Goal: Task Accomplishment & Management: Use online tool/utility

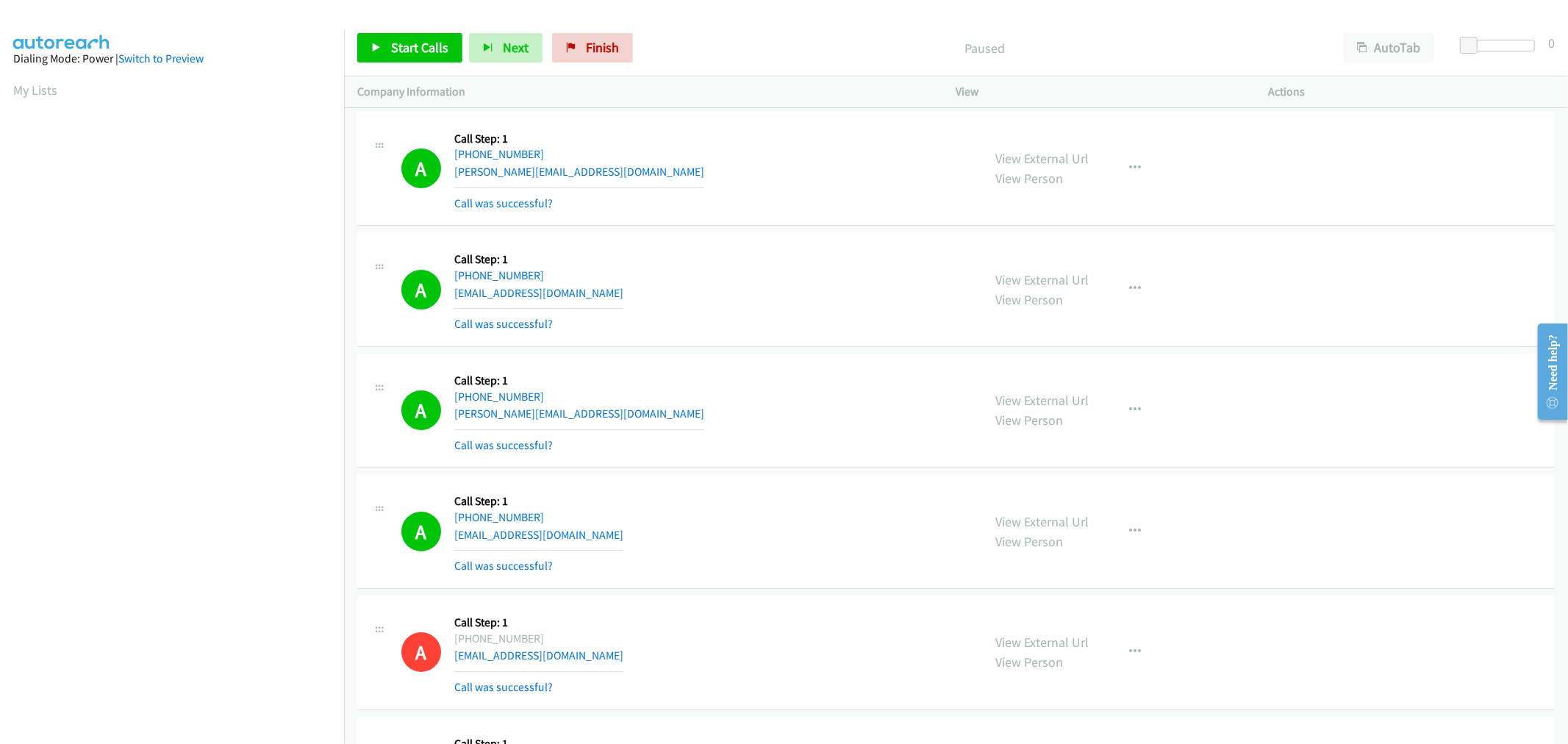
scroll to position [82, 0]
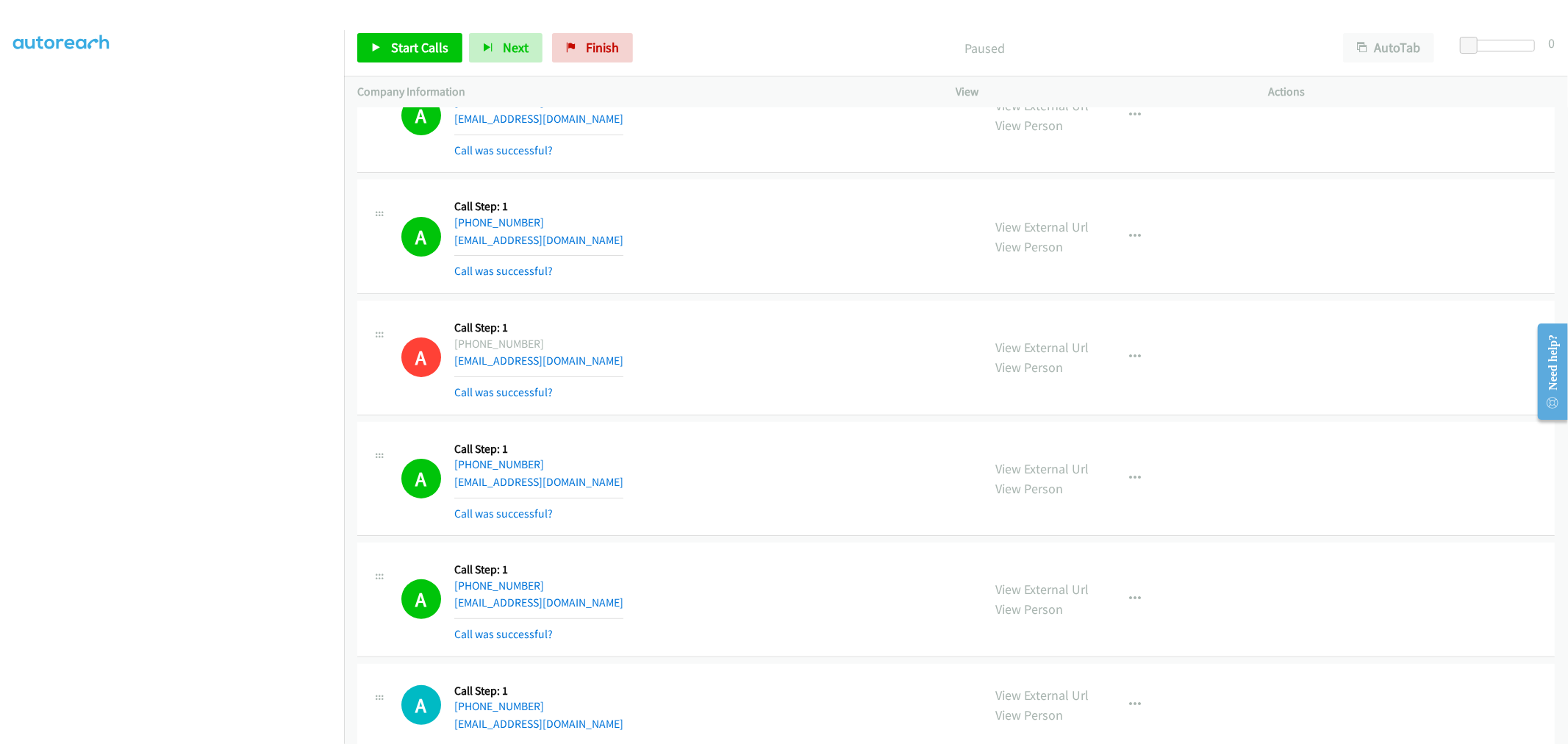
click at [779, 294] on div "A Callback Scheduled Call Step: 1 America/New_York [PHONE_NUMBER] [EMAIL_ADDRES…" at bounding box center [956, 236] width 1198 height 114
click at [413, 55] on span "Start Calls" at bounding box center [419, 47] width 57 height 17
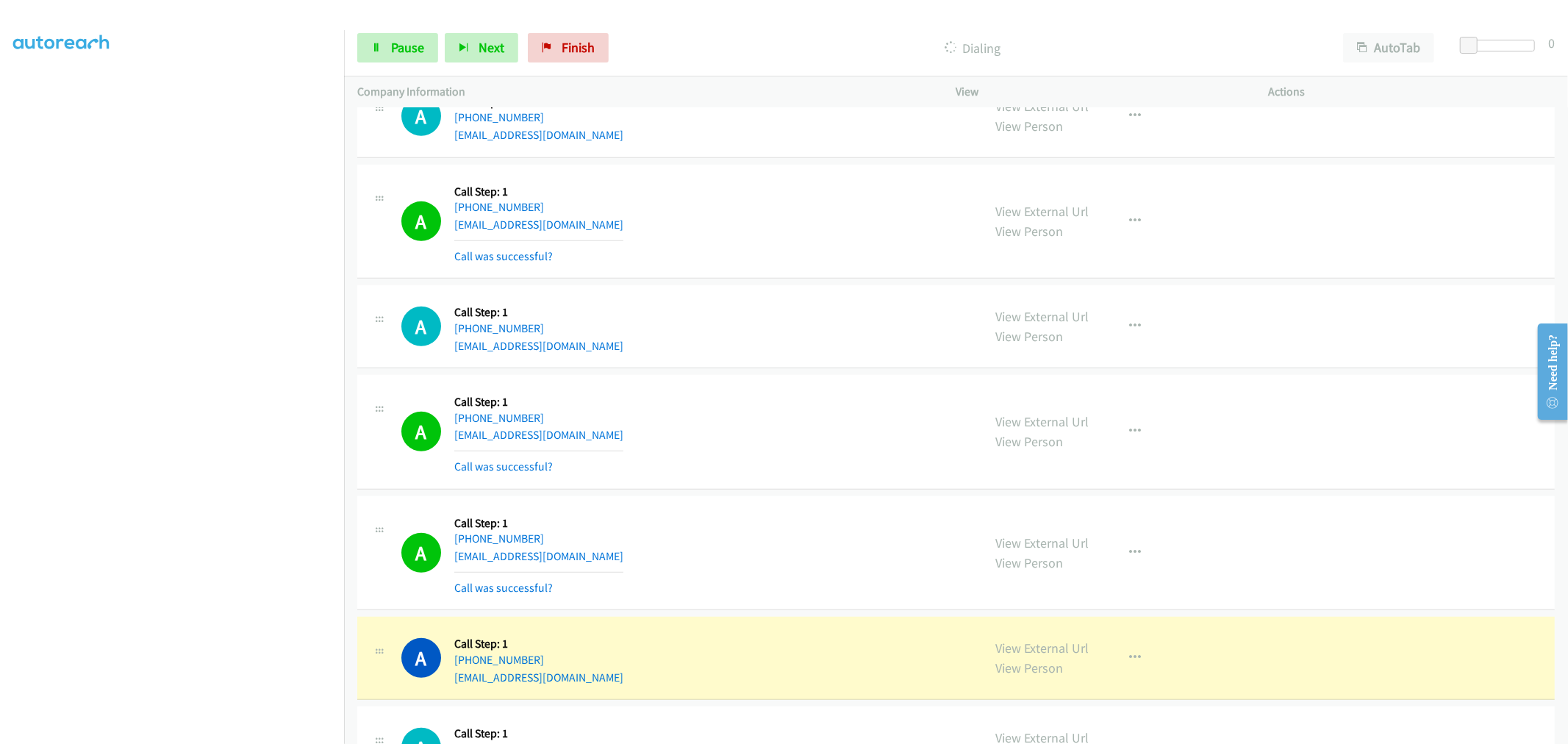
scroll to position [10284, 0]
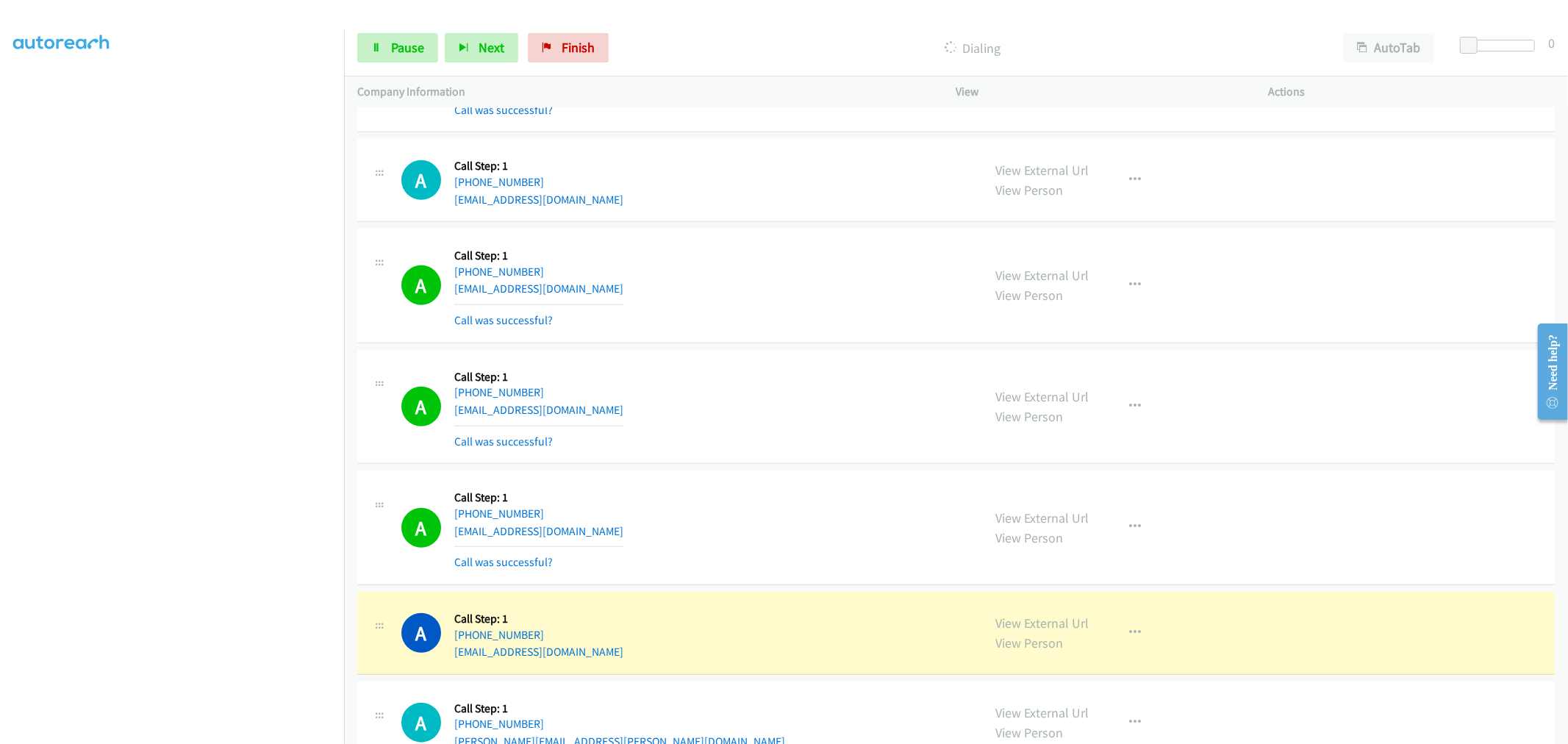
click at [767, 347] on td "A Callback Scheduled Call Step: 1 America/New_York [PHONE_NUMBER] [EMAIL_ADDRES…" at bounding box center [956, 286] width 1224 height 121
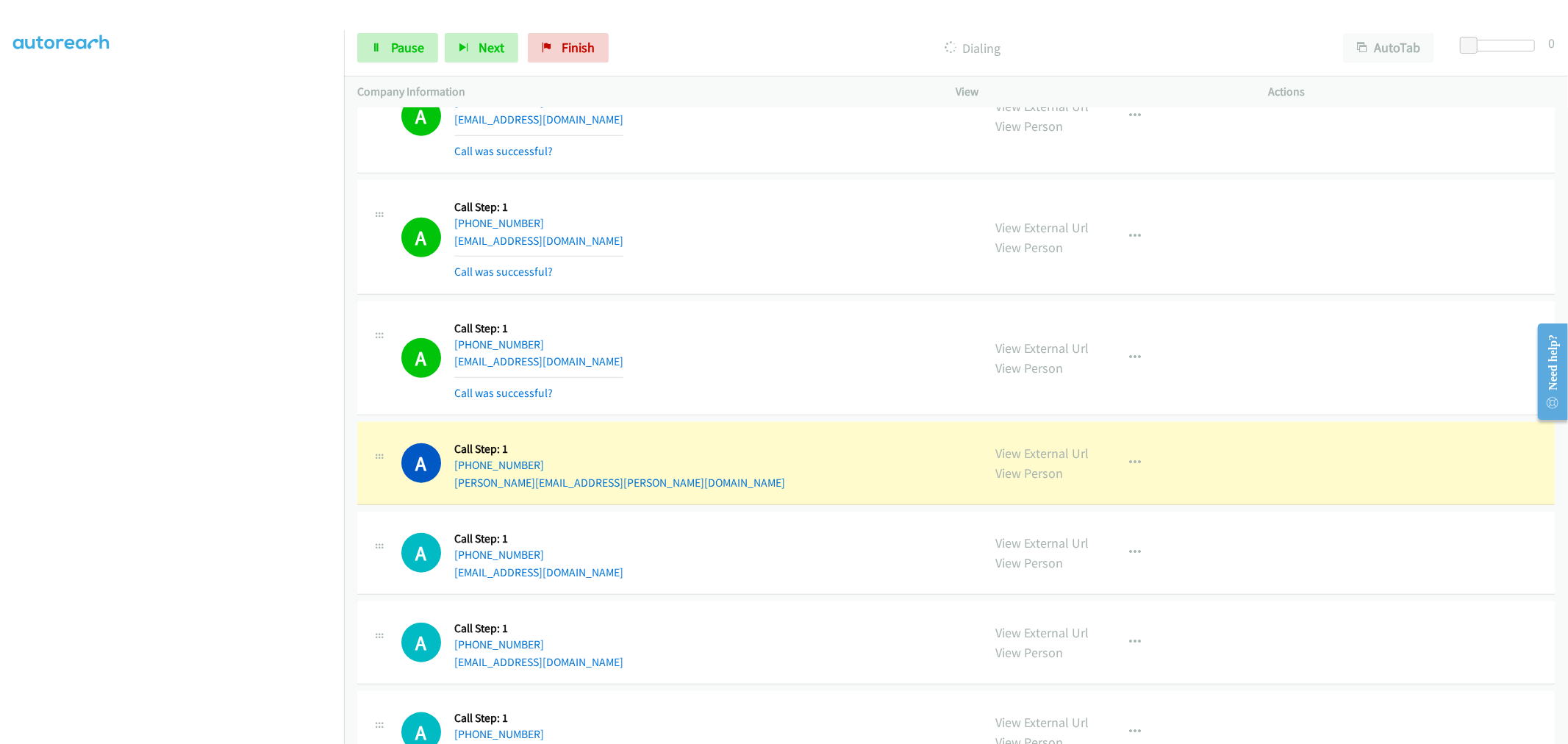
scroll to position [10694, 0]
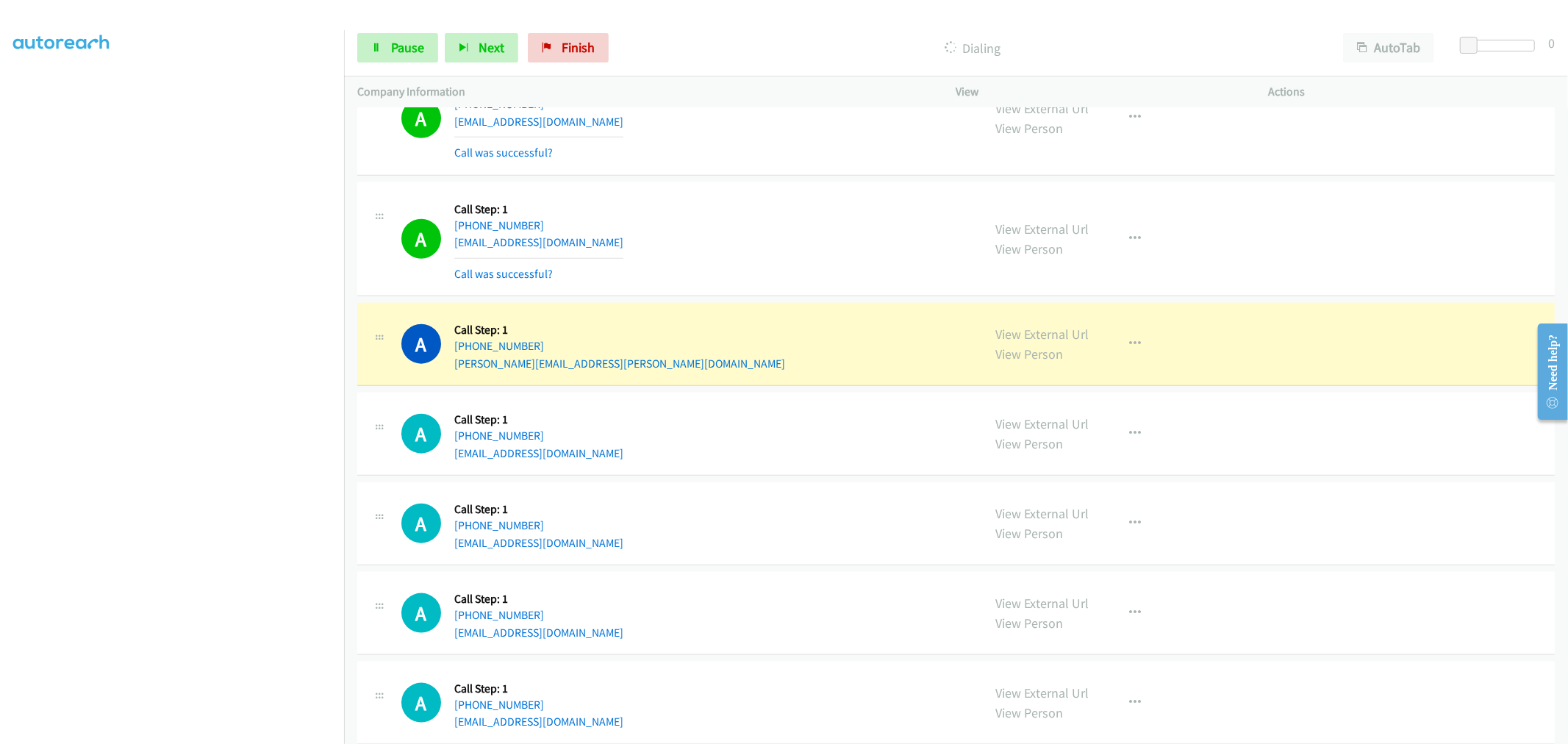
click at [746, 179] on td "A Callback Scheduled Call Step: 1 [GEOGRAPHIC_DATA]/[GEOGRAPHIC_DATA] [PHONE_NU…" at bounding box center [956, 119] width 1224 height 121
click at [749, 179] on td "A Callback Scheduled Call Step: 1 [GEOGRAPHIC_DATA]/[GEOGRAPHIC_DATA] [PHONE_NU…" at bounding box center [956, 119] width 1224 height 121
click at [751, 309] on td "A Callback Scheduled Call Step: 1 America/Los_Angeles [PHONE_NUMBER] [PERSON_NA…" at bounding box center [956, 345] width 1224 height 90
click at [757, 300] on td "A Callback Scheduled Call Step: 1 America/Los_Angeles [PHONE_NUMBER] [EMAIL_ADD…" at bounding box center [956, 240] width 1224 height 121
drag, startPoint x: 757, startPoint y: 305, endPoint x: 738, endPoint y: 311, distance: 19.9
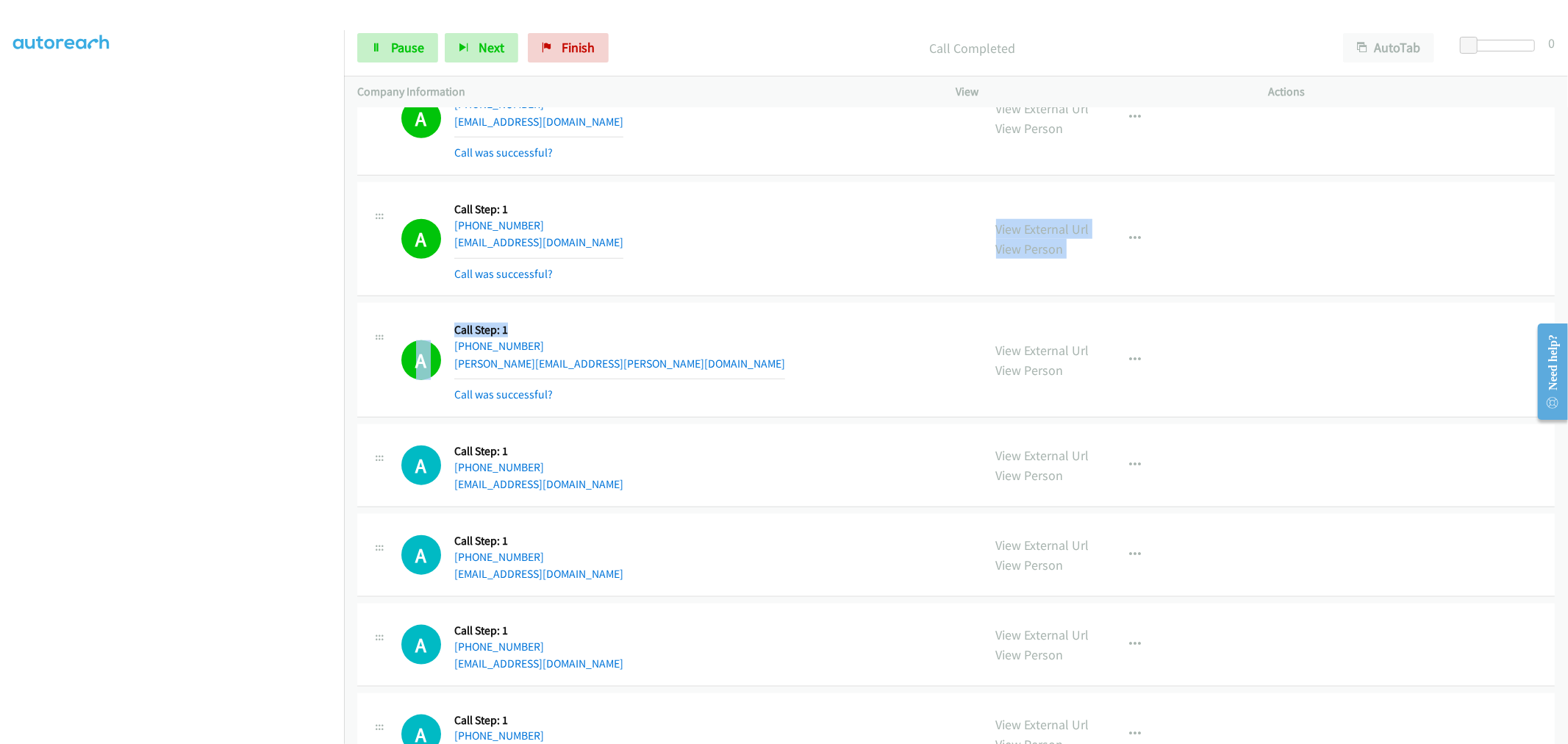
click at [759, 310] on div "A Callback Scheduled Call Step: 1 America/Los_Angeles [PHONE_NUMBER] [PERSON_NA…" at bounding box center [956, 361] width 1198 height 114
click at [763, 309] on td "A Callback Scheduled Call Step: 1 America/Los_Angeles [PHONE_NUMBER] [PERSON_NA…" at bounding box center [956, 361] width 1224 height 121
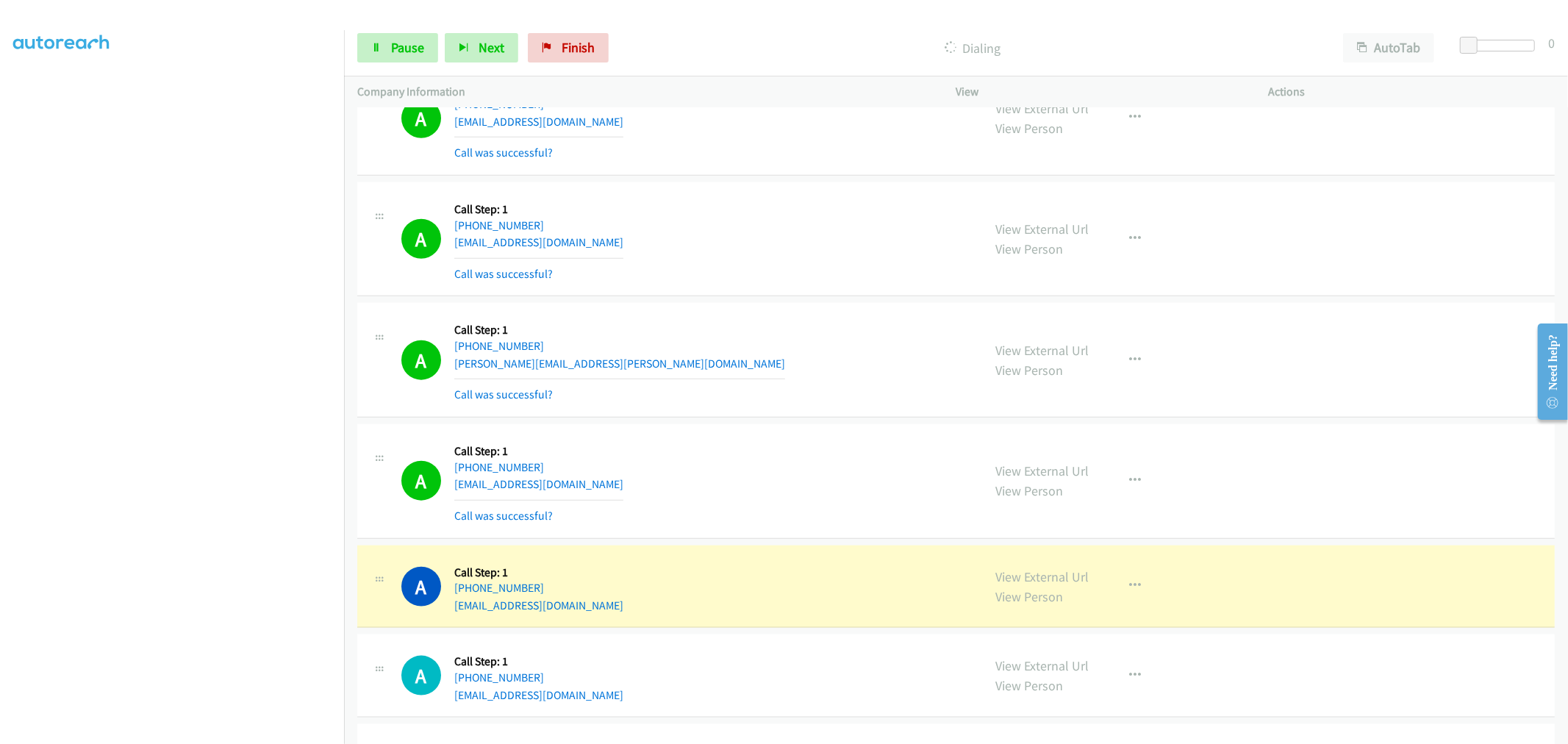
drag, startPoint x: 891, startPoint y: 355, endPoint x: 832, endPoint y: 335, distance: 62.3
click at [890, 354] on div "A Callback Scheduled Call Step: 1 America/Los_Angeles [PHONE_NUMBER] [PERSON_NA…" at bounding box center [685, 360] width 568 height 87
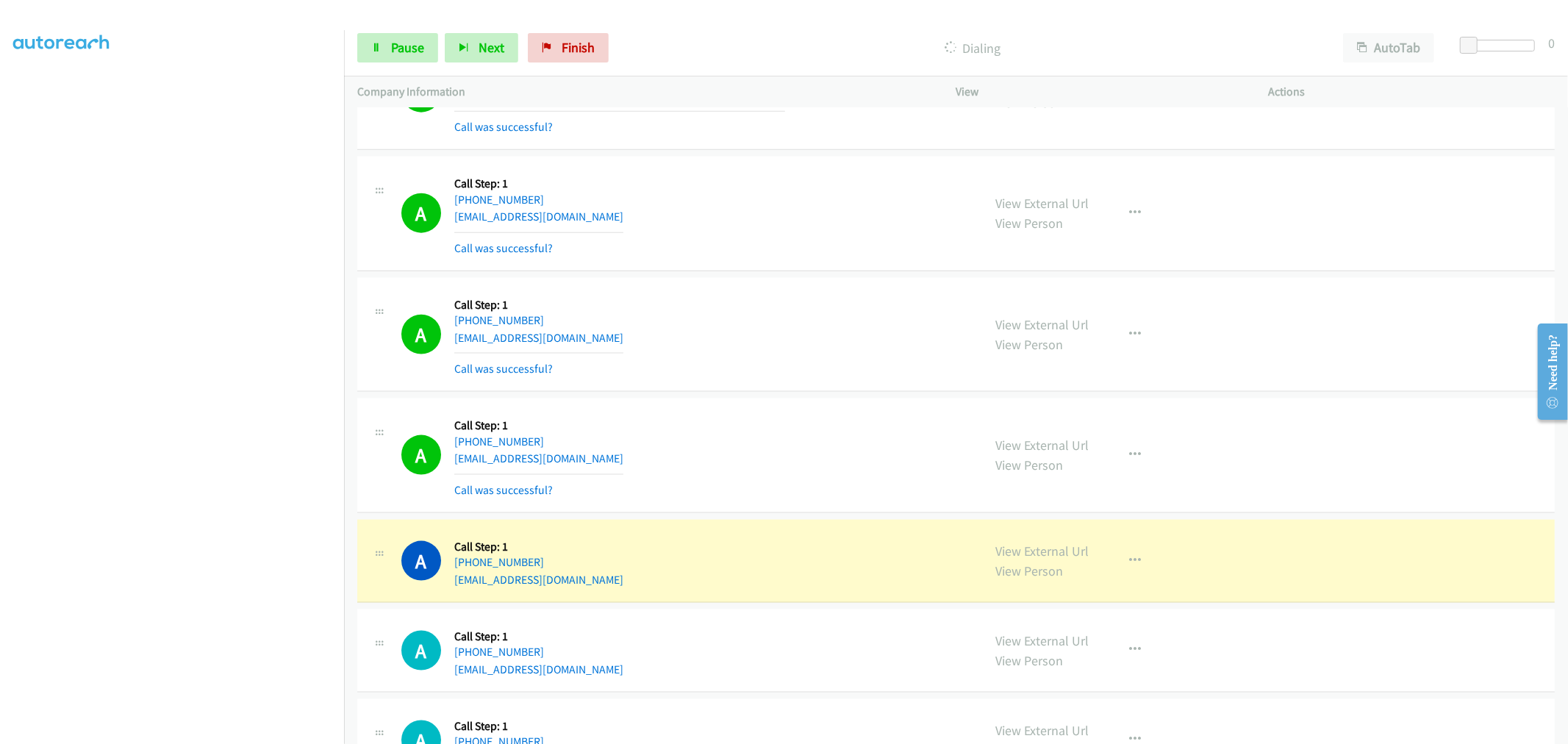
scroll to position [11103, 0]
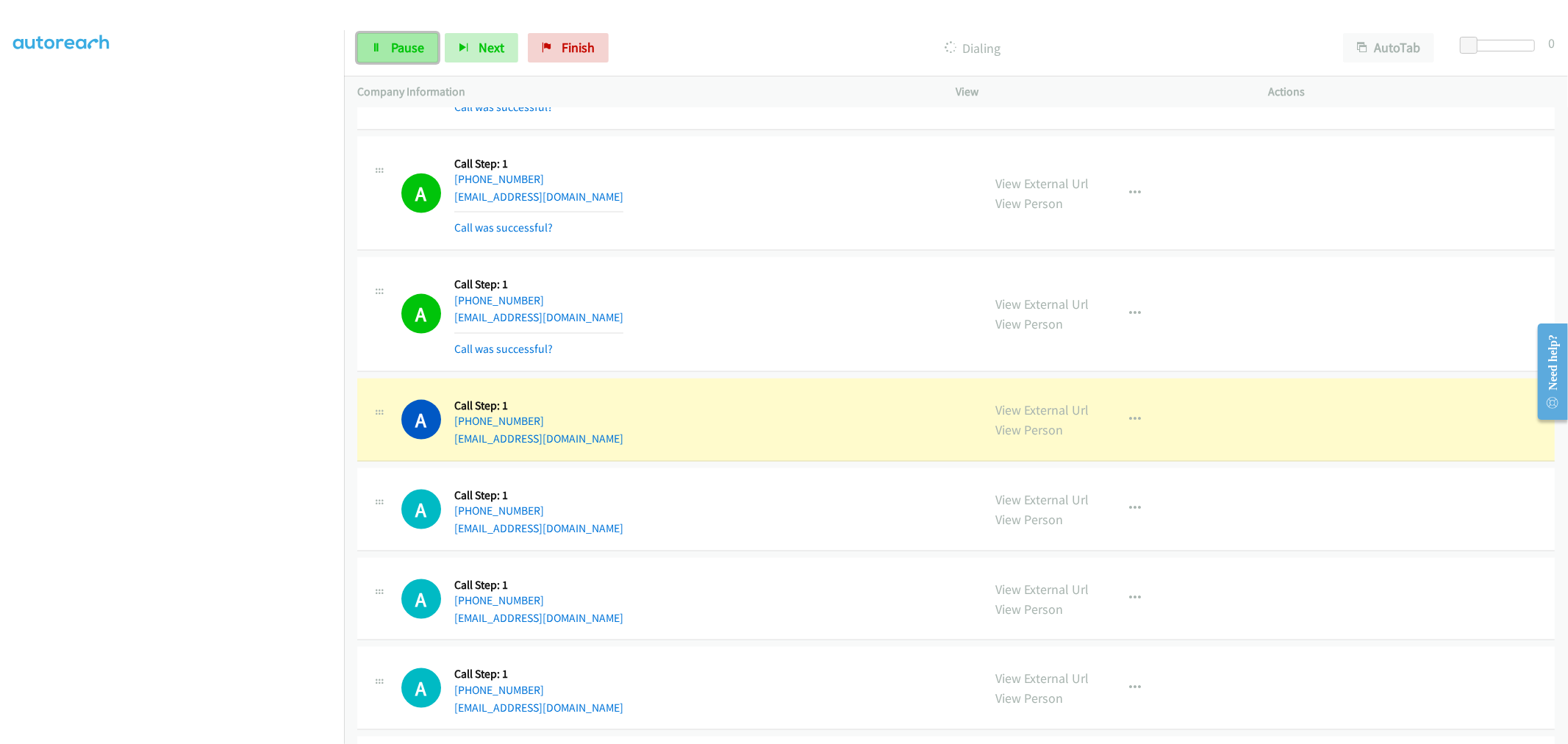
click at [416, 42] on span "Pause" at bounding box center [407, 47] width 33 height 17
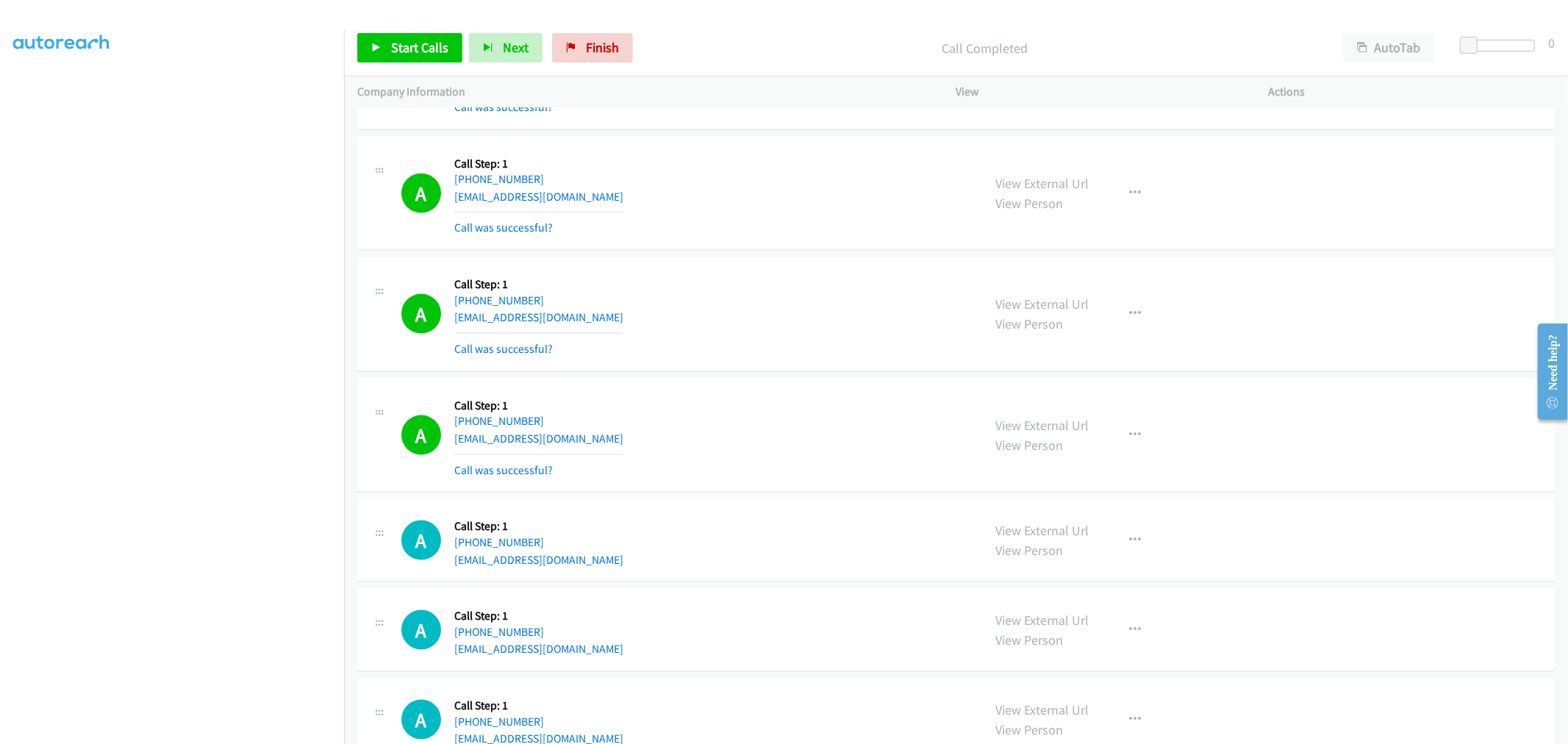
click at [754, 295] on div "A Callback Scheduled Call Step: 1 America/Los_Angeles [PHONE_NUMBER] [EMAIL_ADD…" at bounding box center [685, 314] width 568 height 87
click at [929, 294] on div "A Callback Scheduled Call Step: 1 America/Los_Angeles [PHONE_NUMBER] [EMAIL_ADD…" at bounding box center [685, 314] width 568 height 87
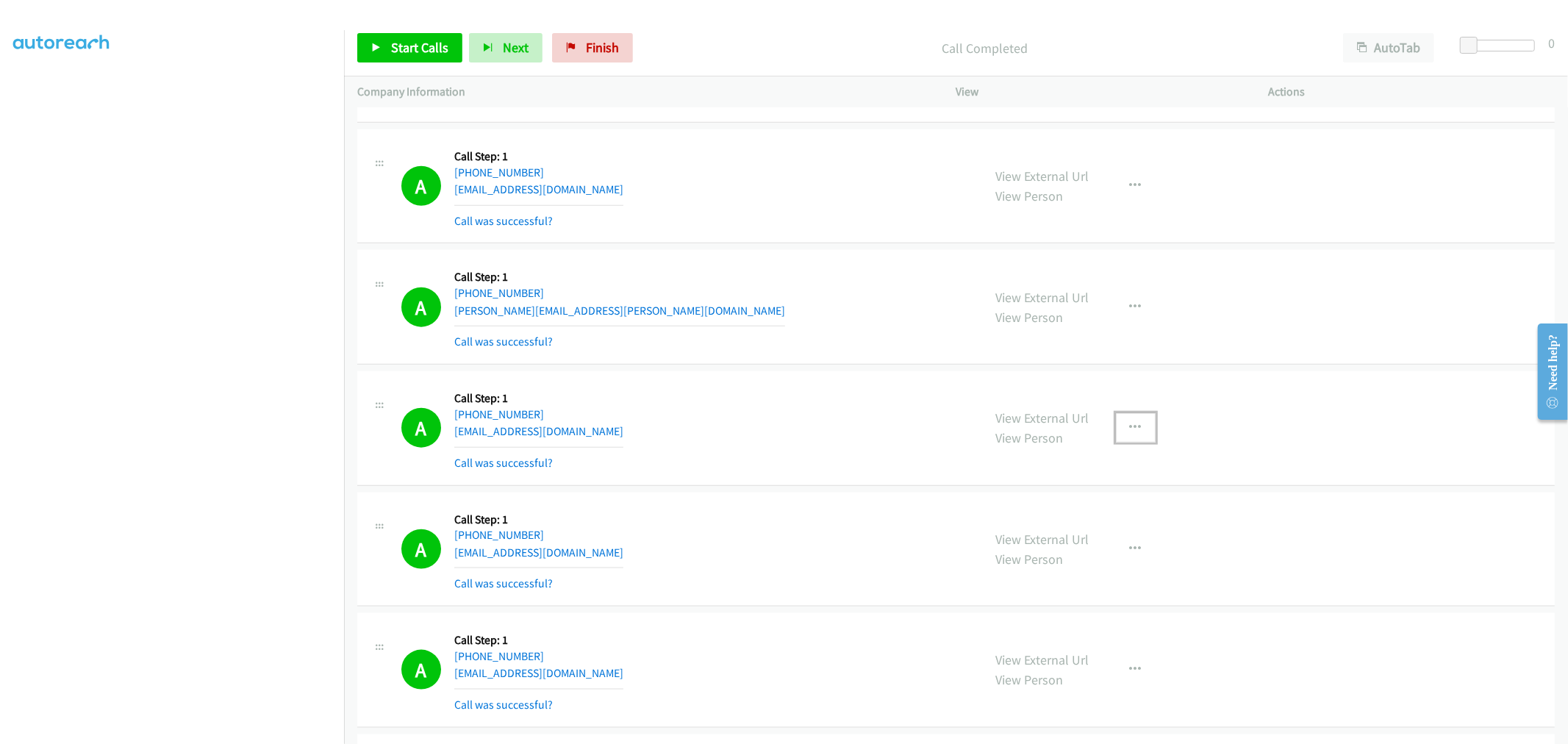
click at [1130, 434] on icon "button" at bounding box center [1136, 428] width 11 height 11
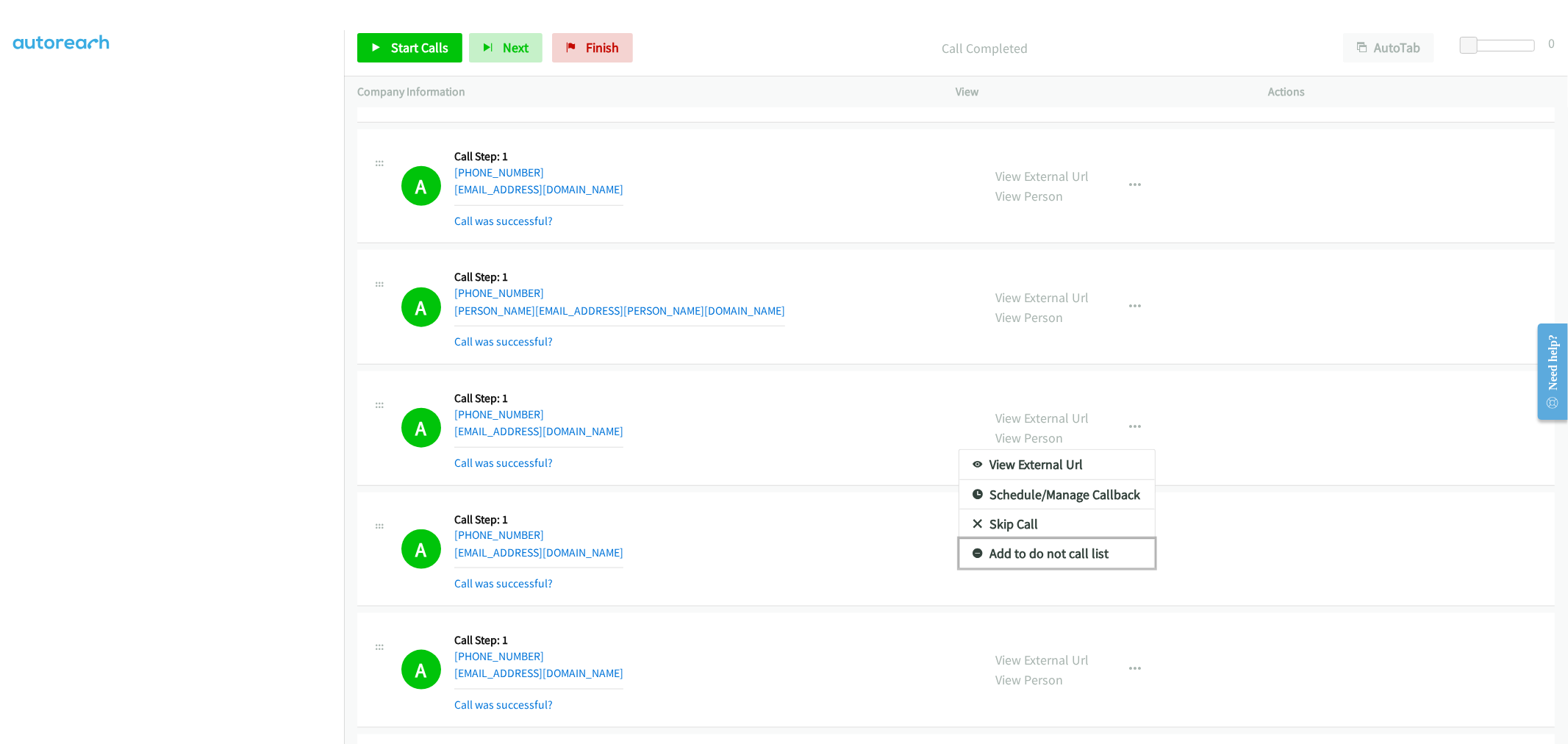
click at [1024, 566] on link "Add to do not call list" at bounding box center [1057, 554] width 195 height 29
click at [741, 479] on div "A Callback Scheduled Call Step: 1 [GEOGRAPHIC_DATA]/[GEOGRAPHIC_DATA] [PHONE_NU…" at bounding box center [956, 428] width 1198 height 114
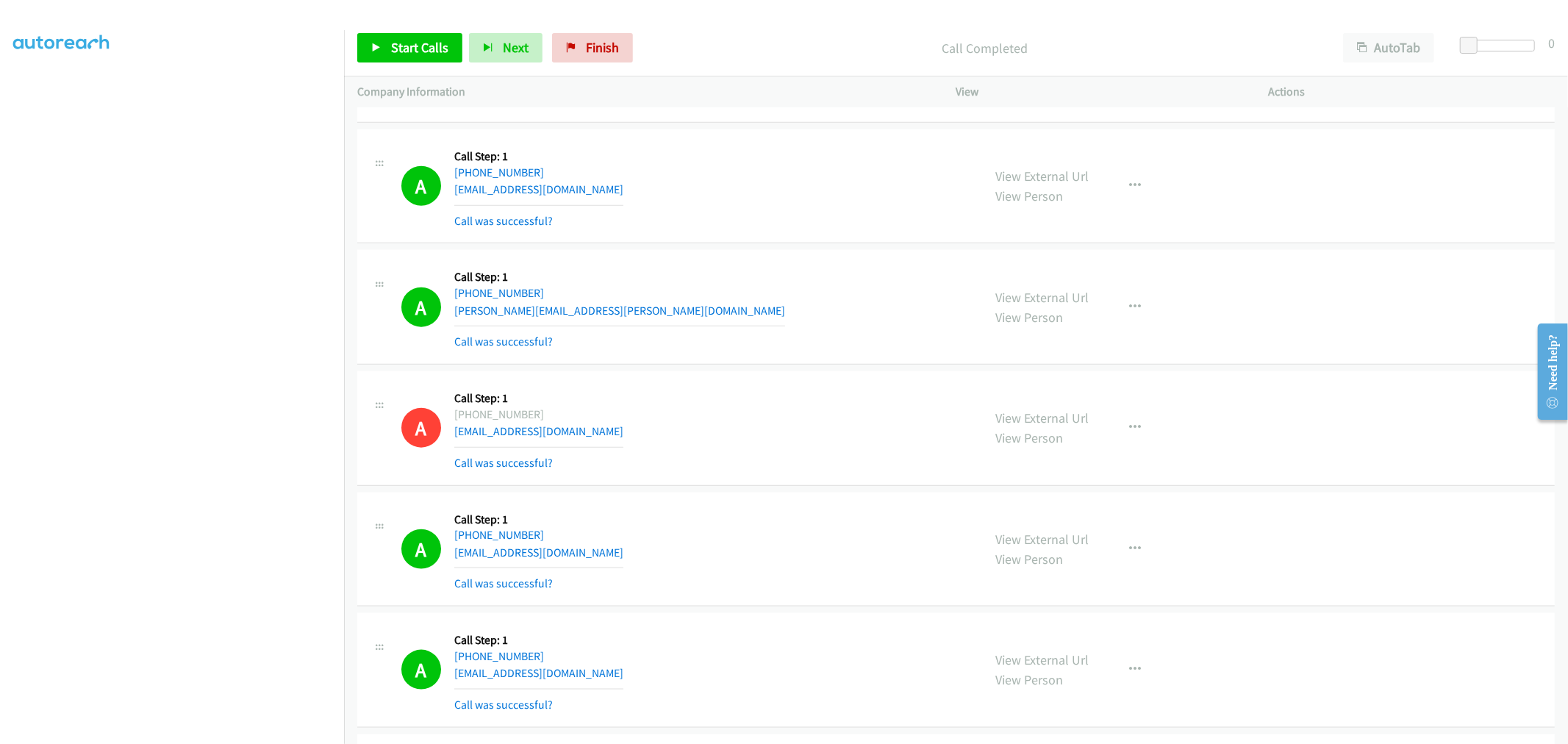
click at [854, 365] on div "A Callback Scheduled Call Step: 1 America/Los_Angeles [PHONE_NUMBER] [PERSON_NA…" at bounding box center [956, 307] width 1198 height 114
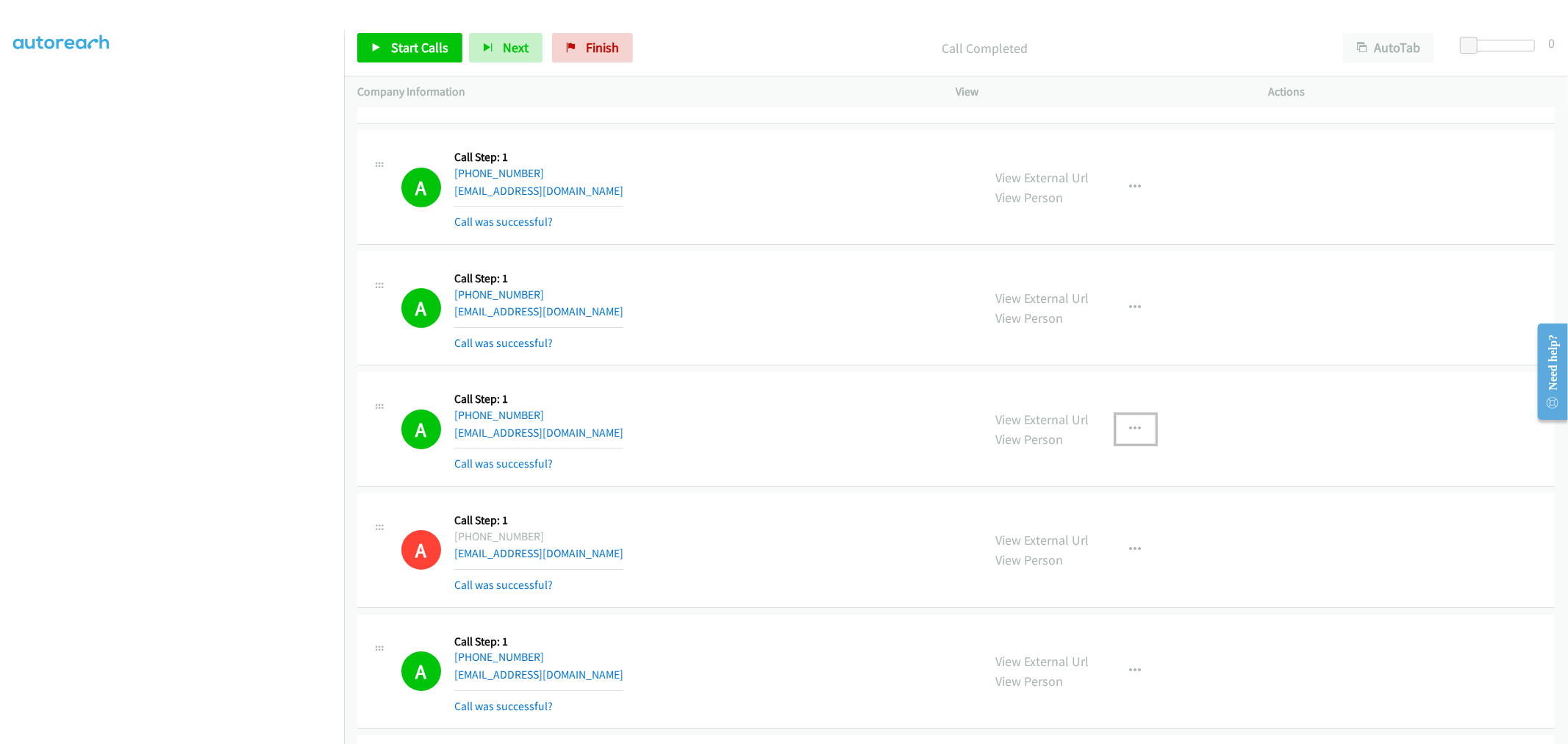
click at [1142, 443] on button "button" at bounding box center [1136, 429] width 40 height 29
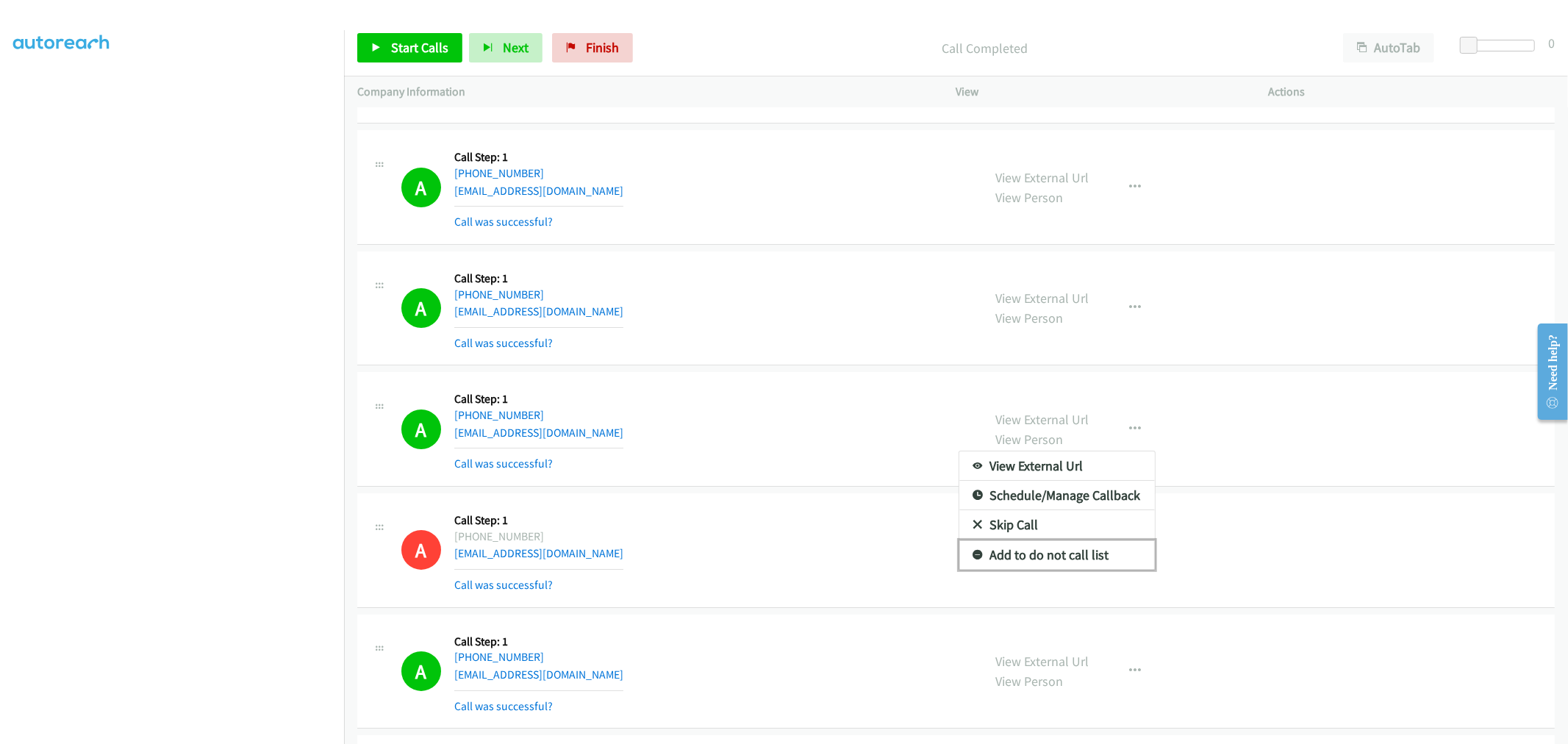
click at [1055, 559] on link "Add to do not call list" at bounding box center [1057, 555] width 195 height 29
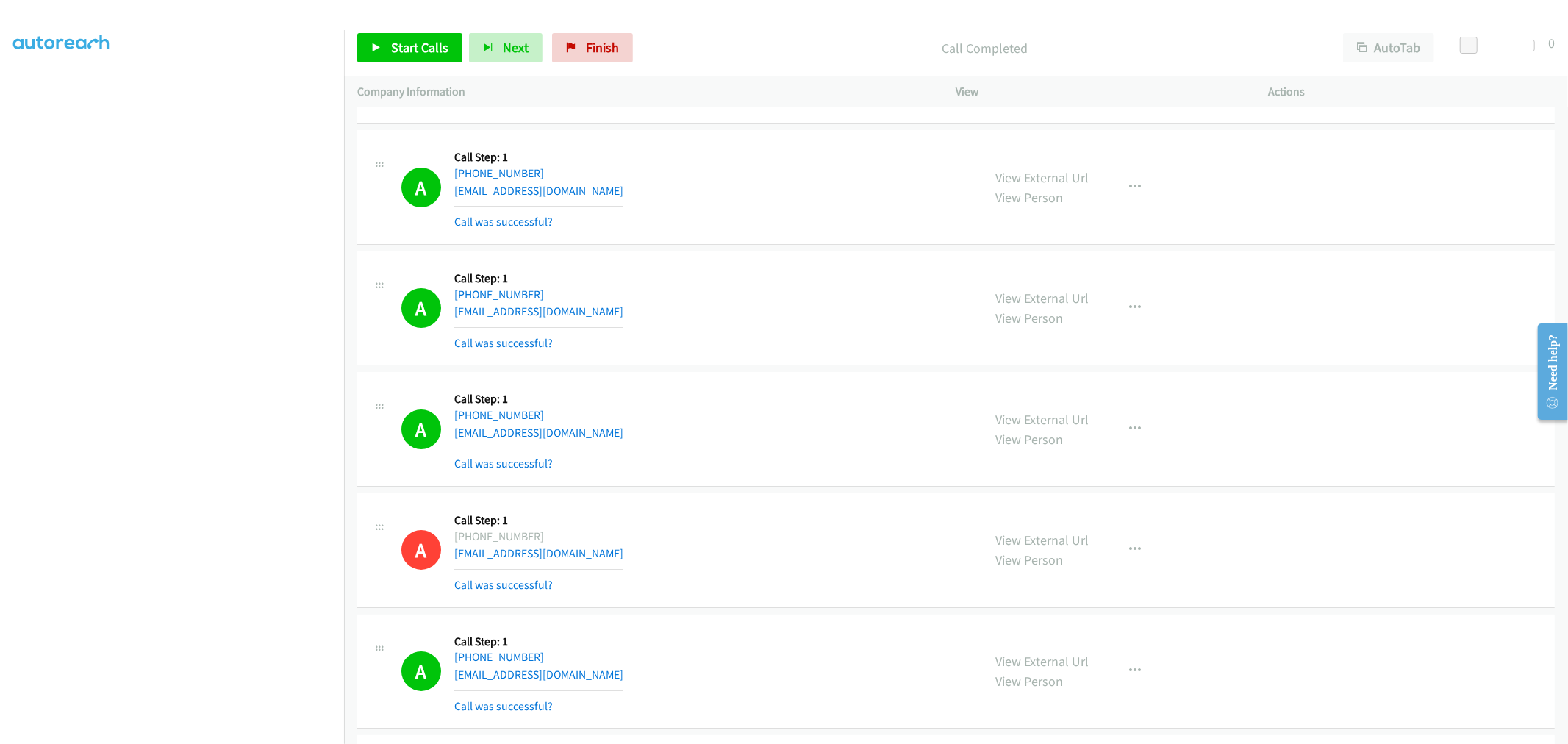
click at [872, 428] on div "A Callback Scheduled Call Step: 1 America/New_York [PHONE_NUMBER] [EMAIL_ADDRES…" at bounding box center [685, 428] width 568 height 87
drag, startPoint x: 401, startPoint y: 47, endPoint x: 439, endPoint y: 150, distance: 109.8
click at [401, 47] on span "Start Calls" at bounding box center [419, 47] width 57 height 17
click at [769, 255] on td "A Callback Scheduled Call Step: 1 [GEOGRAPHIC_DATA]/[GEOGRAPHIC_DATA] [PHONE_NU…" at bounding box center [956, 308] width 1224 height 121
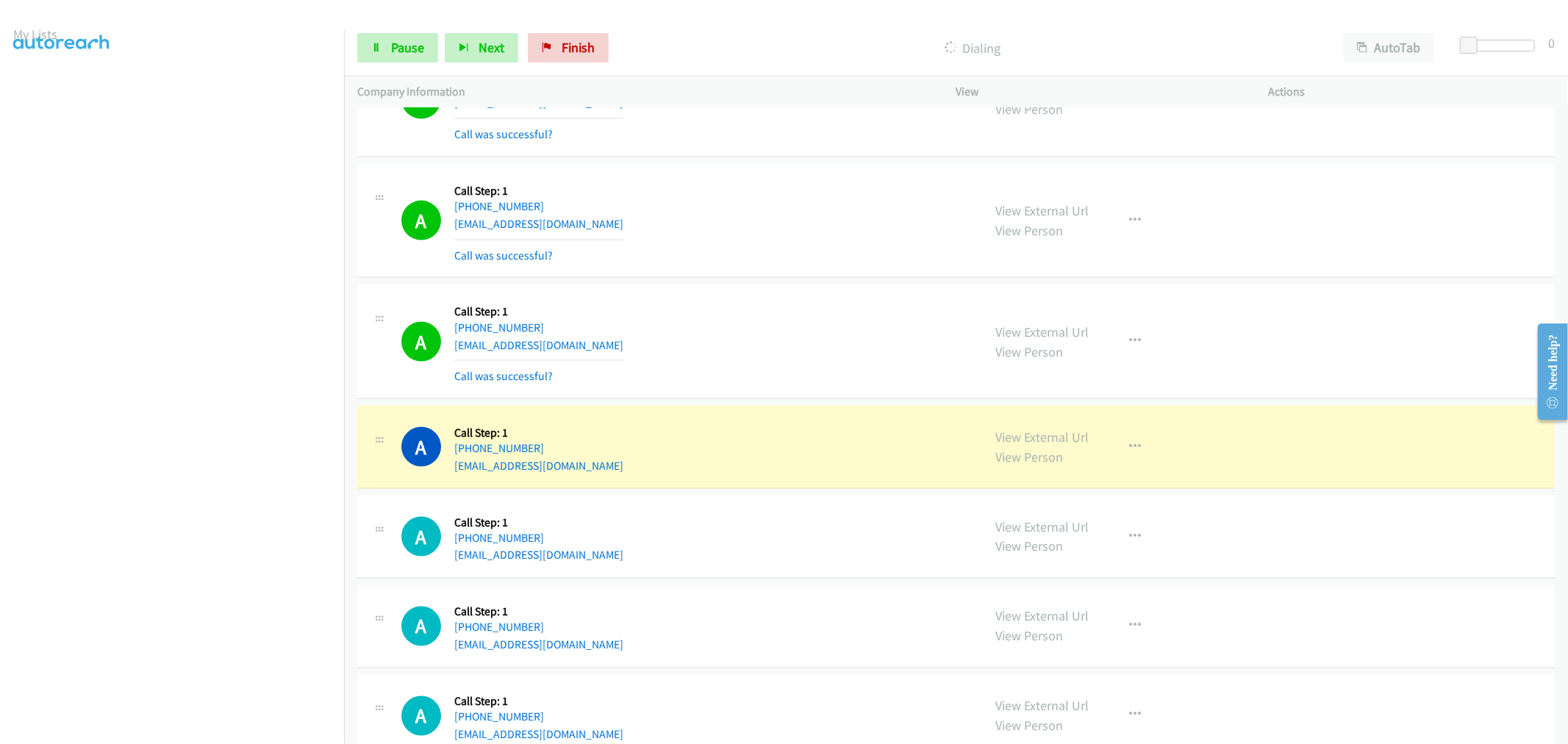
scroll to position [82, 0]
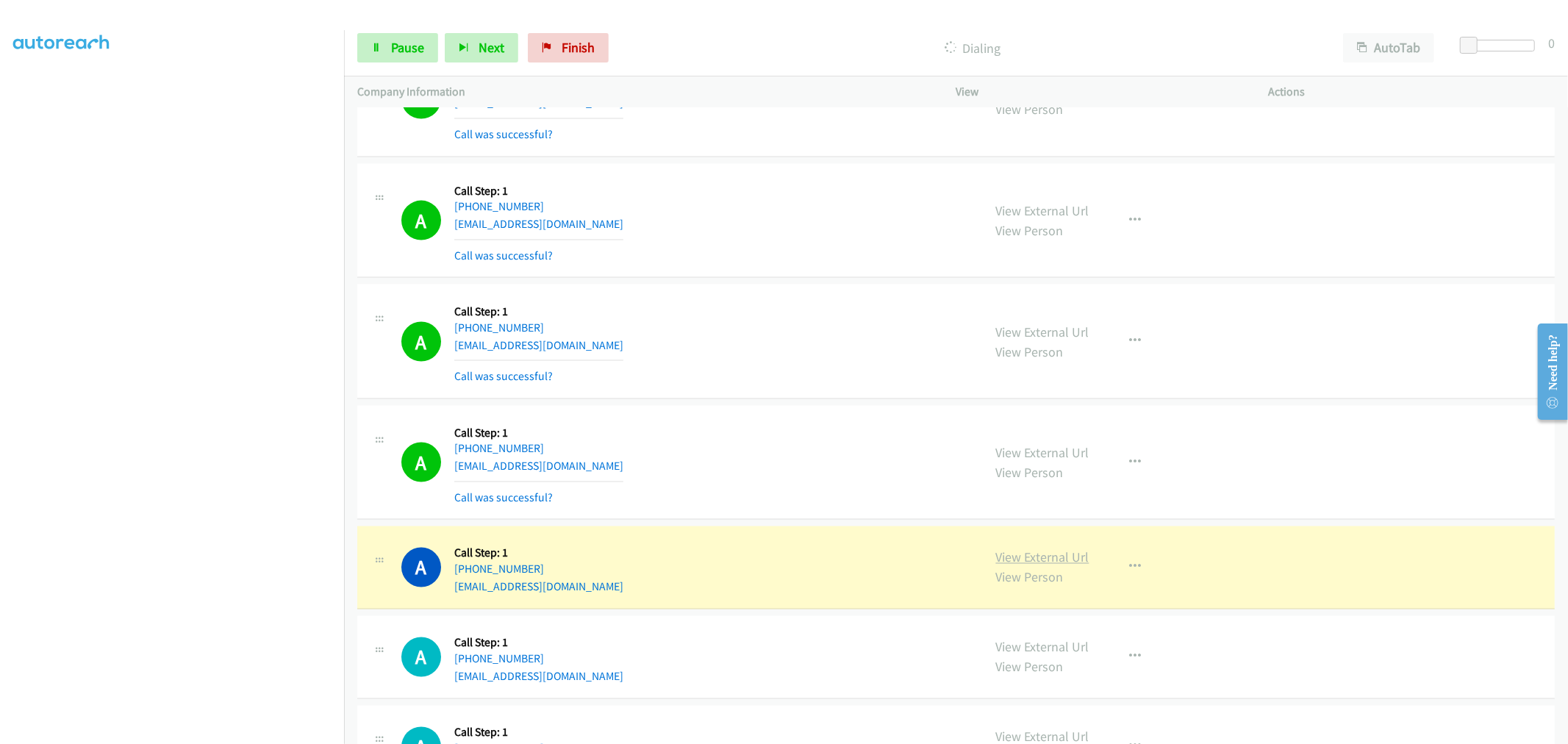
drag, startPoint x: 1064, startPoint y: 572, endPoint x: 1055, endPoint y: 563, distance: 12.7
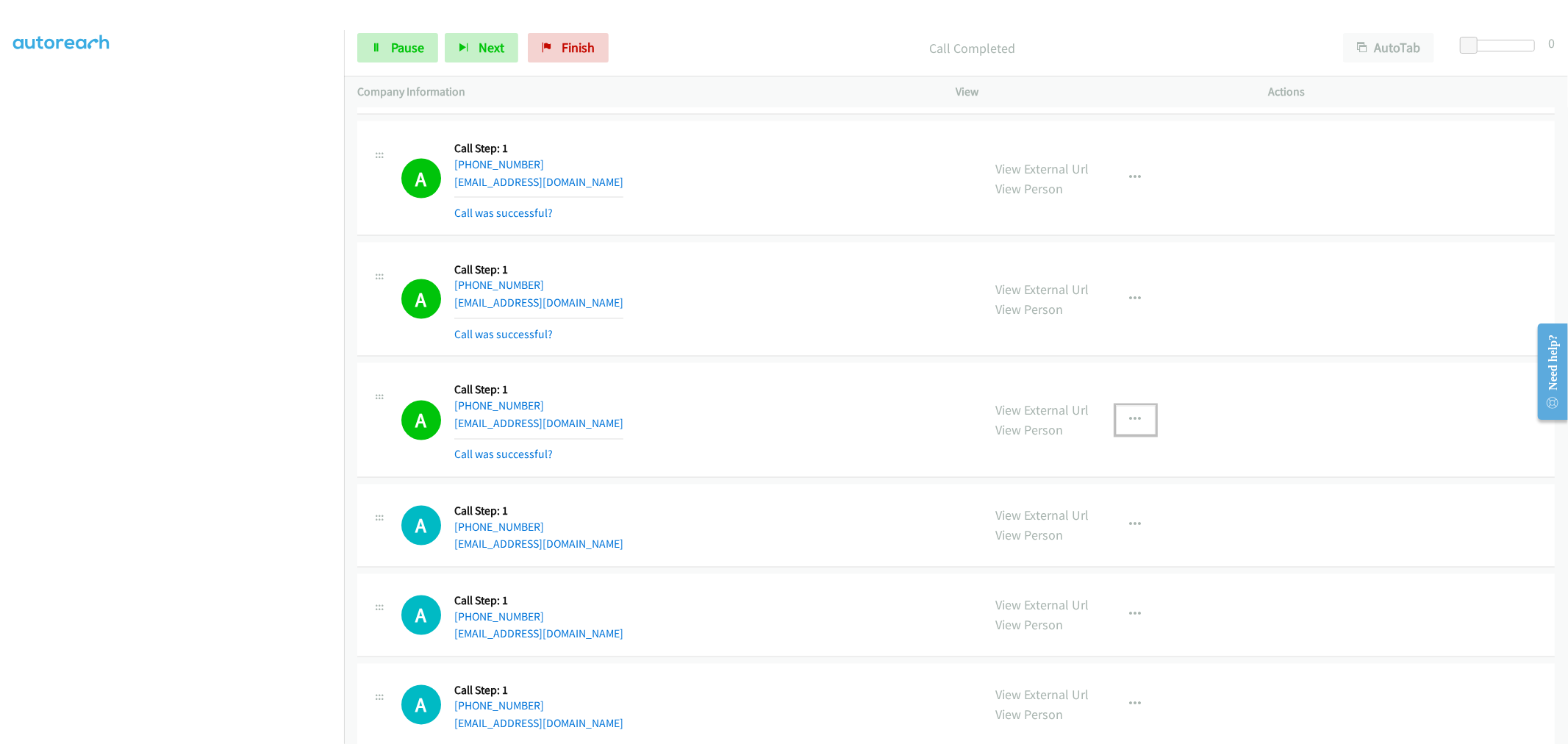
drag, startPoint x: 1128, startPoint y: 435, endPoint x: 1120, endPoint y: 472, distance: 37.9
click at [1128, 435] on button "button" at bounding box center [1136, 420] width 40 height 29
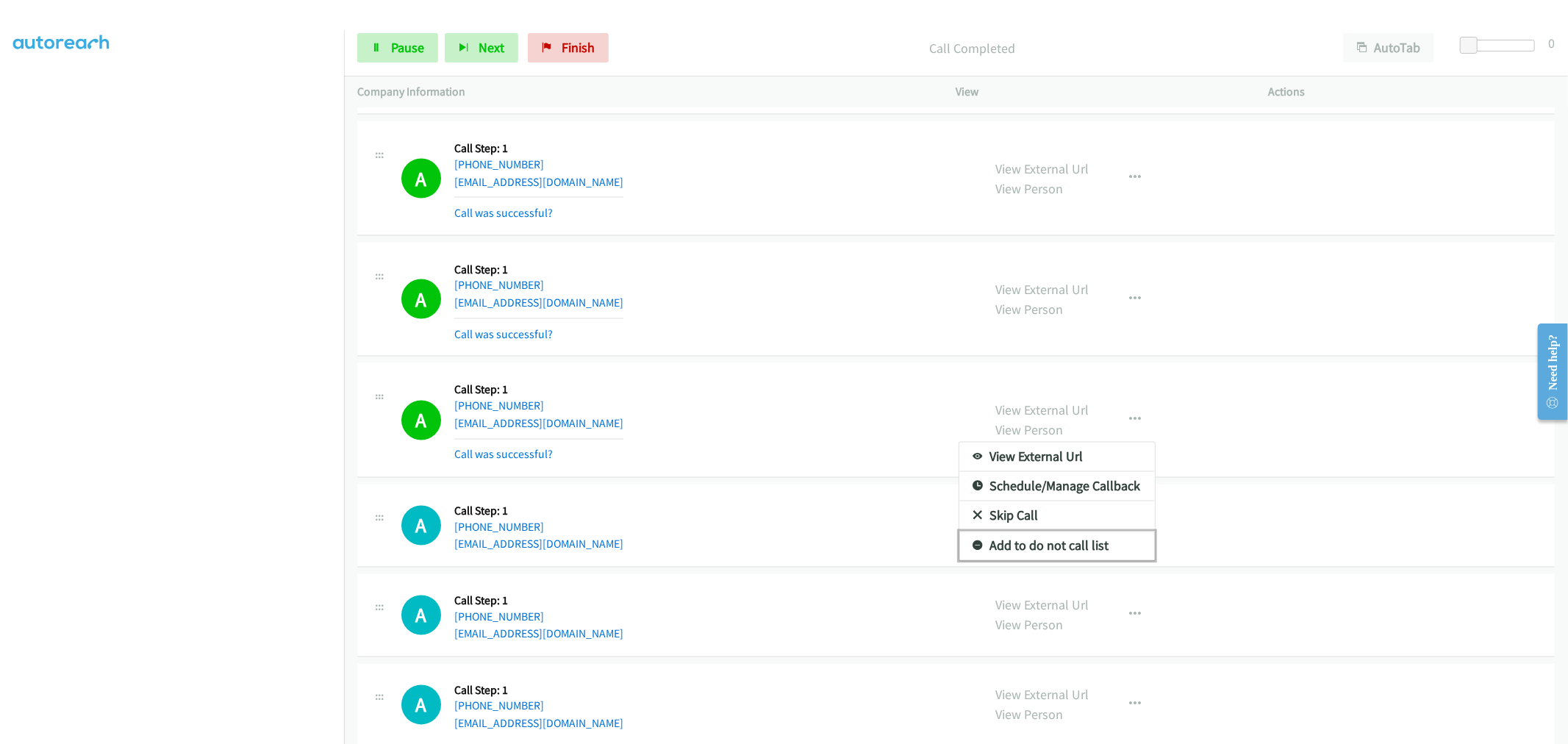
click at [1053, 554] on link "Add to do not call list" at bounding box center [1057, 546] width 195 height 29
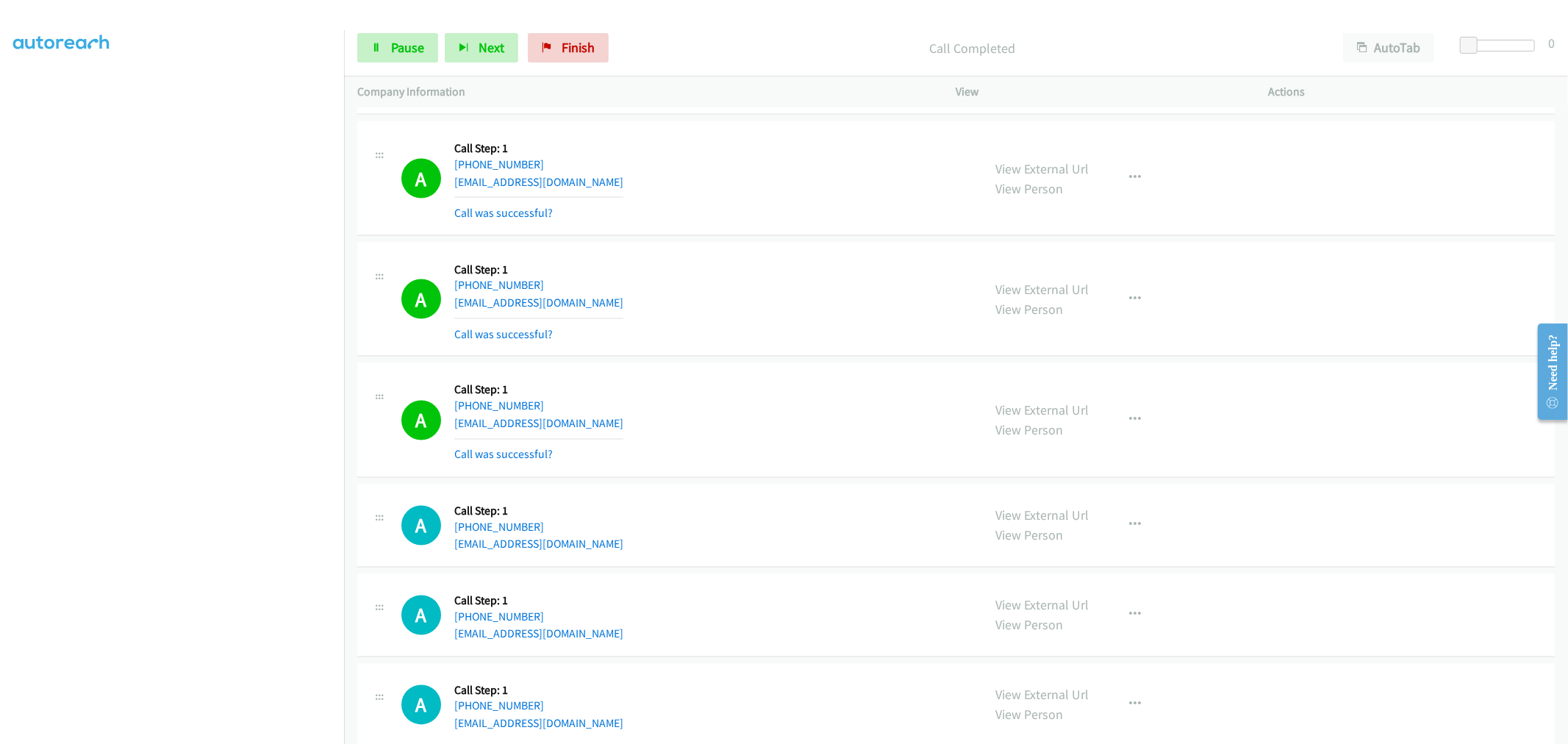
click at [820, 373] on div "A Callback Scheduled Call Step: 1 [GEOGRAPHIC_DATA]/[GEOGRAPHIC_DATA] [PHONE_NU…" at bounding box center [956, 420] width 1198 height 114
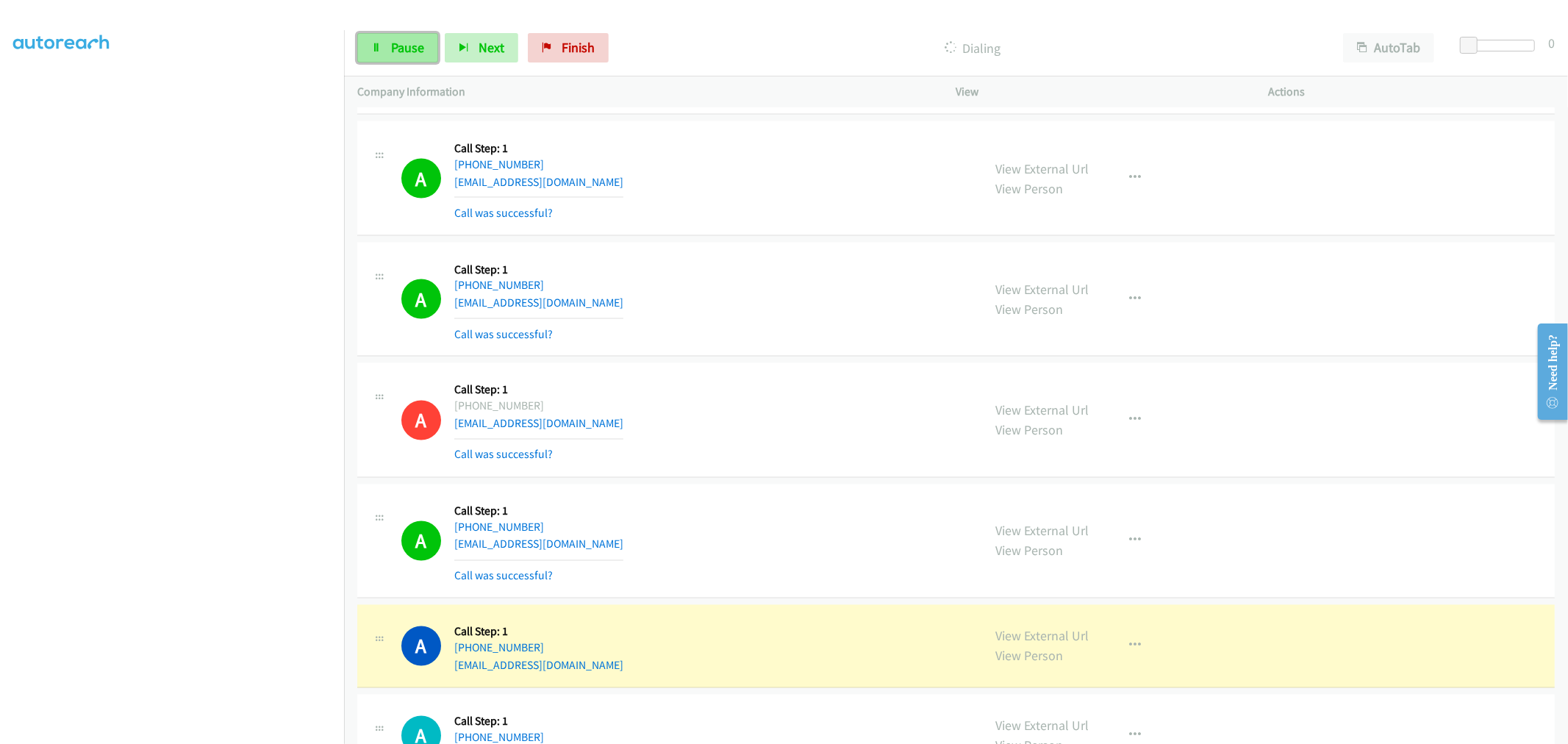
click at [420, 46] on span "Pause" at bounding box center [407, 47] width 33 height 17
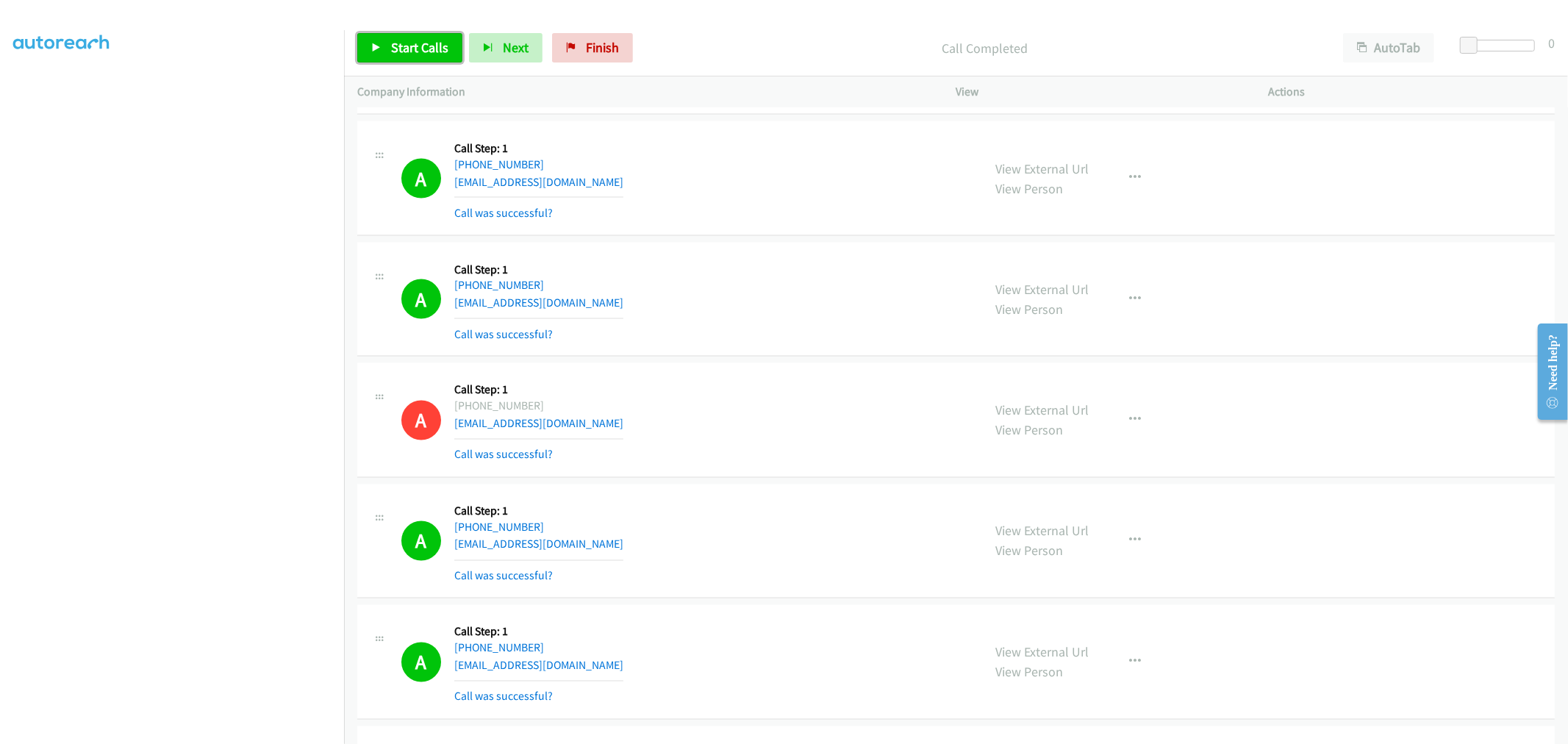
click at [414, 50] on span "Start Calls" at bounding box center [419, 47] width 57 height 17
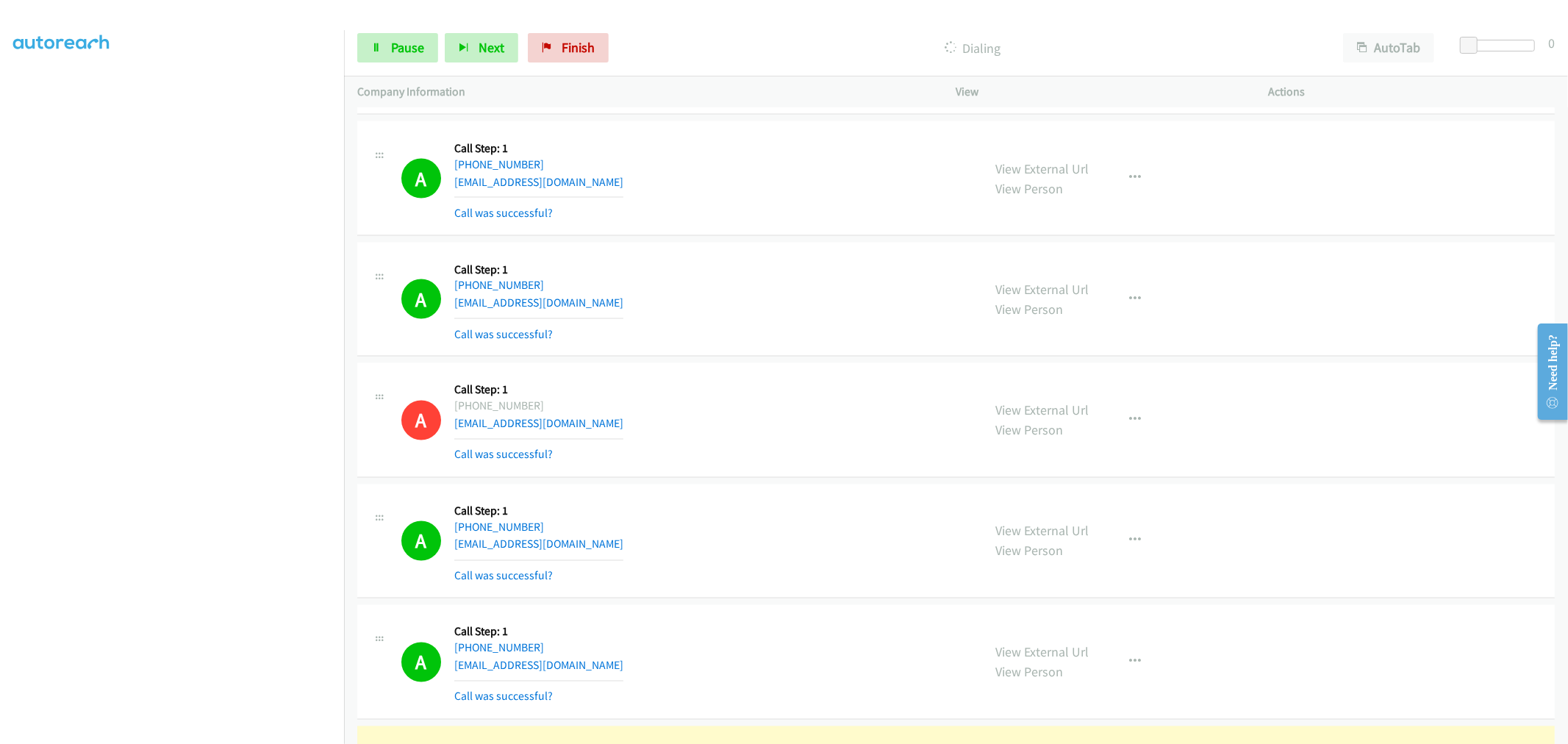
click at [804, 361] on td "A Callback Scheduled Call Step: 1 America/Los_Angeles [PHONE_NUMBER] [EMAIL_ADD…" at bounding box center [956, 299] width 1224 height 121
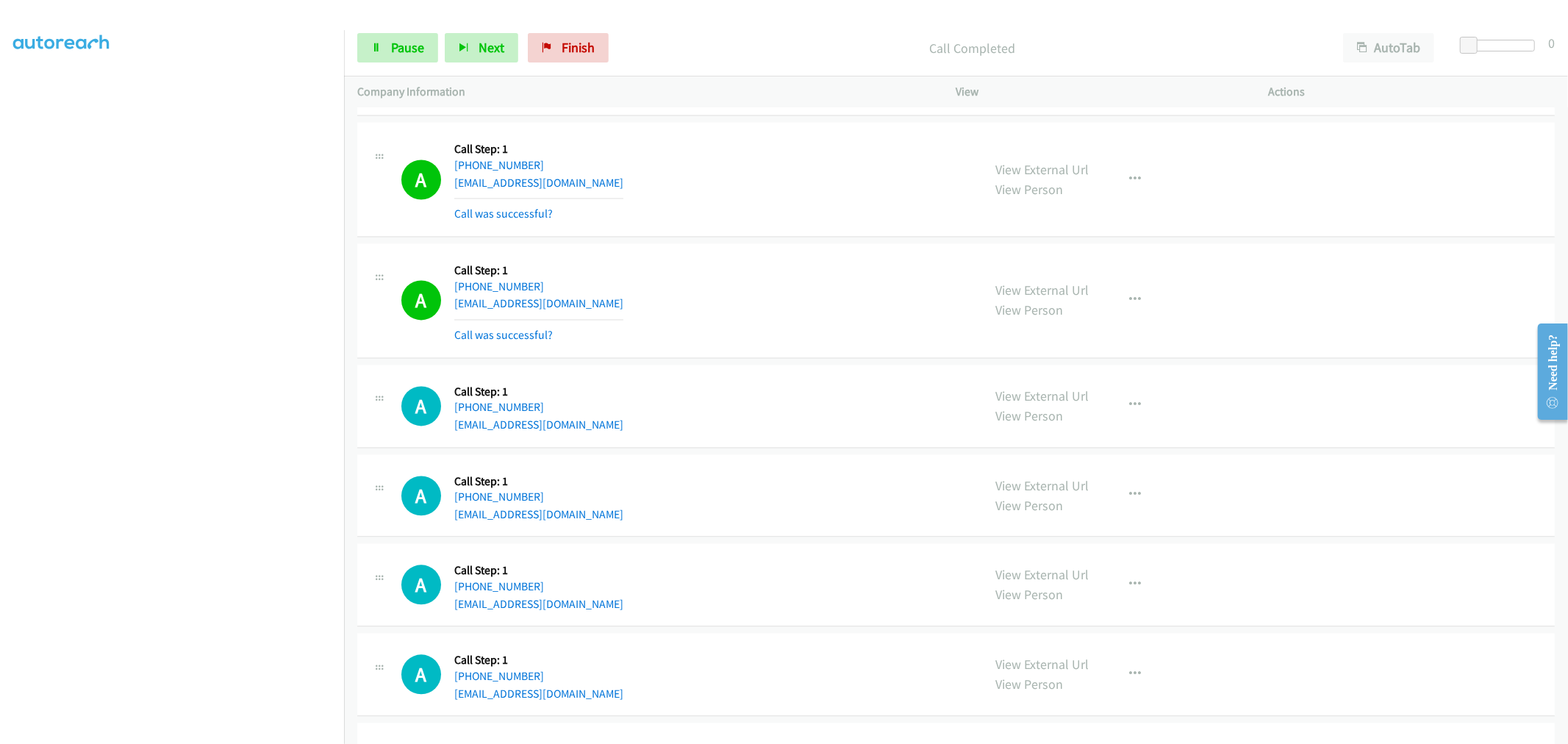
scroll to position [12053, 0]
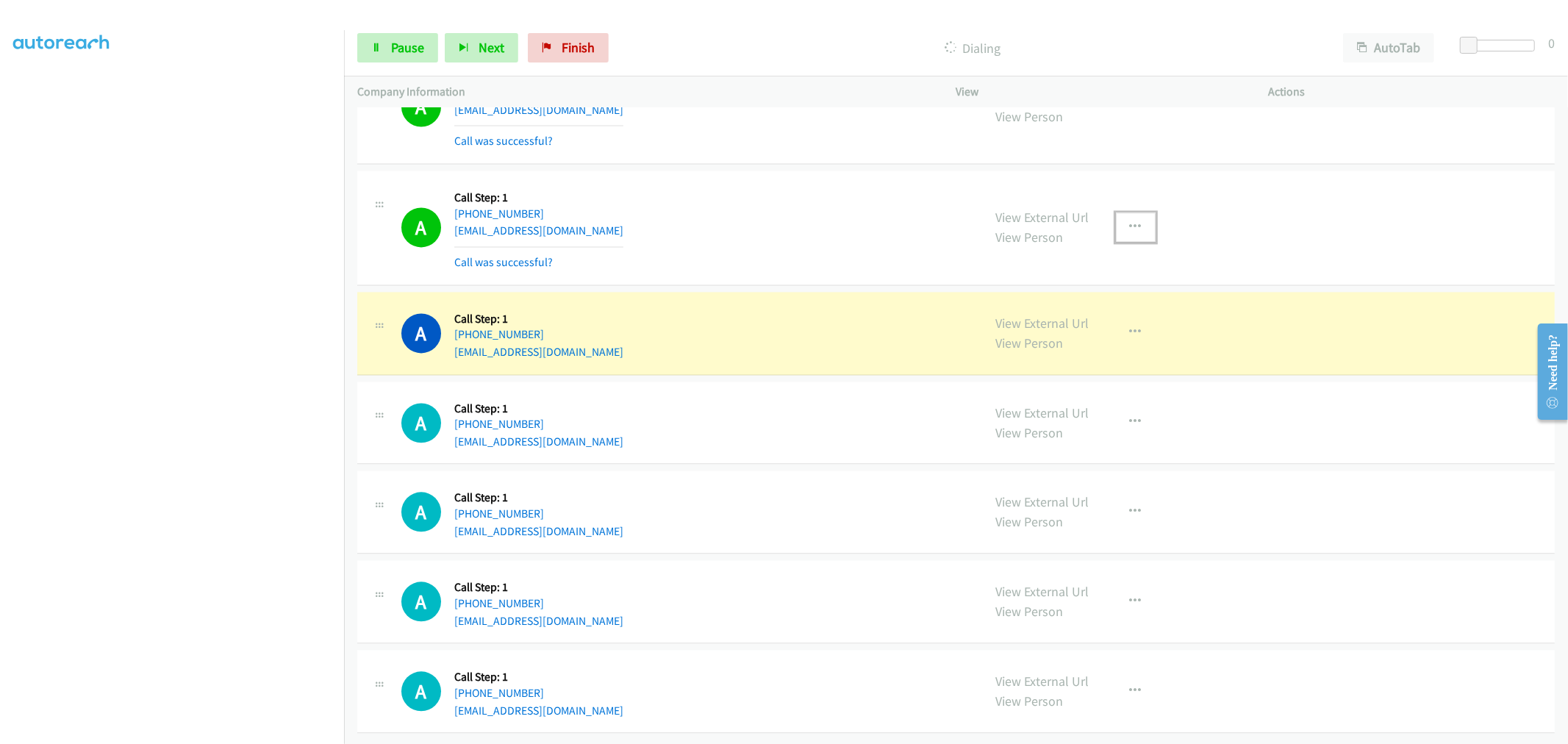
click at [1116, 222] on button "button" at bounding box center [1136, 227] width 40 height 29
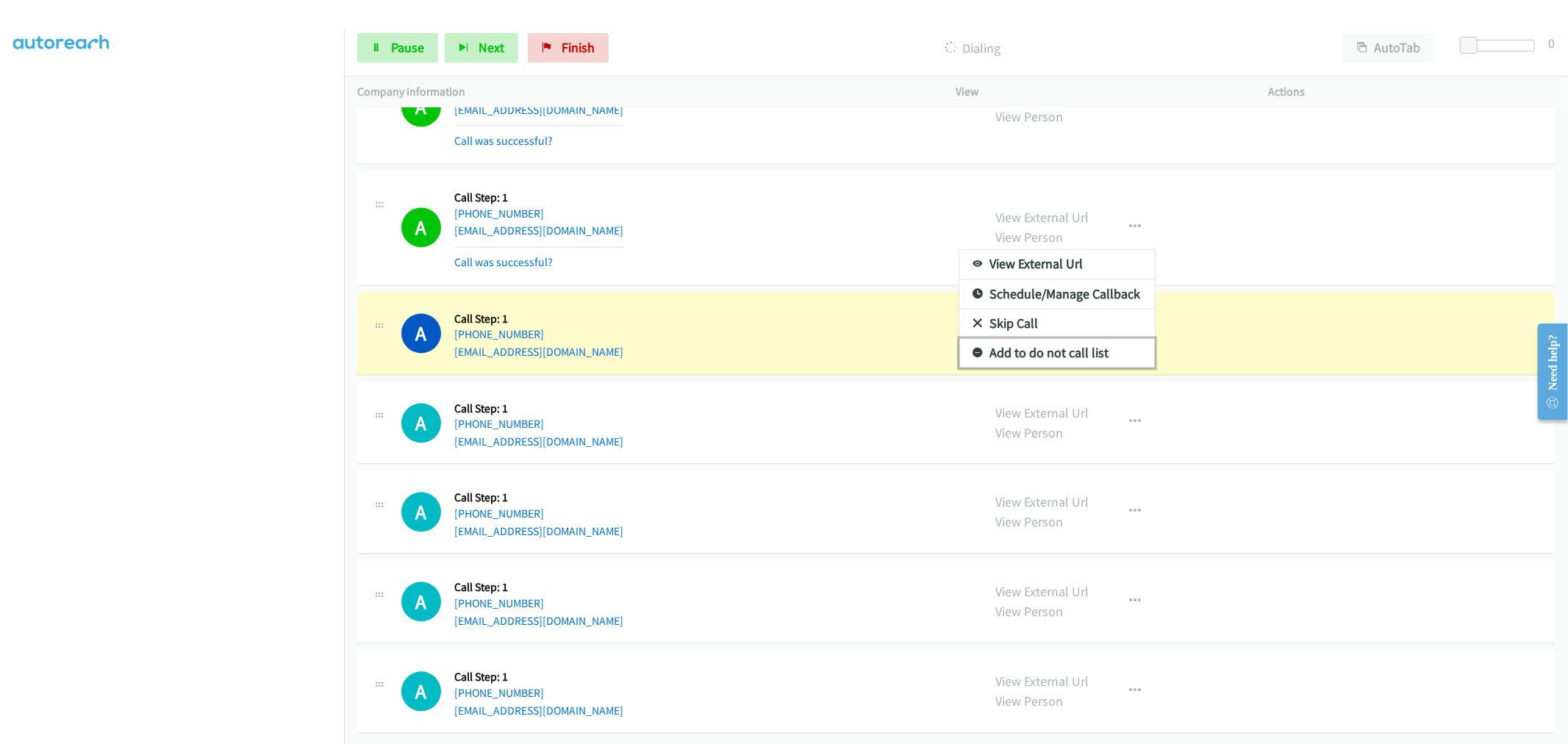
click at [1028, 340] on link "Add to do not call list" at bounding box center [1057, 353] width 195 height 29
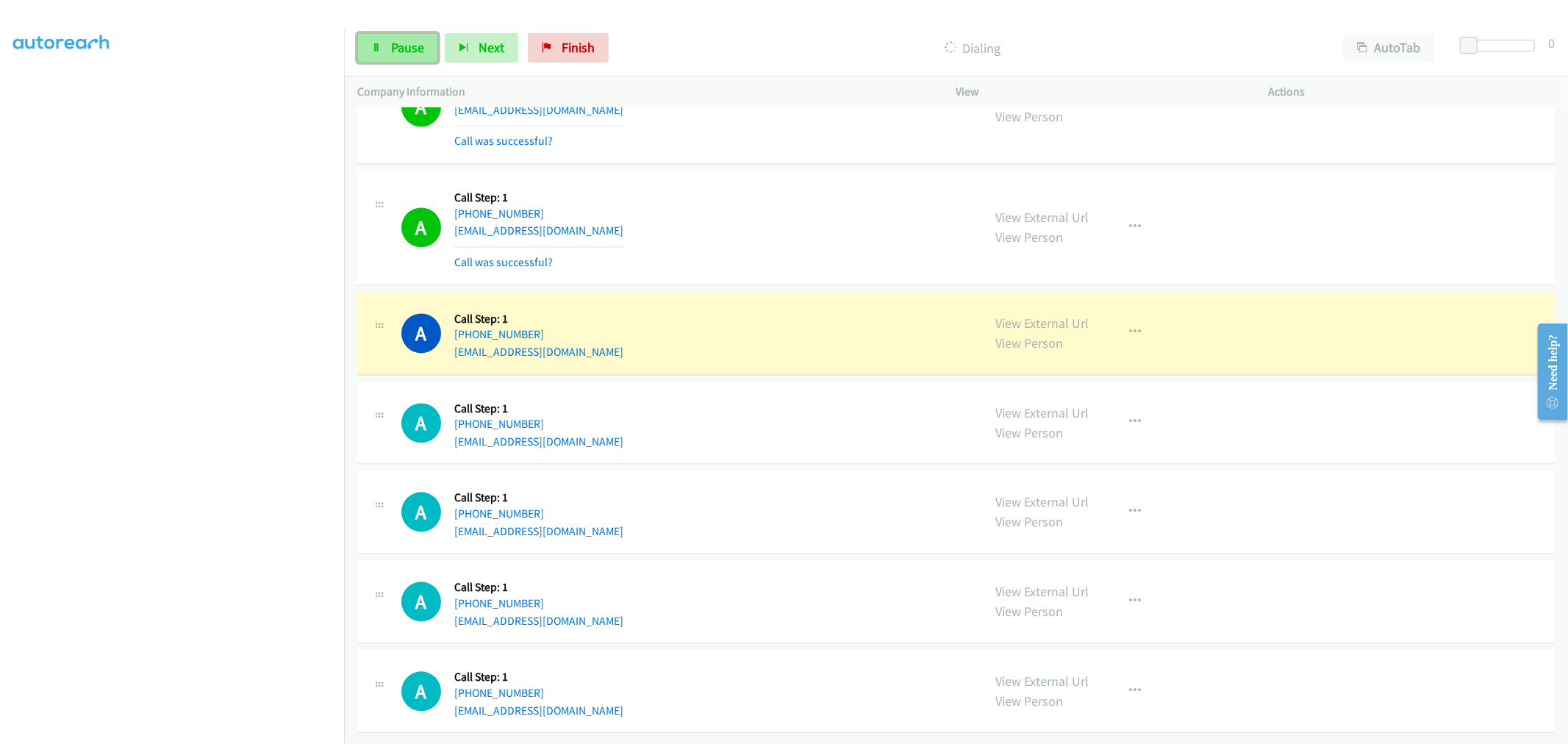
click at [405, 44] on span "Pause" at bounding box center [407, 47] width 33 height 17
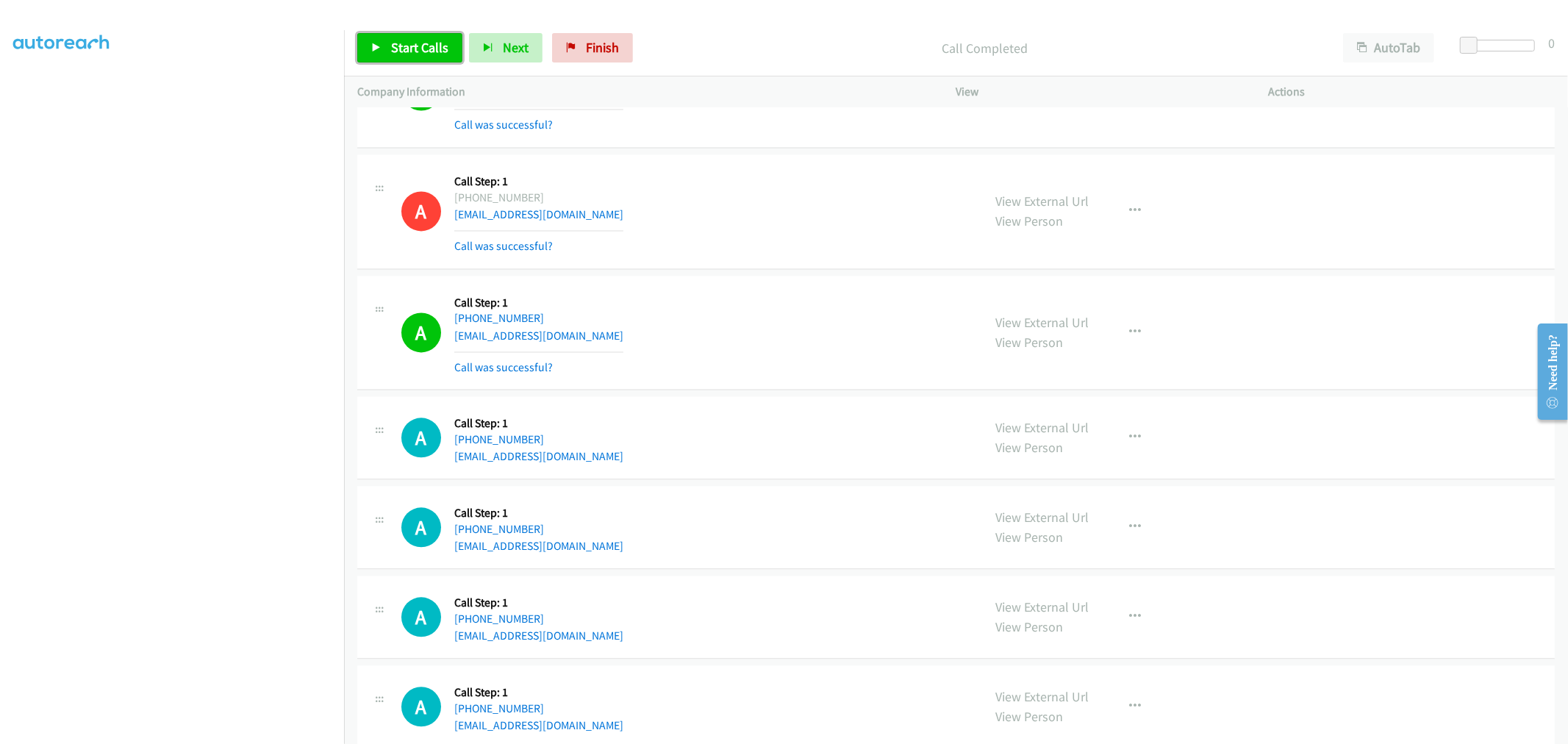
click at [424, 33] on link "Start Calls" at bounding box center [410, 47] width 105 height 29
click at [755, 273] on td "A Callback Scheduled Call Step: 1 America/Los_Angeles [PHONE_NUMBER] [EMAIL_ADD…" at bounding box center [956, 212] width 1224 height 121
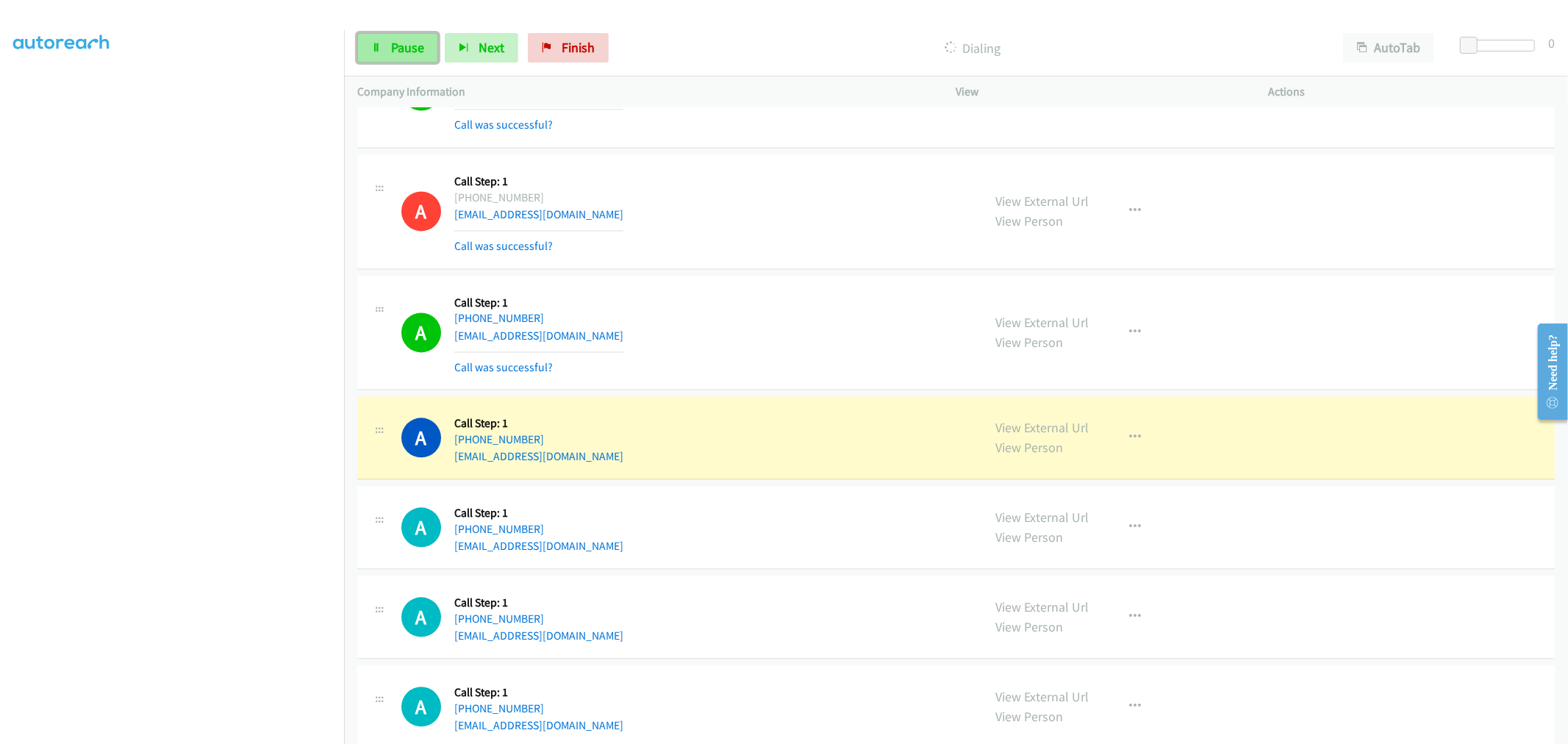
click at [422, 45] on span "Pause" at bounding box center [407, 47] width 33 height 17
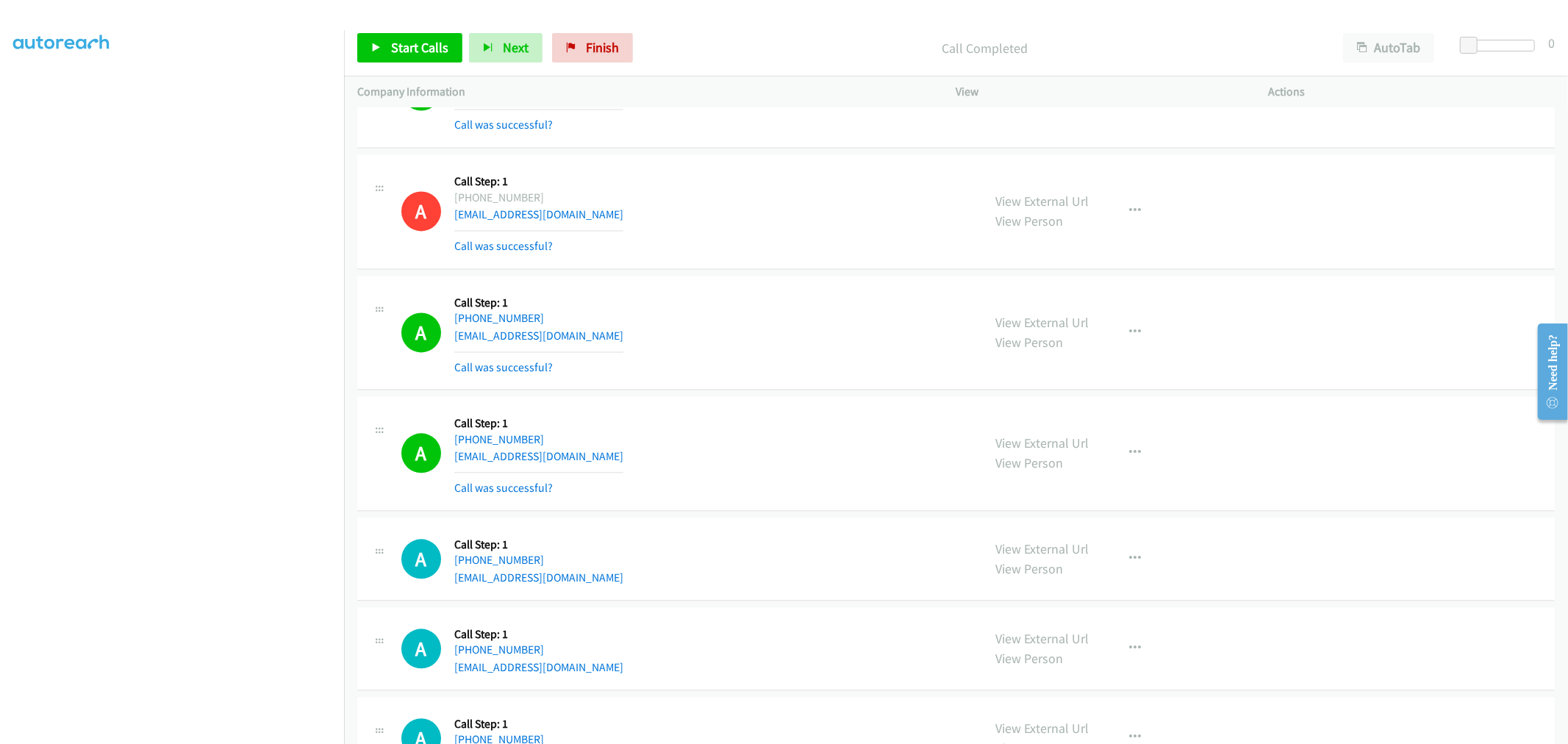
click at [776, 273] on td "A Callback Scheduled Call Step: 1 America/Los_Angeles [PHONE_NUMBER] [EMAIL_ADD…" at bounding box center [956, 212] width 1224 height 121
click at [814, 273] on td "A Callback Scheduled Call Step: 1 America/Los_Angeles [PHONE_NUMBER] [EMAIL_ADD…" at bounding box center [956, 212] width 1224 height 121
click at [427, 61] on link "Start Calls" at bounding box center [410, 47] width 105 height 29
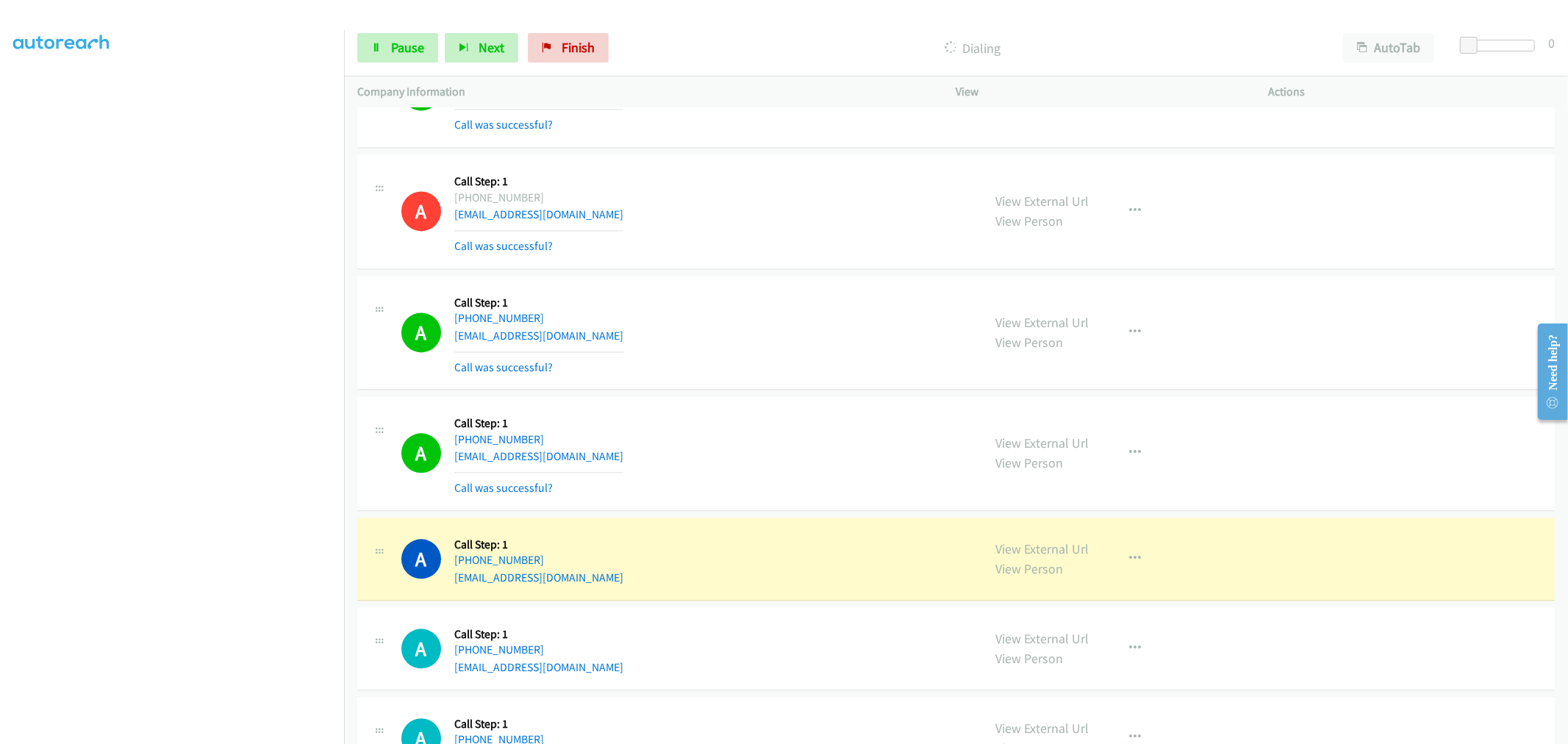
click at [732, 325] on div "A Callback Scheduled Call Step: 1 America/New_York [PHONE_NUMBER] [EMAIL_ADDRES…" at bounding box center [685, 332] width 568 height 87
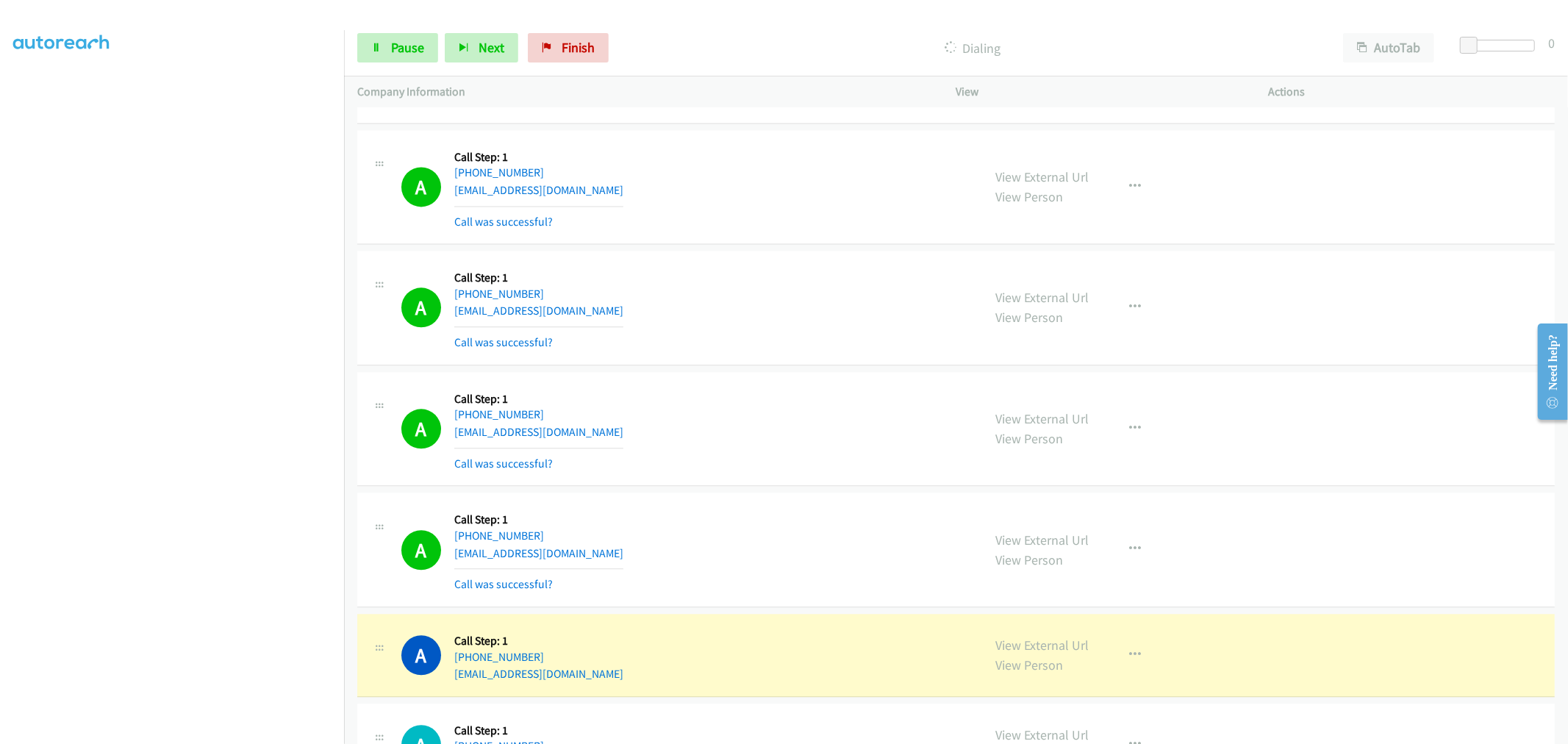
scroll to position [12379, 0]
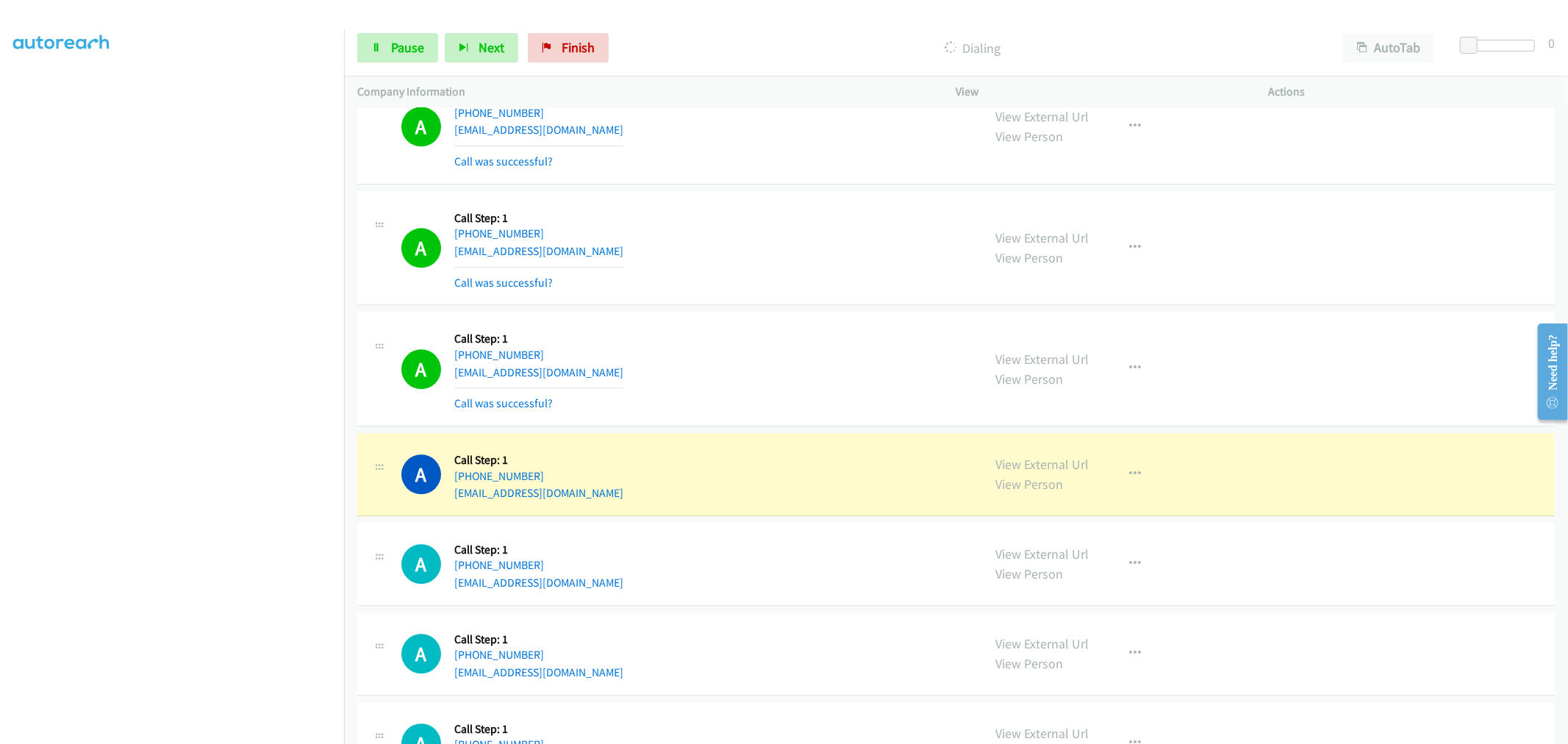
drag, startPoint x: 1060, startPoint y: 467, endPoint x: 1046, endPoint y: 449, distance: 22.8
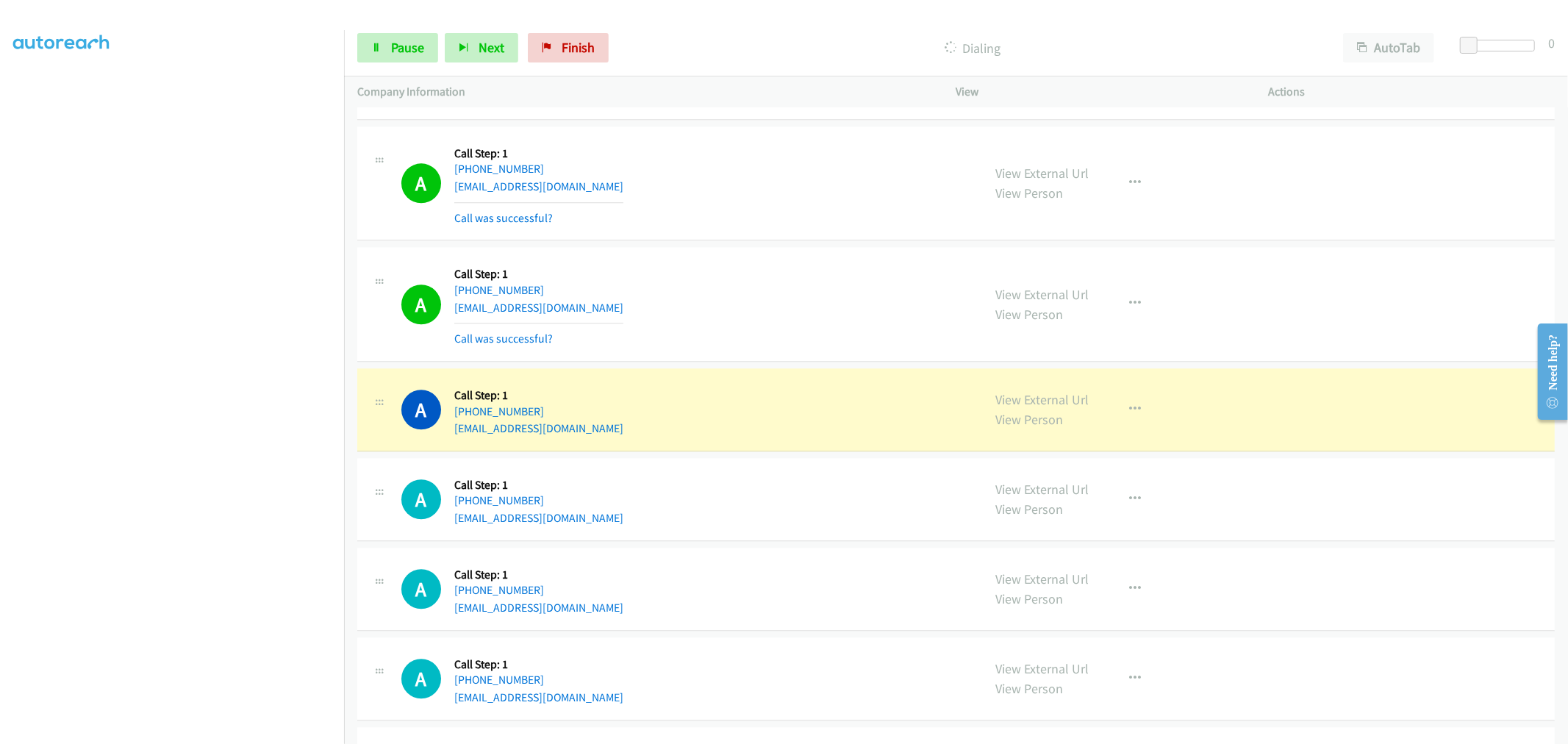
scroll to position [12543, 0]
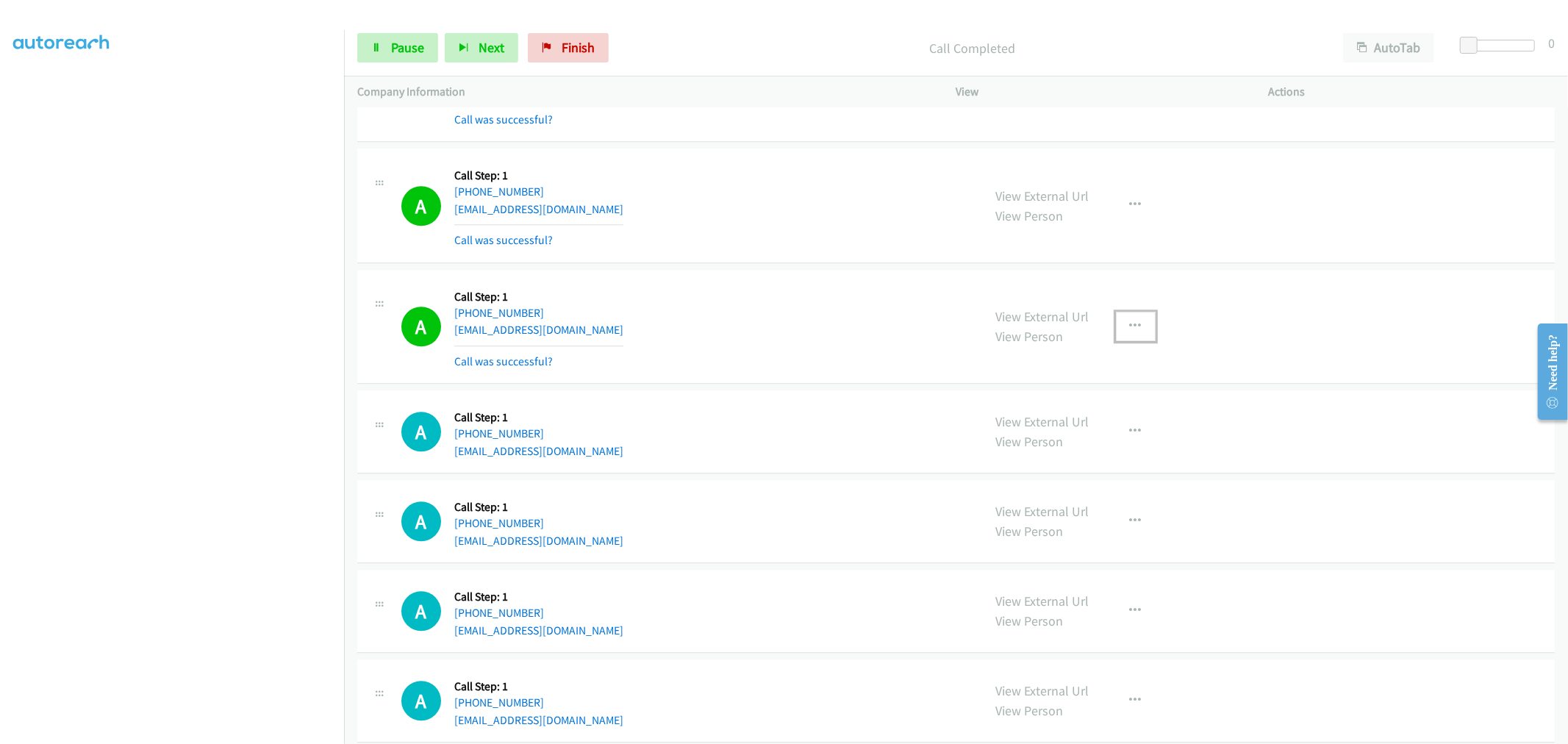
drag, startPoint x: 1120, startPoint y: 337, endPoint x: 1121, endPoint y: 424, distance: 87.0
click at [1120, 337] on button "button" at bounding box center [1136, 326] width 40 height 29
click at [1062, 464] on link "Add to do not call list" at bounding box center [1057, 452] width 195 height 29
click at [829, 325] on div "A Callback Scheduled Call Step: 1 America/New_York [PHONE_NUMBER] [EMAIL_ADDRES…" at bounding box center [685, 326] width 568 height 87
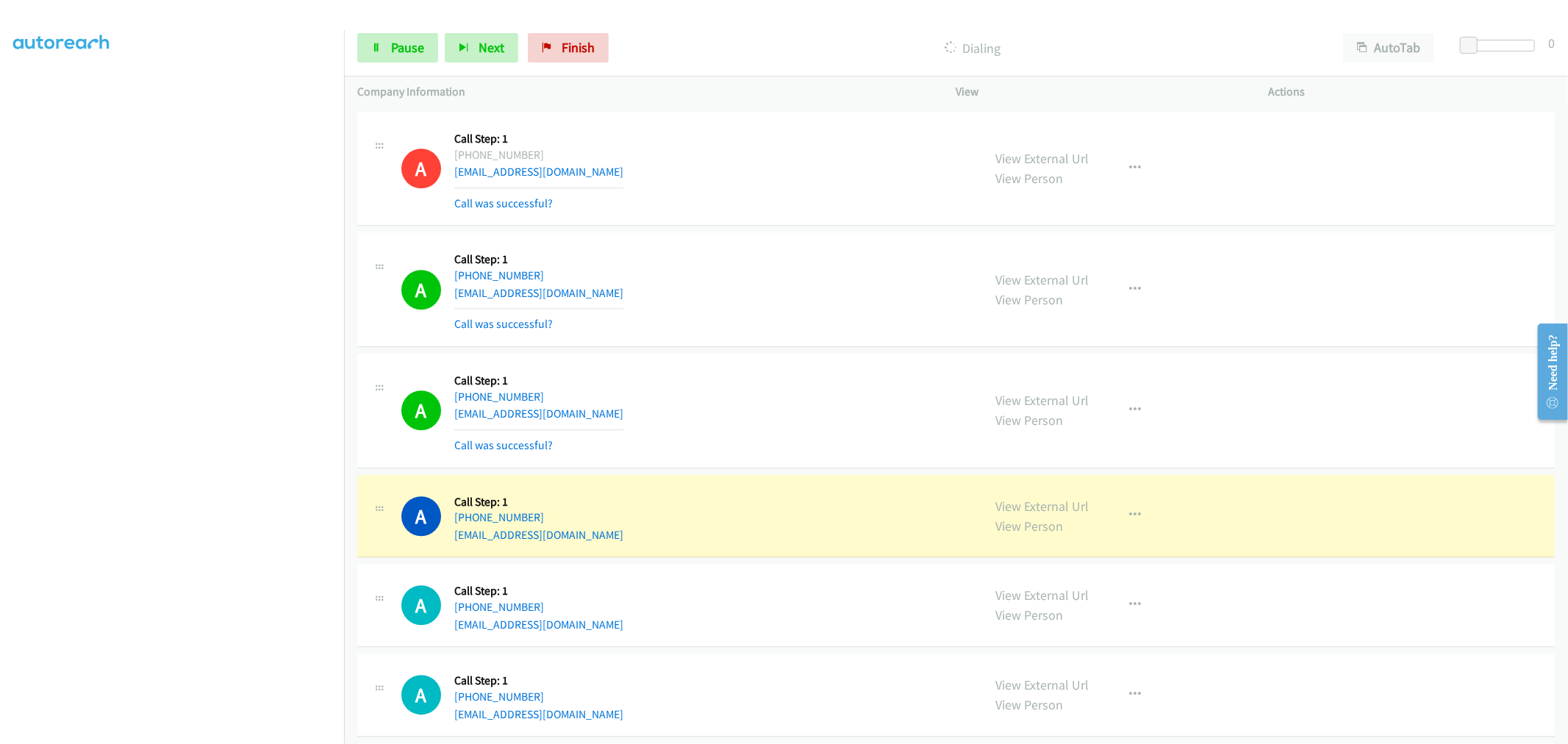
scroll to position [12788, 0]
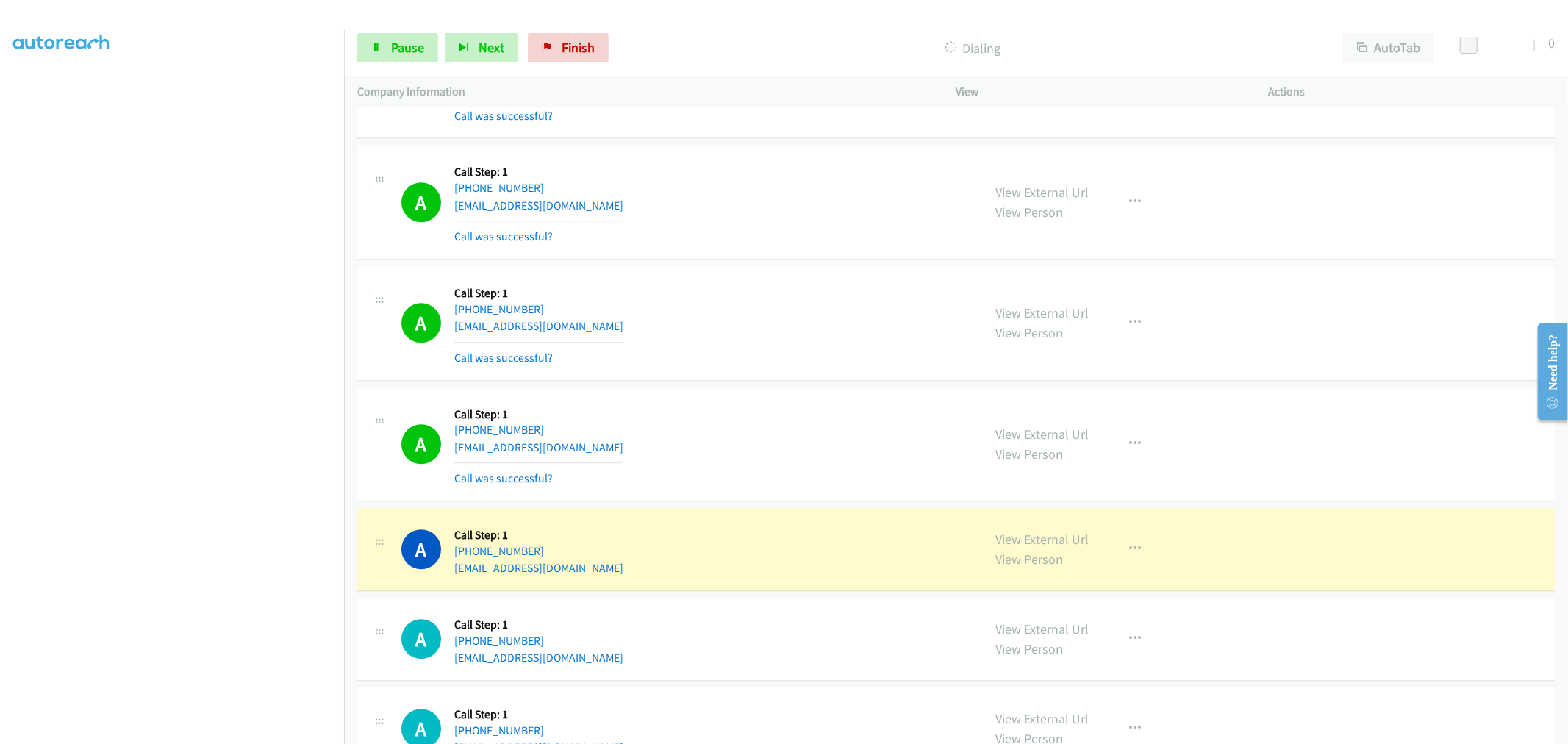
click at [766, 383] on td "A Callback Scheduled Call Step: 1 America/New_York [PHONE_NUMBER] [EMAIL_ADDRES…" at bounding box center [956, 323] width 1224 height 121
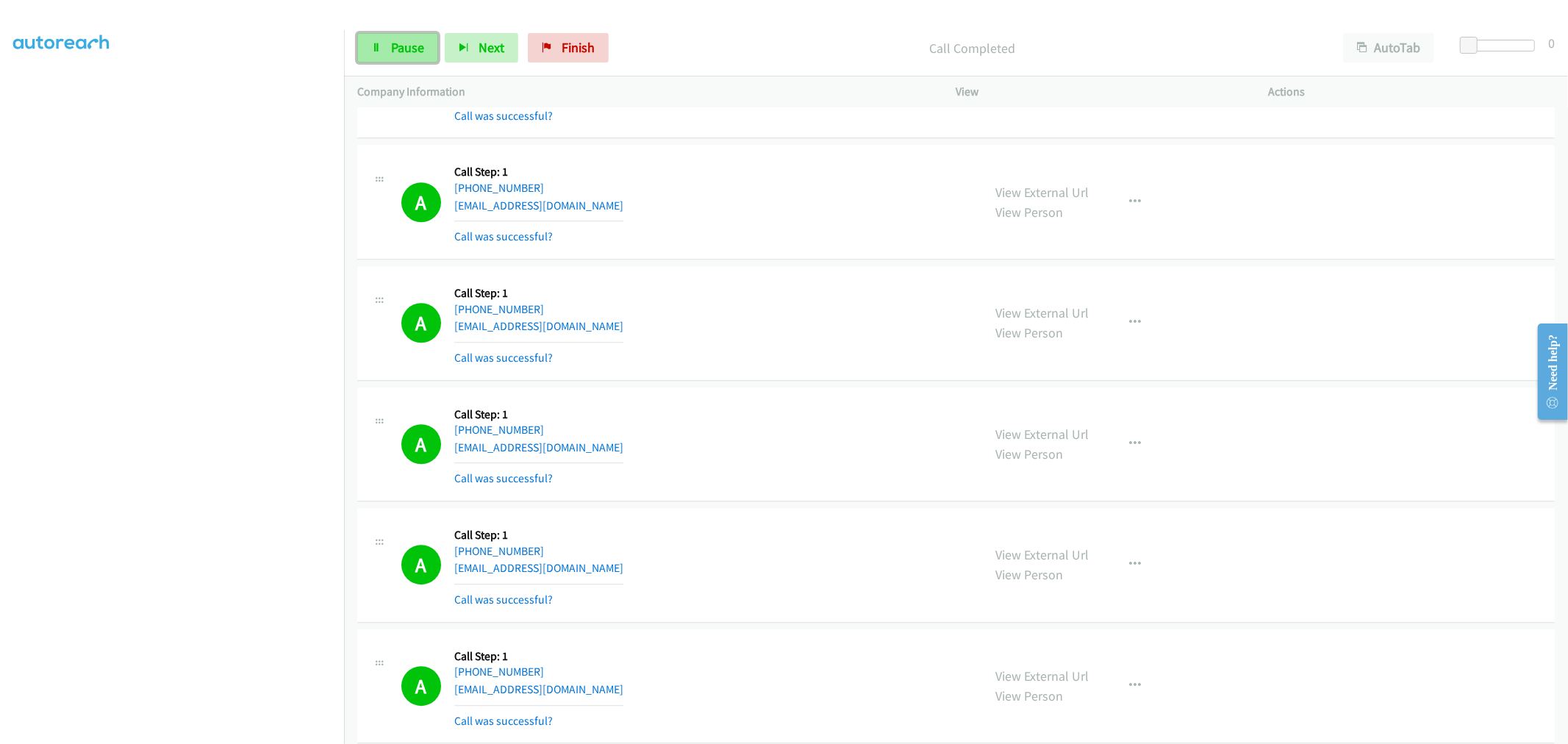
click at [403, 50] on span "Pause" at bounding box center [407, 47] width 33 height 17
click at [405, 46] on span "Start Calls" at bounding box center [419, 47] width 57 height 17
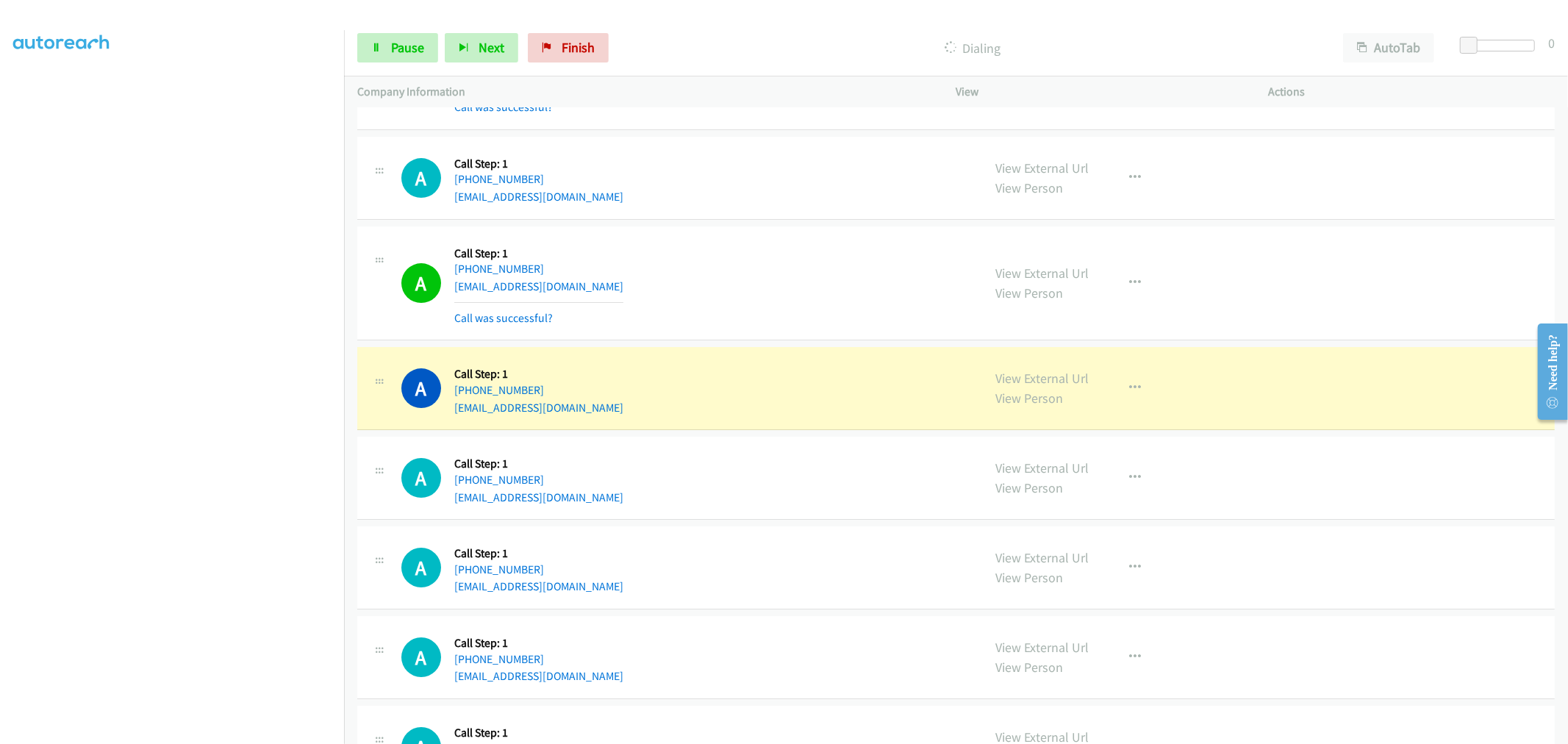
scroll to position [13523, 0]
drag, startPoint x: 1001, startPoint y: 388, endPoint x: 1032, endPoint y: 375, distance: 33.6
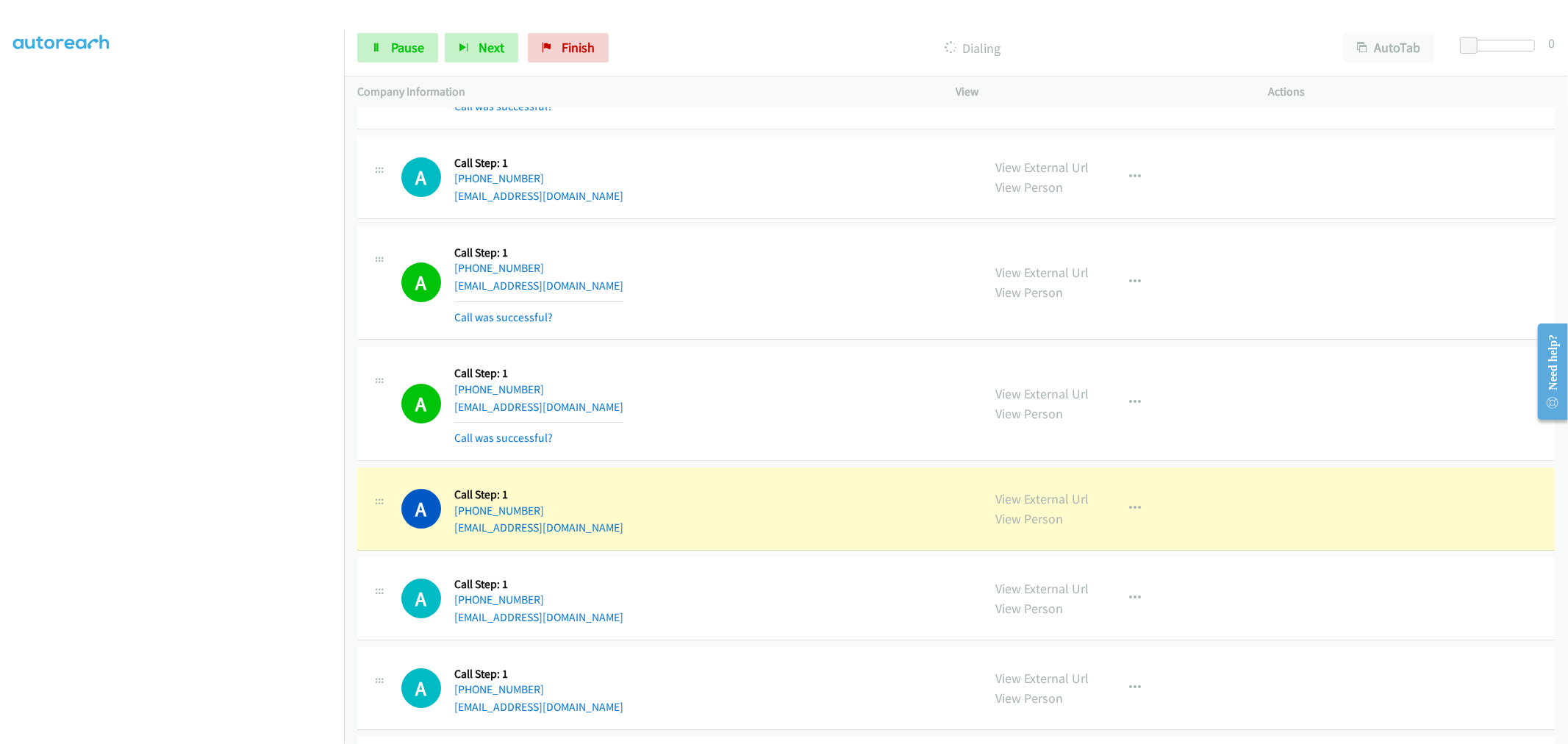
click at [184, 731] on section at bounding box center [172, 395] width 318 height 704
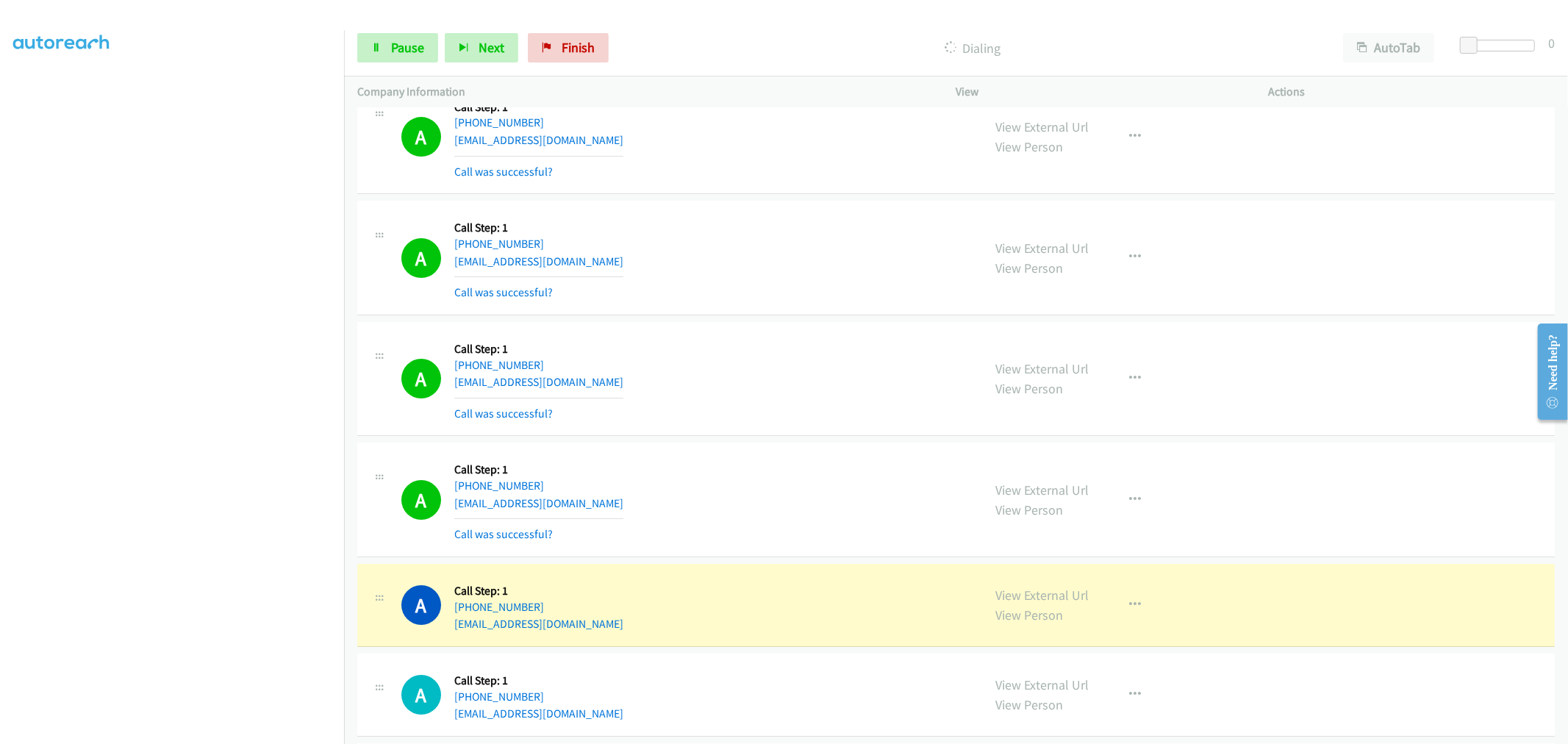
scroll to position [13850, 0]
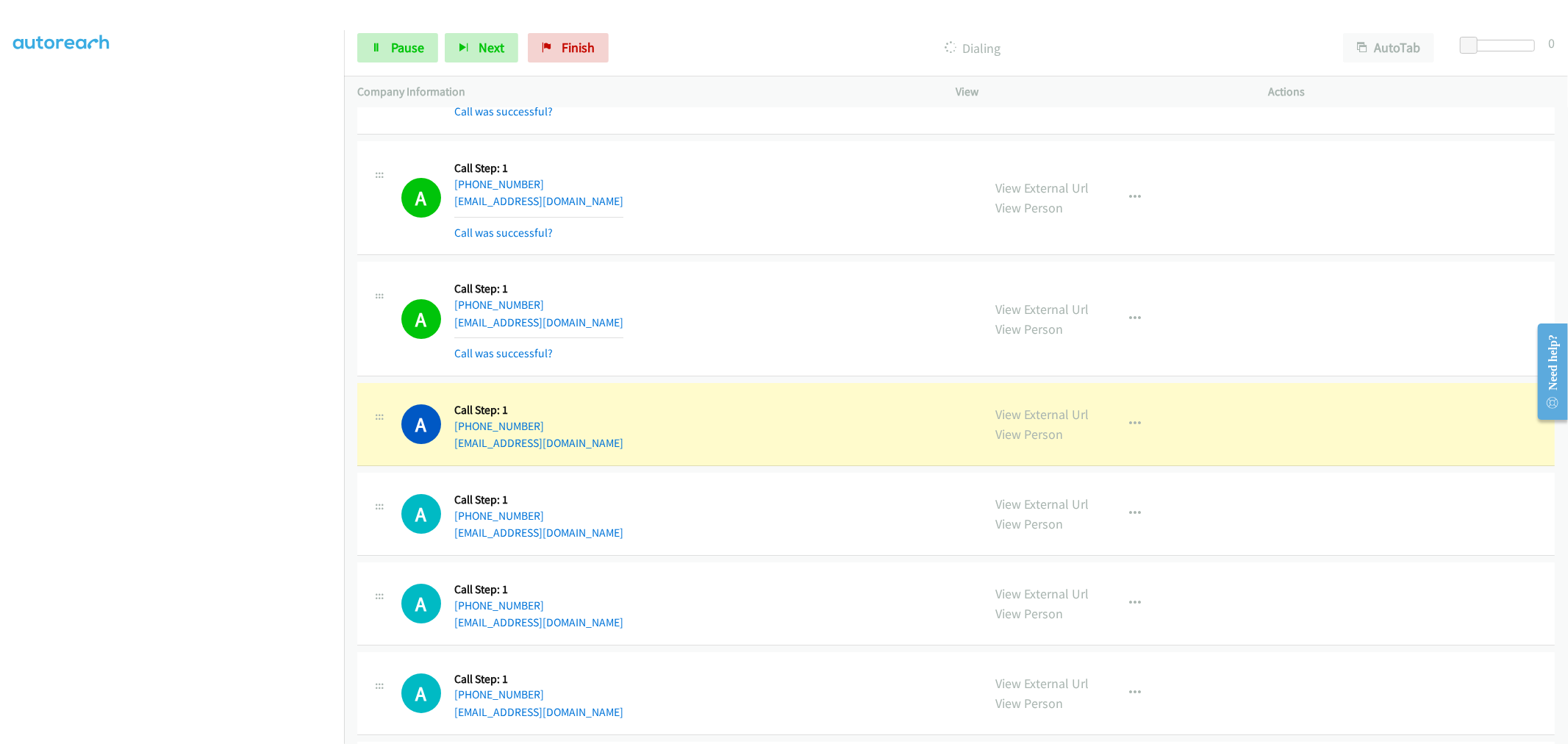
drag, startPoint x: 1050, startPoint y: 424, endPoint x: 876, endPoint y: 325, distance: 200.2
click at [393, 47] on span "Pause" at bounding box center [407, 47] width 33 height 17
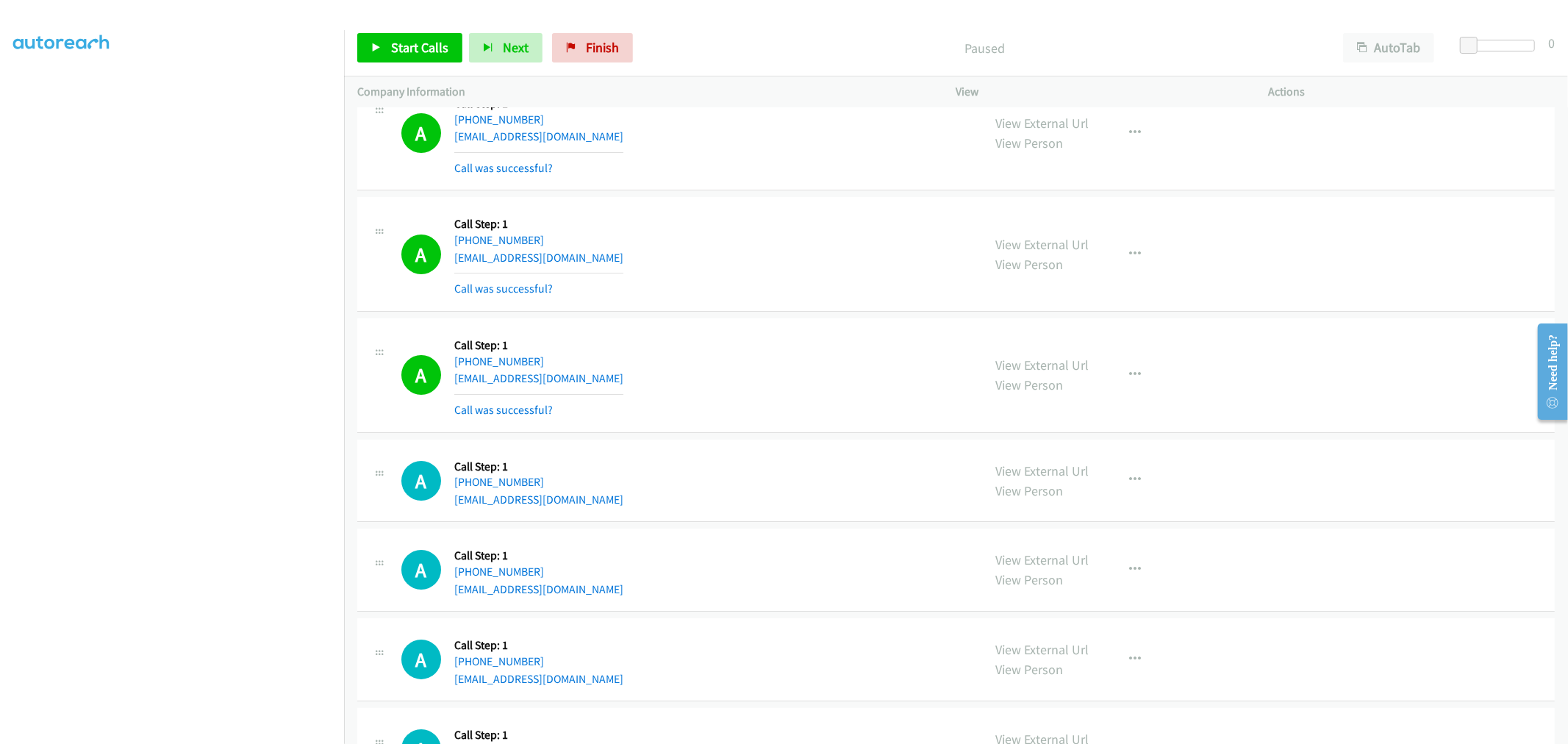
scroll to position [13993, 0]
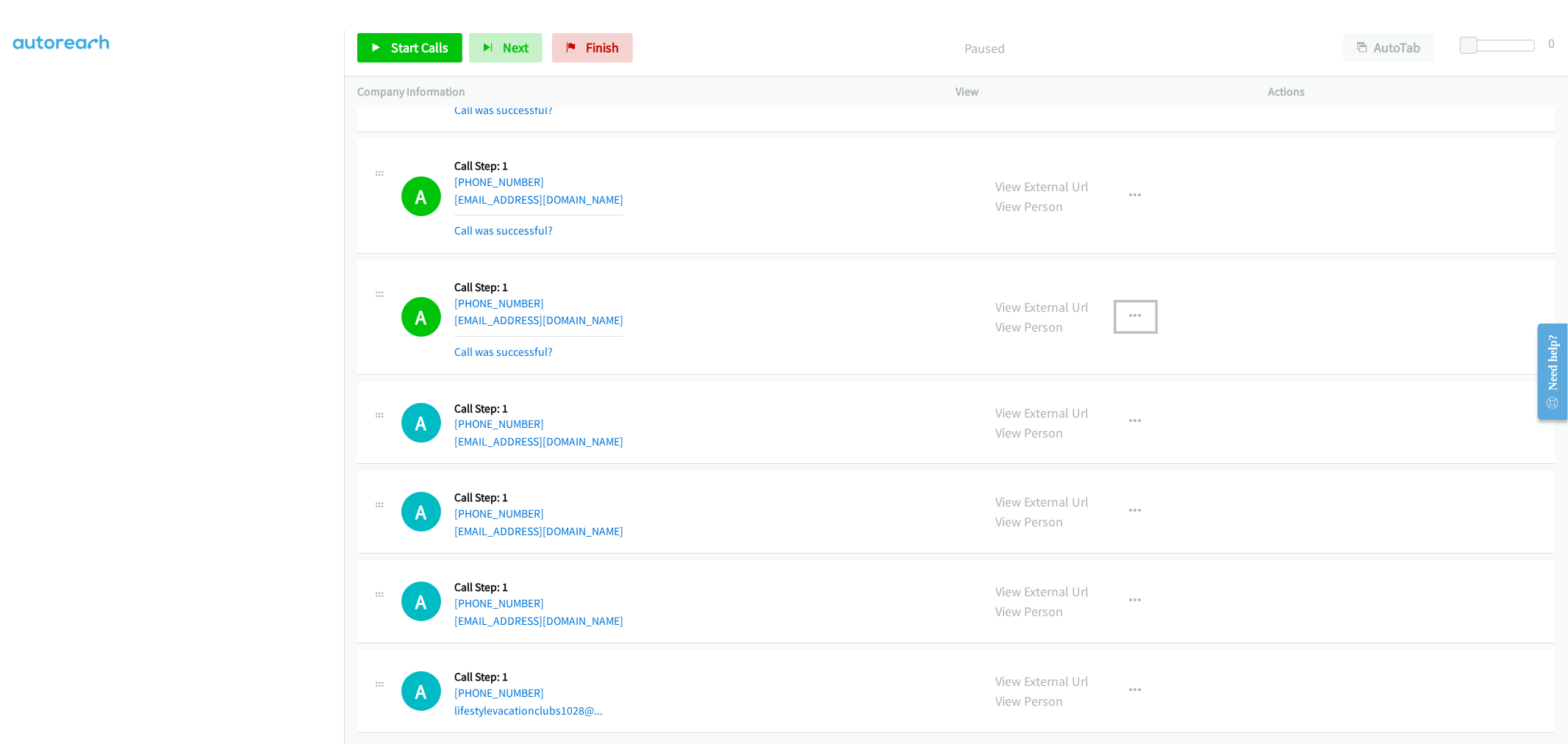
click at [1130, 311] on icon "button" at bounding box center [1136, 316] width 11 height 11
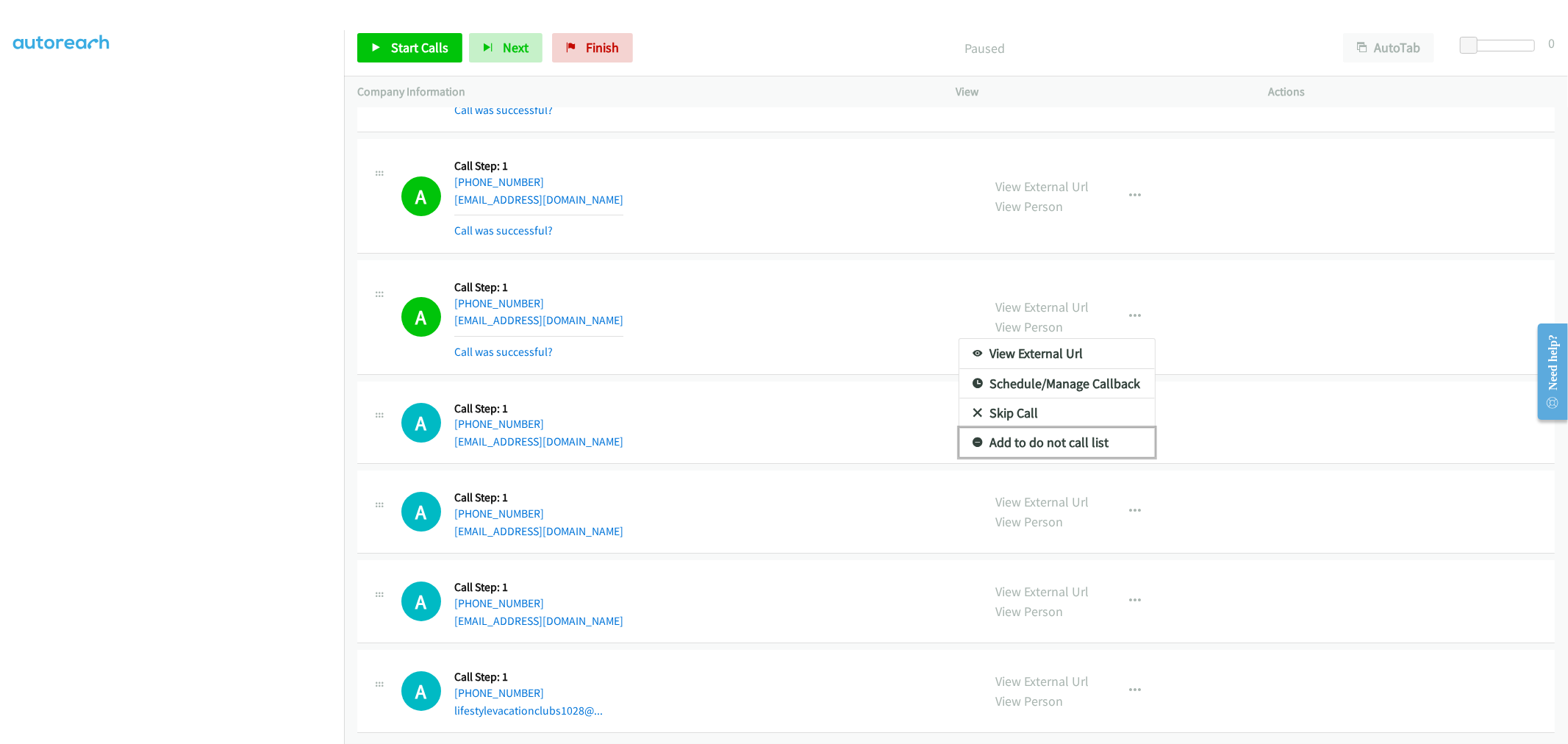
click at [1025, 429] on link "Add to do not call list" at bounding box center [1057, 442] width 195 height 29
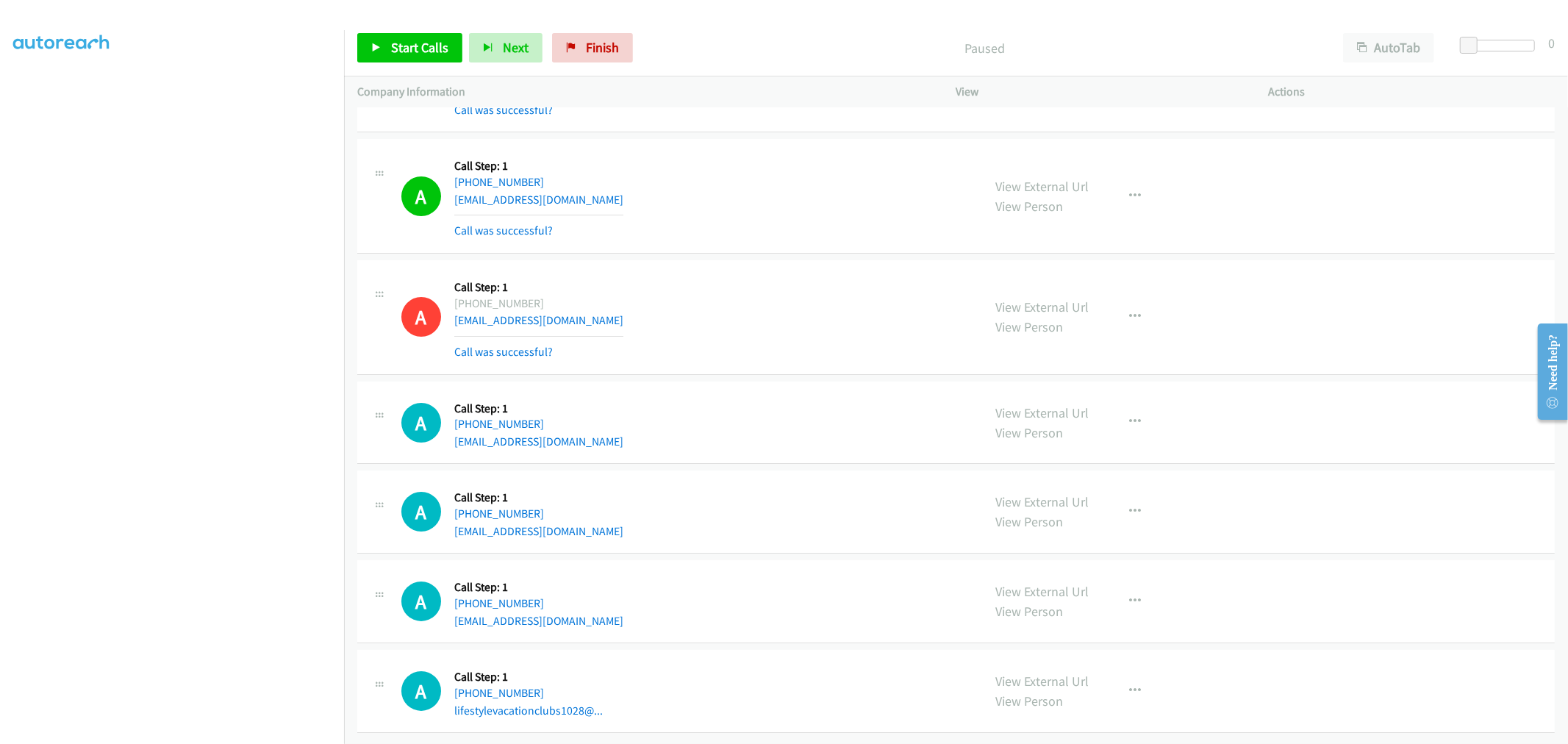
click at [721, 342] on div "A Callback Scheduled Call Step: 1 America/Los_Angeles [PHONE_NUMBER] [EMAIL_ADD…" at bounding box center [685, 317] width 568 height 87
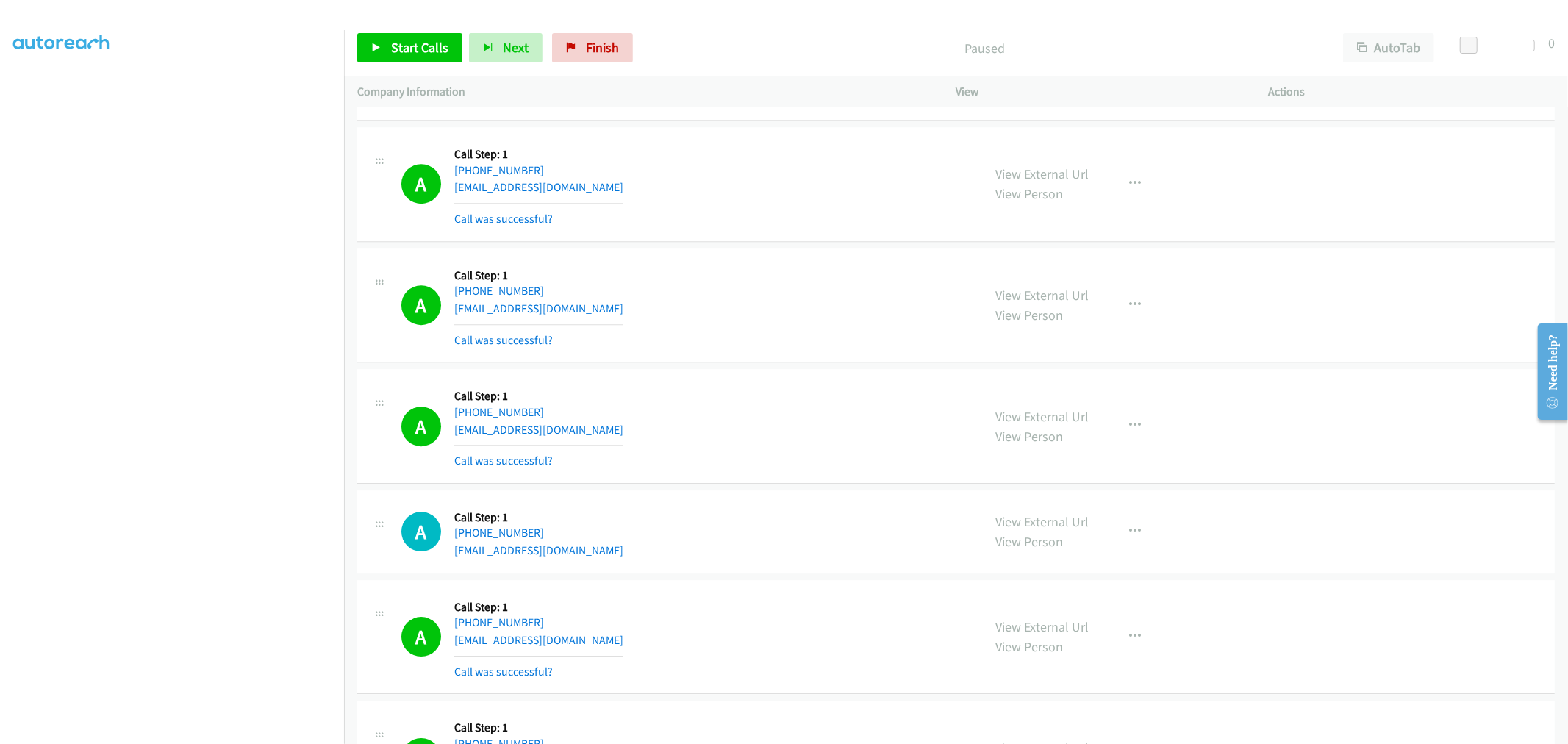
scroll to position [13086, 0]
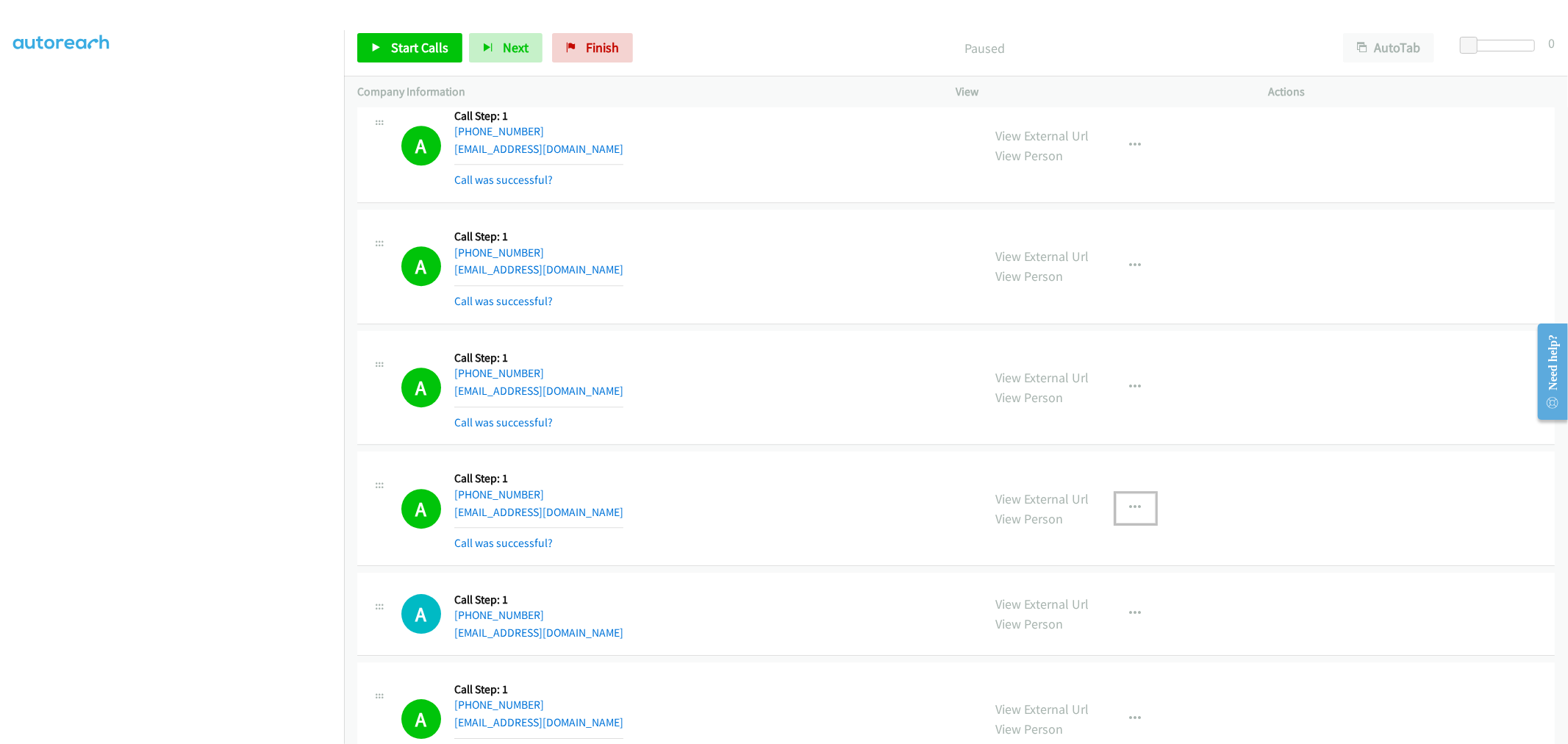
click at [1125, 503] on button "button" at bounding box center [1136, 508] width 40 height 29
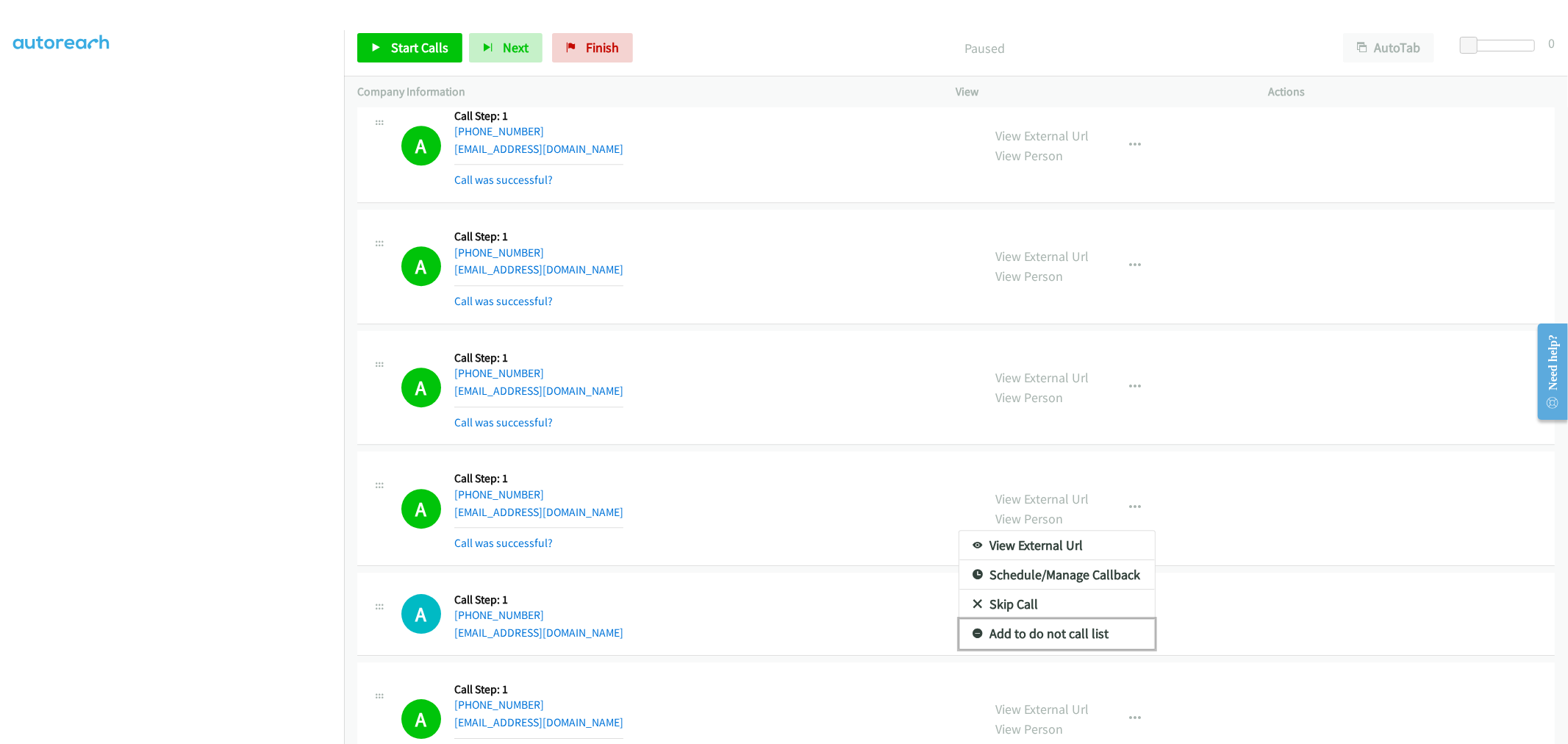
click at [1052, 643] on link "Add to do not call list" at bounding box center [1057, 634] width 195 height 29
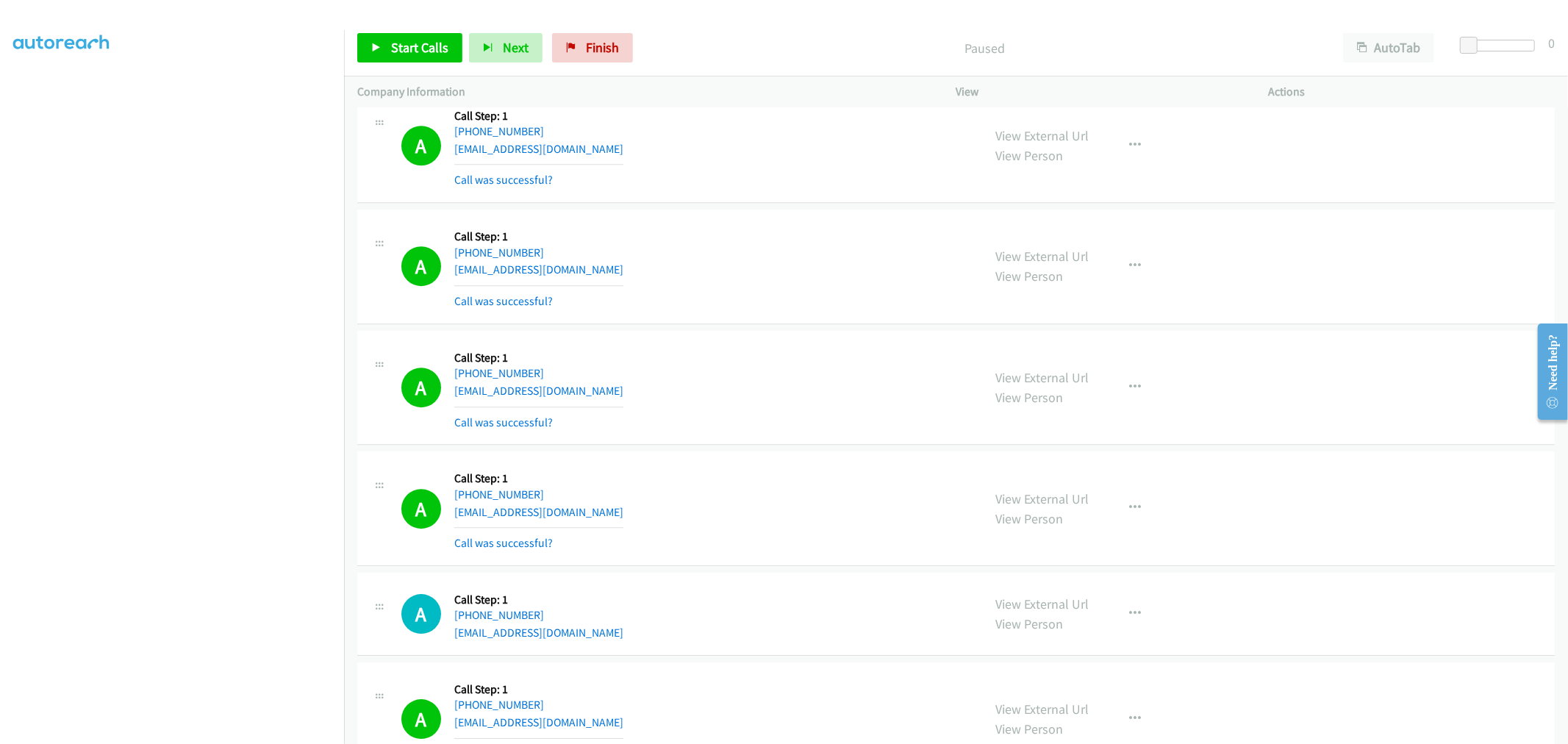
click at [790, 515] on div "A Callback Scheduled Call Step: 1 America/New_York [PHONE_NUMBER] [EMAIL_ADDRES…" at bounding box center [685, 508] width 568 height 87
click at [619, 395] on div "A Callback Scheduled Call Step: 1 [GEOGRAPHIC_DATA]/[GEOGRAPHIC_DATA] [PHONE_NU…" at bounding box center [685, 388] width 568 height 87
click at [832, 262] on div "A Callback Scheduled Call Step: 1 America/Los_Angeles [PHONE_NUMBER] [EMAIL_ADD…" at bounding box center [685, 266] width 568 height 87
click at [431, 50] on span "Start Calls" at bounding box center [419, 47] width 57 height 17
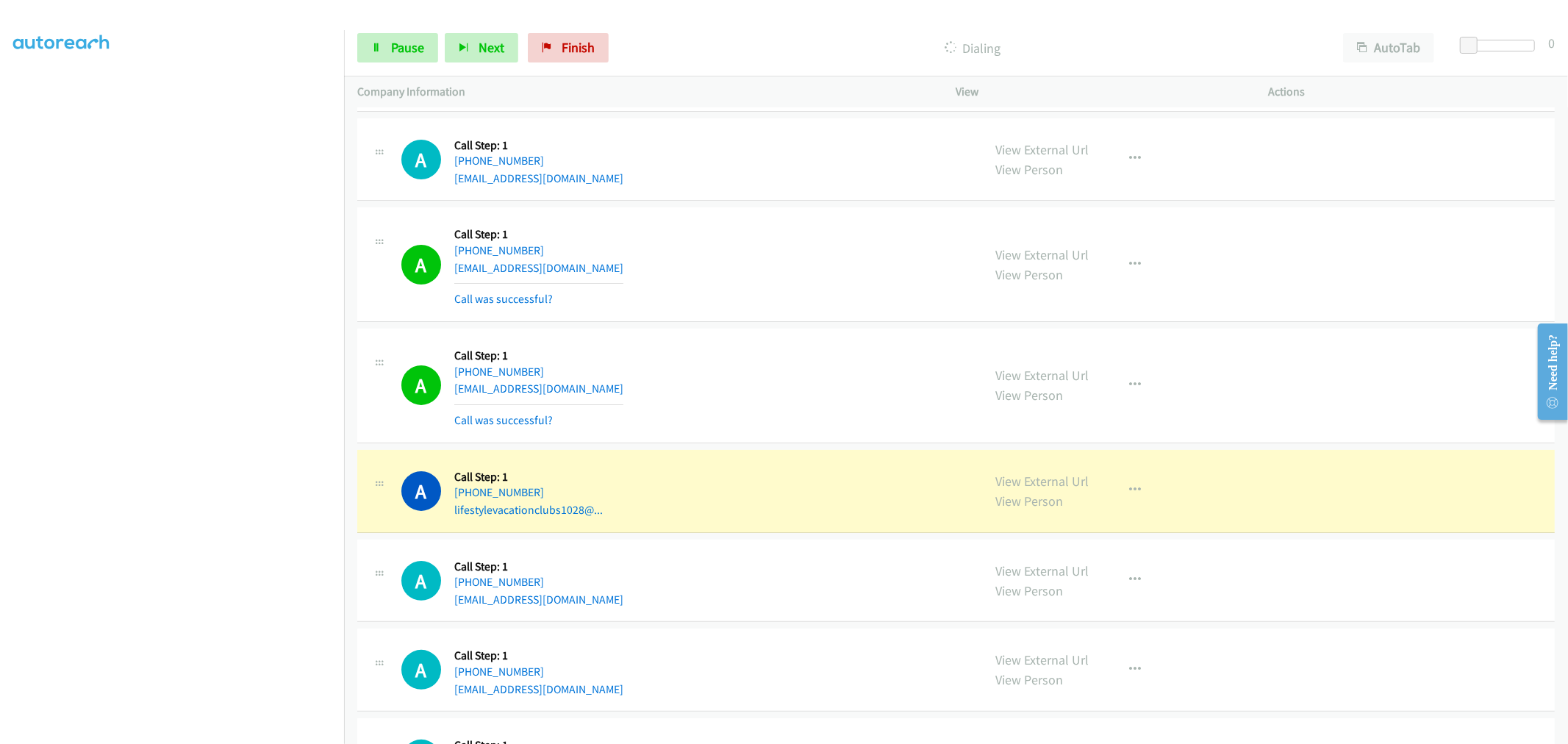
scroll to position [14237, 0]
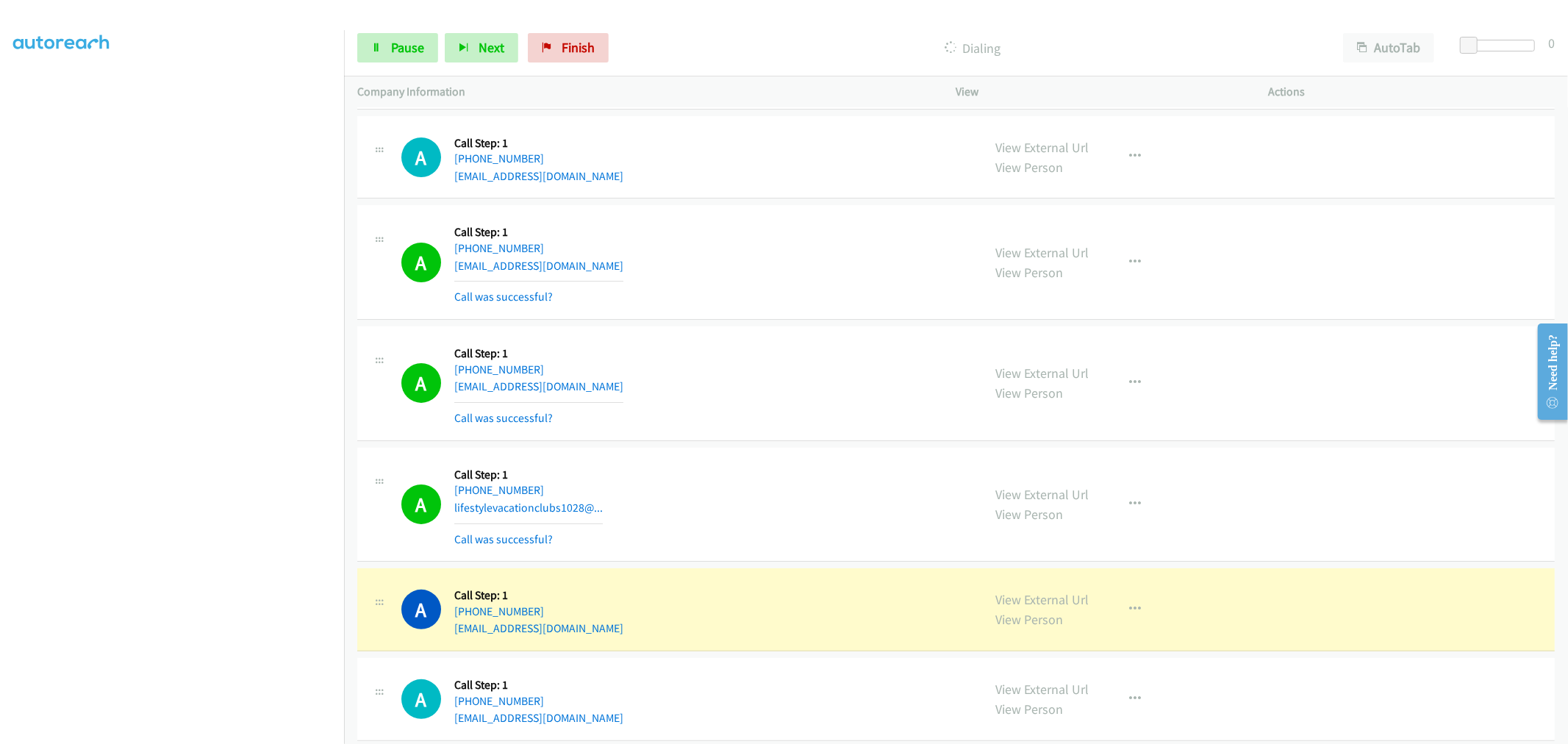
drag, startPoint x: 792, startPoint y: 332, endPoint x: 709, endPoint y: 385, distance: 98.5
click at [792, 332] on td "A Callback Scheduled Call Step: 1 America/Los_Angeles [PHONE_NUMBER] [EMAIL_ADD…" at bounding box center [956, 384] width 1224 height 121
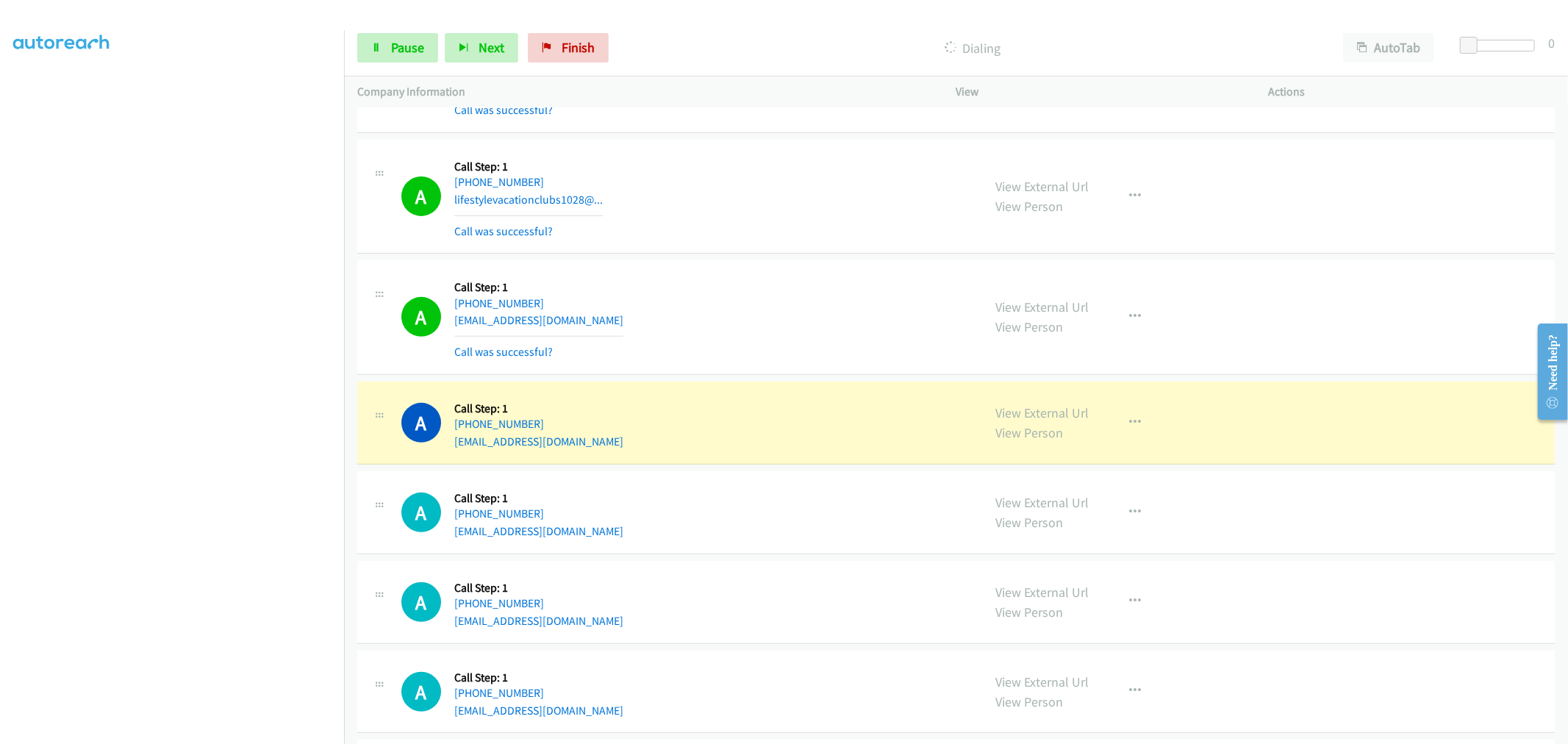
scroll to position [14564, 0]
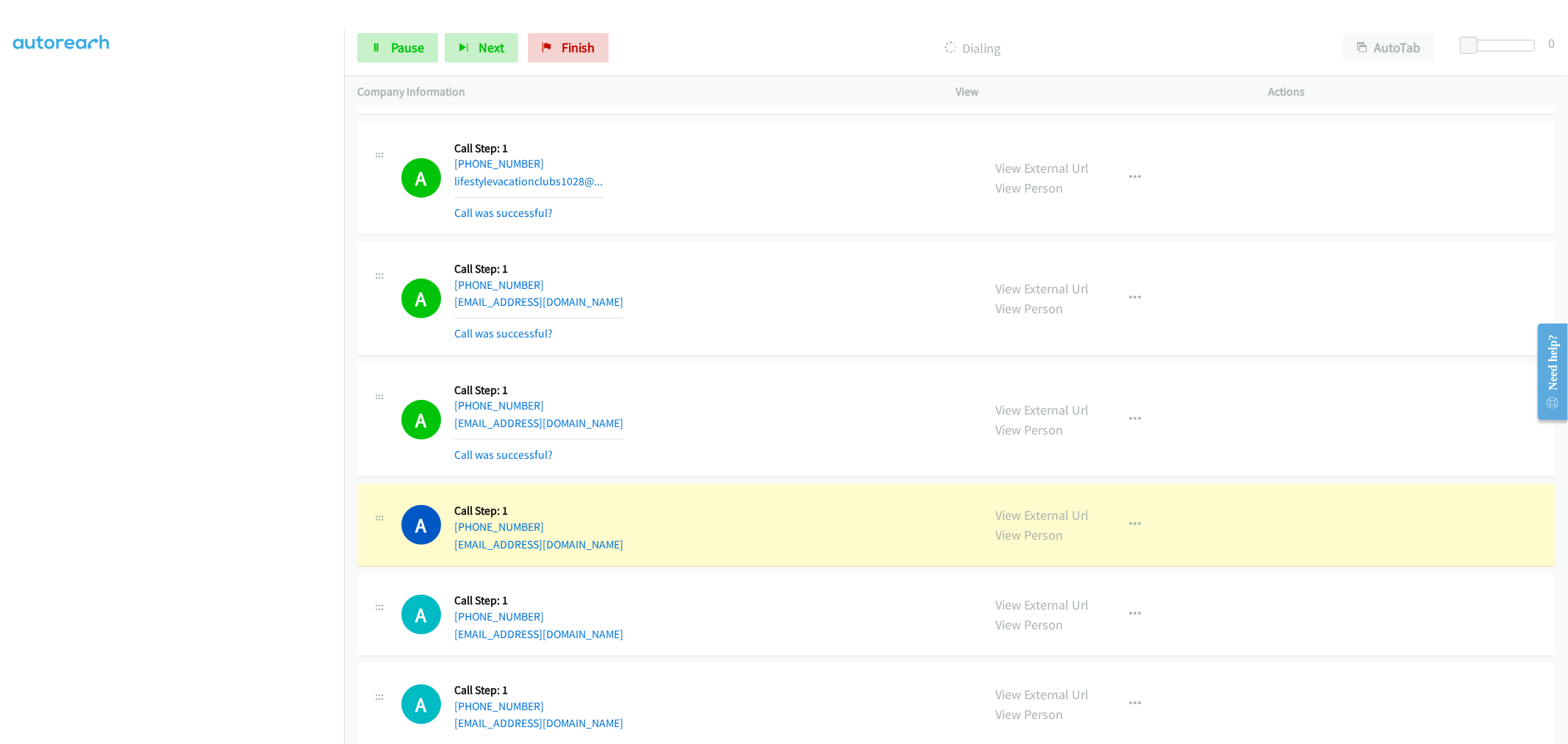
click at [764, 369] on td "A Callback Scheduled Call Step: 1 America/New_York [PHONE_NUMBER] [EMAIL_ADDRES…" at bounding box center [956, 420] width 1224 height 121
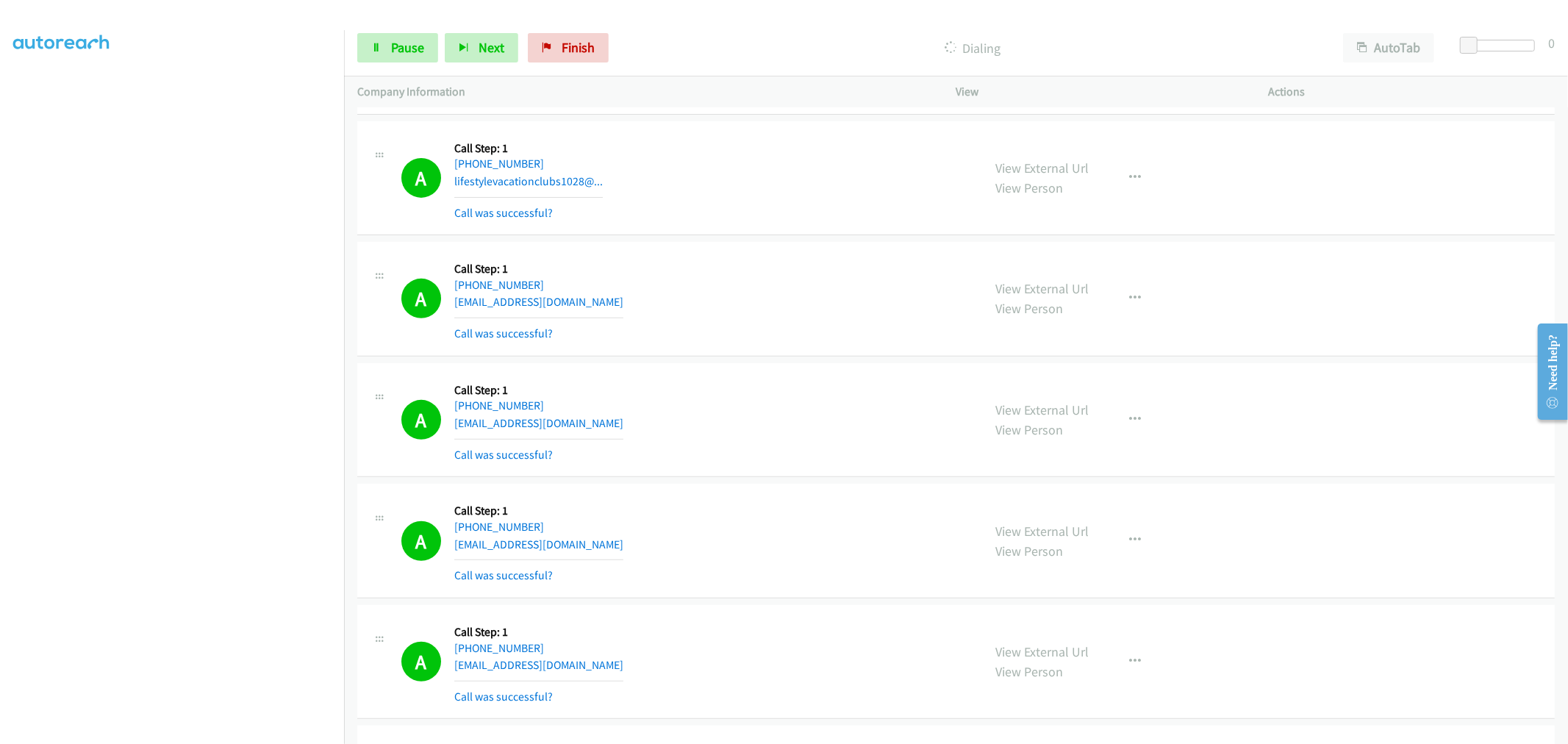
click at [779, 369] on td "A Callback Scheduled Call Step: 1 America/New_York [PHONE_NUMBER] [EMAIL_ADDRES…" at bounding box center [956, 420] width 1224 height 121
click at [786, 249] on td "A Callback Scheduled Call Step: 1 [GEOGRAPHIC_DATA]/[GEOGRAPHIC_DATA] [PHONE_NU…" at bounding box center [956, 299] width 1224 height 121
click at [785, 356] on div "A Callback Scheduled Call Step: 1 [GEOGRAPHIC_DATA]/[GEOGRAPHIC_DATA] [PHONE_NU…" at bounding box center [956, 299] width 1198 height 114
click at [777, 361] on td "A Callback Scheduled Call Step: 1 [GEOGRAPHIC_DATA]/[GEOGRAPHIC_DATA] [PHONE_NU…" at bounding box center [956, 299] width 1224 height 121
click at [413, 47] on span "Pause" at bounding box center [407, 47] width 33 height 17
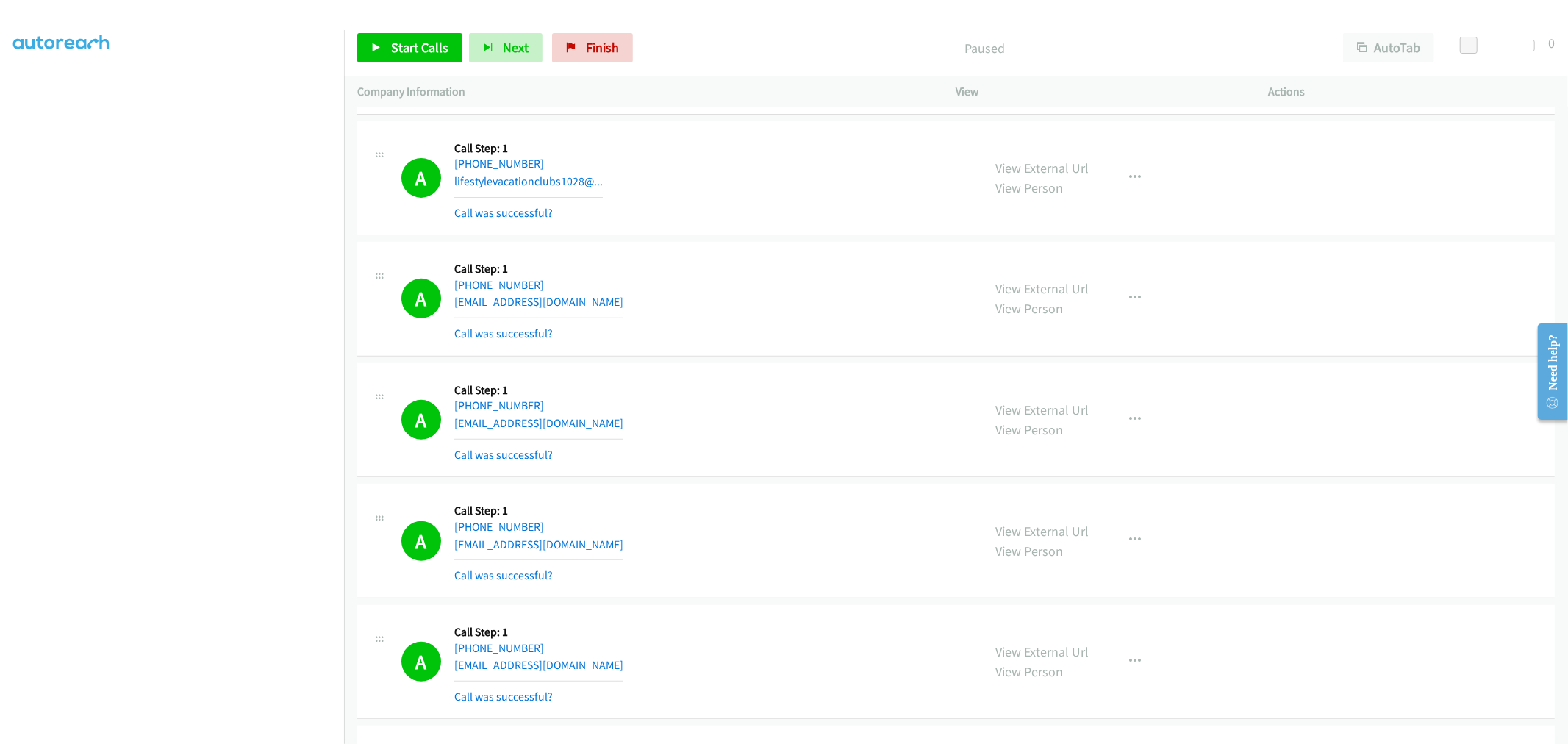
click at [759, 247] on td "A Callback Scheduled Call Step: 1 [GEOGRAPHIC_DATA]/[GEOGRAPHIC_DATA] [PHONE_NU…" at bounding box center [956, 299] width 1224 height 121
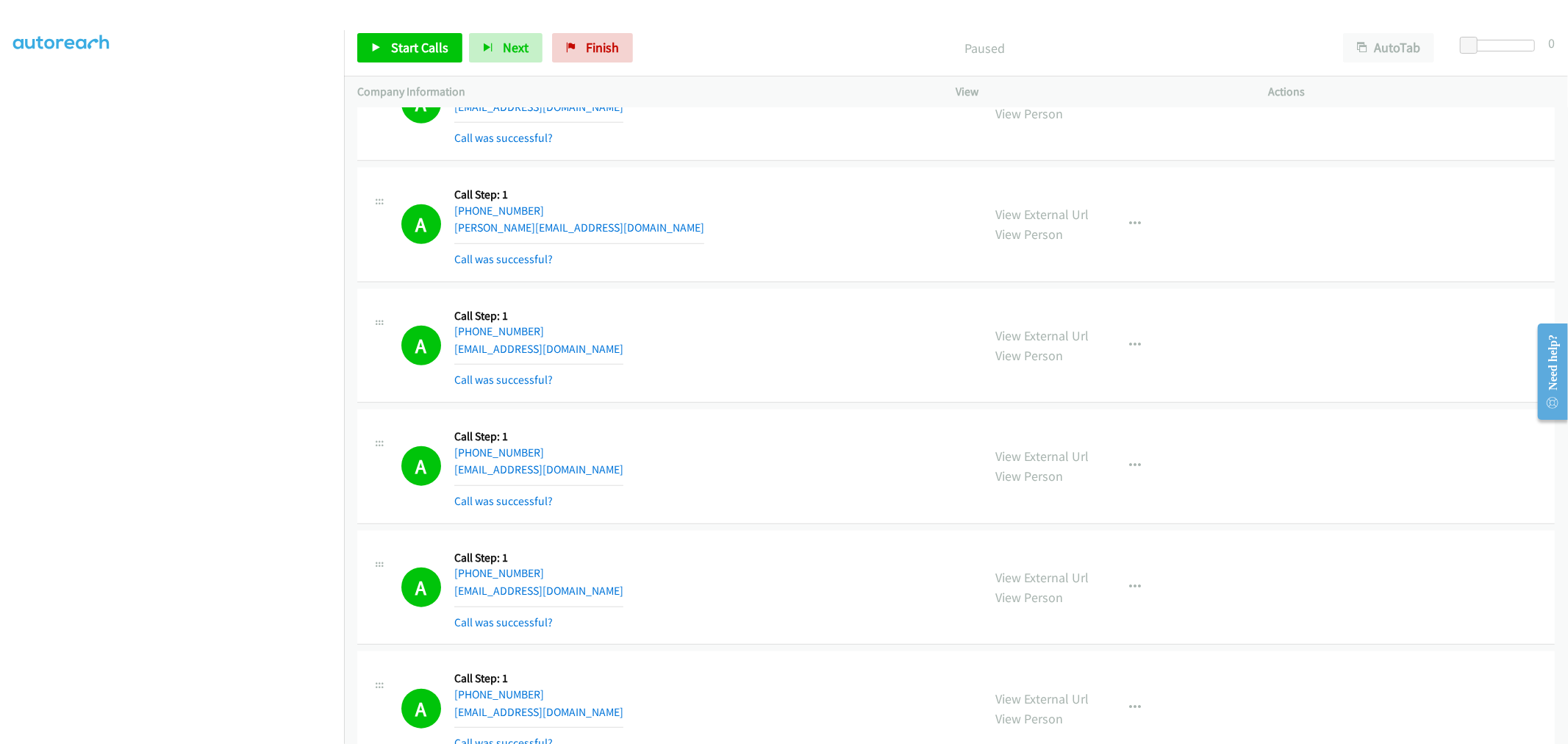
scroll to position [15545, 0]
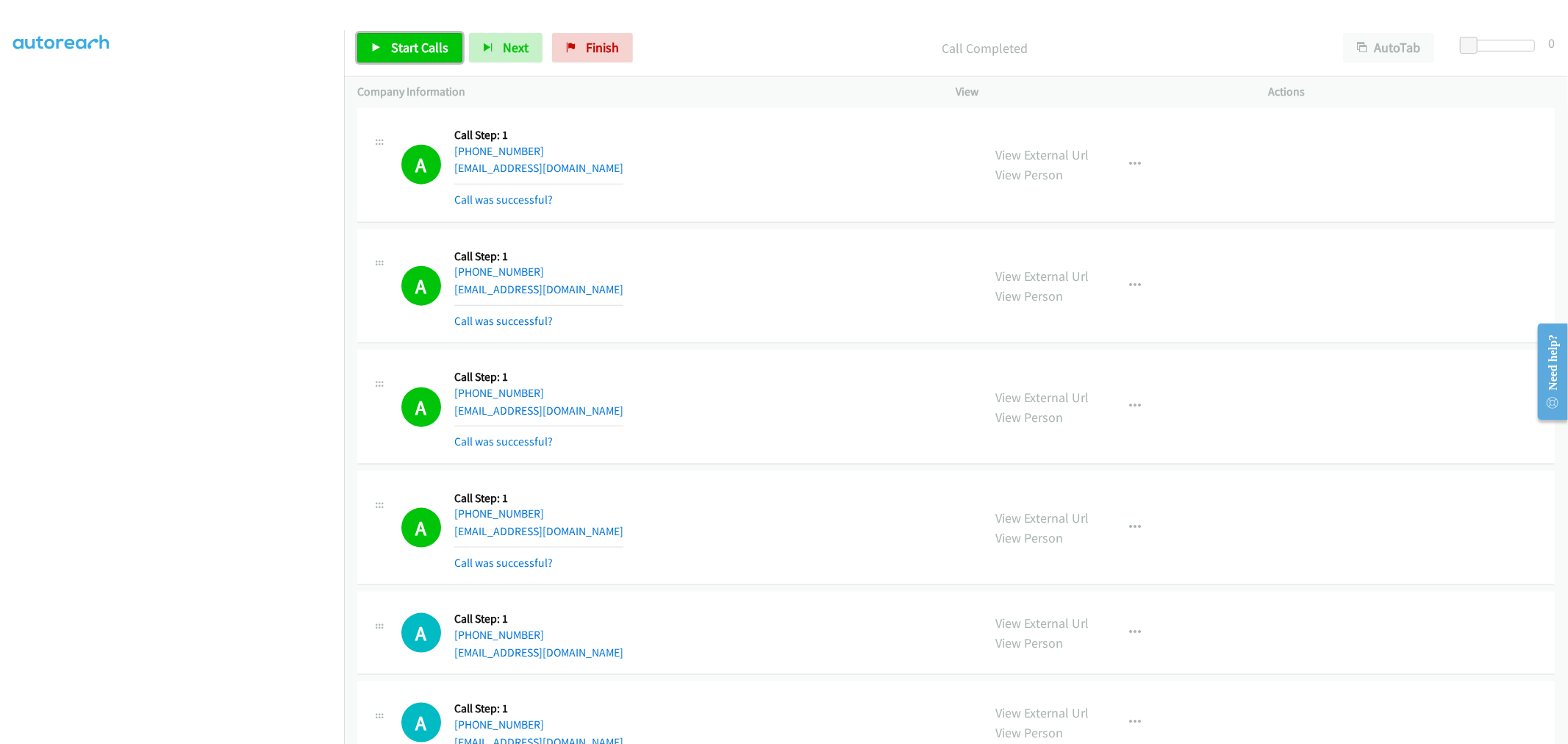
click at [403, 45] on span "Start Calls" at bounding box center [419, 47] width 57 height 17
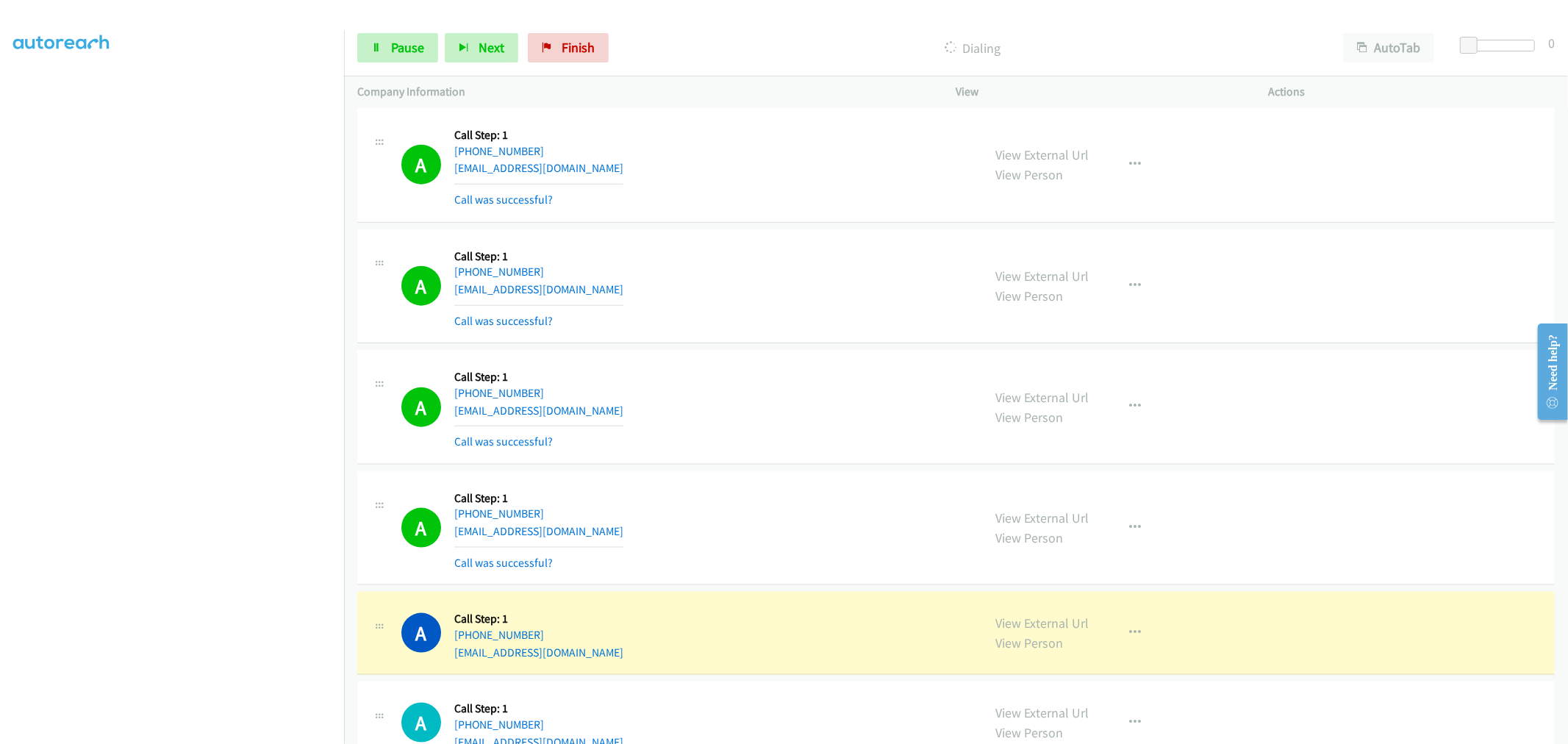
click at [791, 356] on td "A Callback Scheduled Call Step: 1 America/New_York [PHONE_NUMBER] [EMAIL_ADDRES…" at bounding box center [956, 407] width 1224 height 121
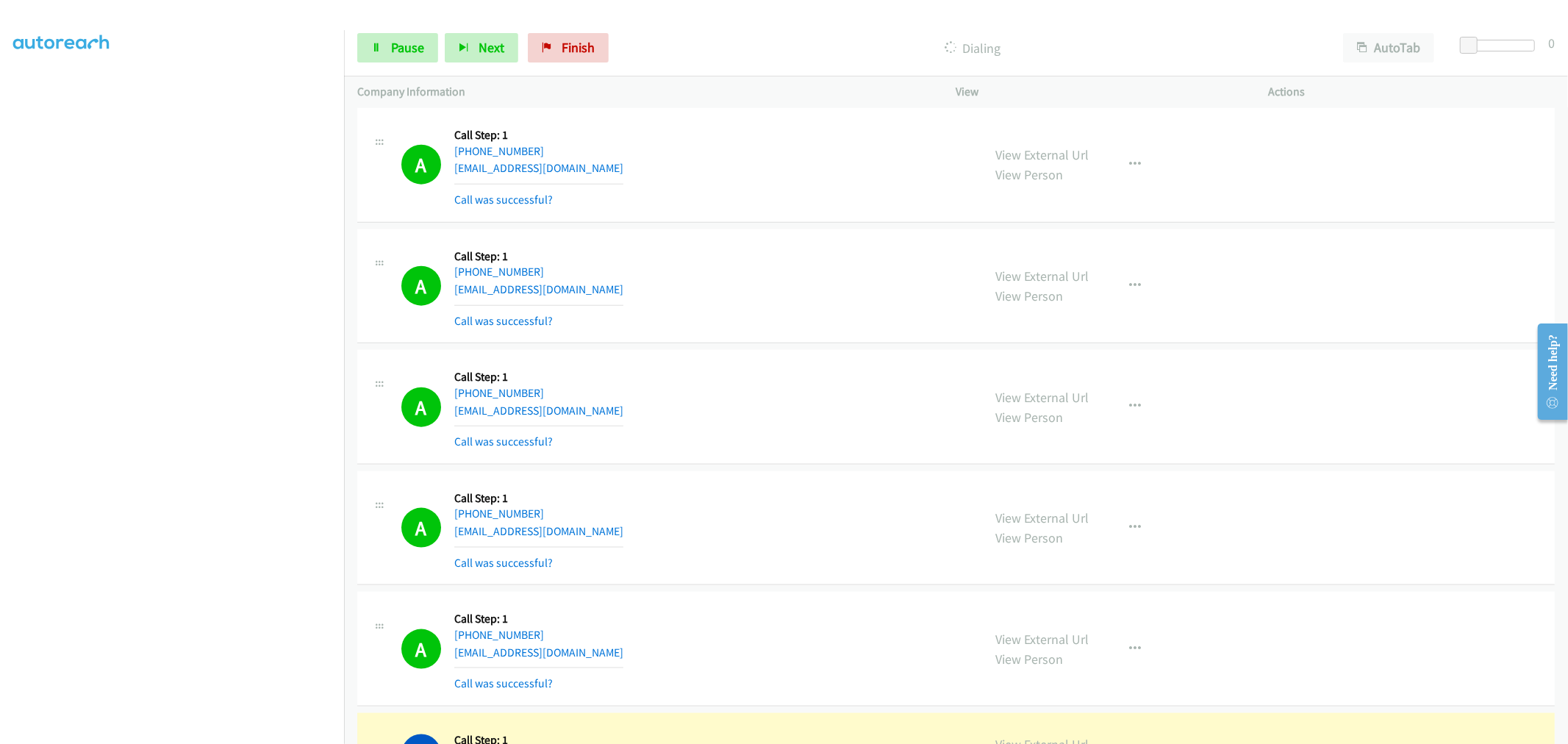
click at [773, 359] on div "A Callback Scheduled Call Step: 1 America/New_York [PHONE_NUMBER] [EMAIL_ADDRES…" at bounding box center [956, 407] width 1198 height 114
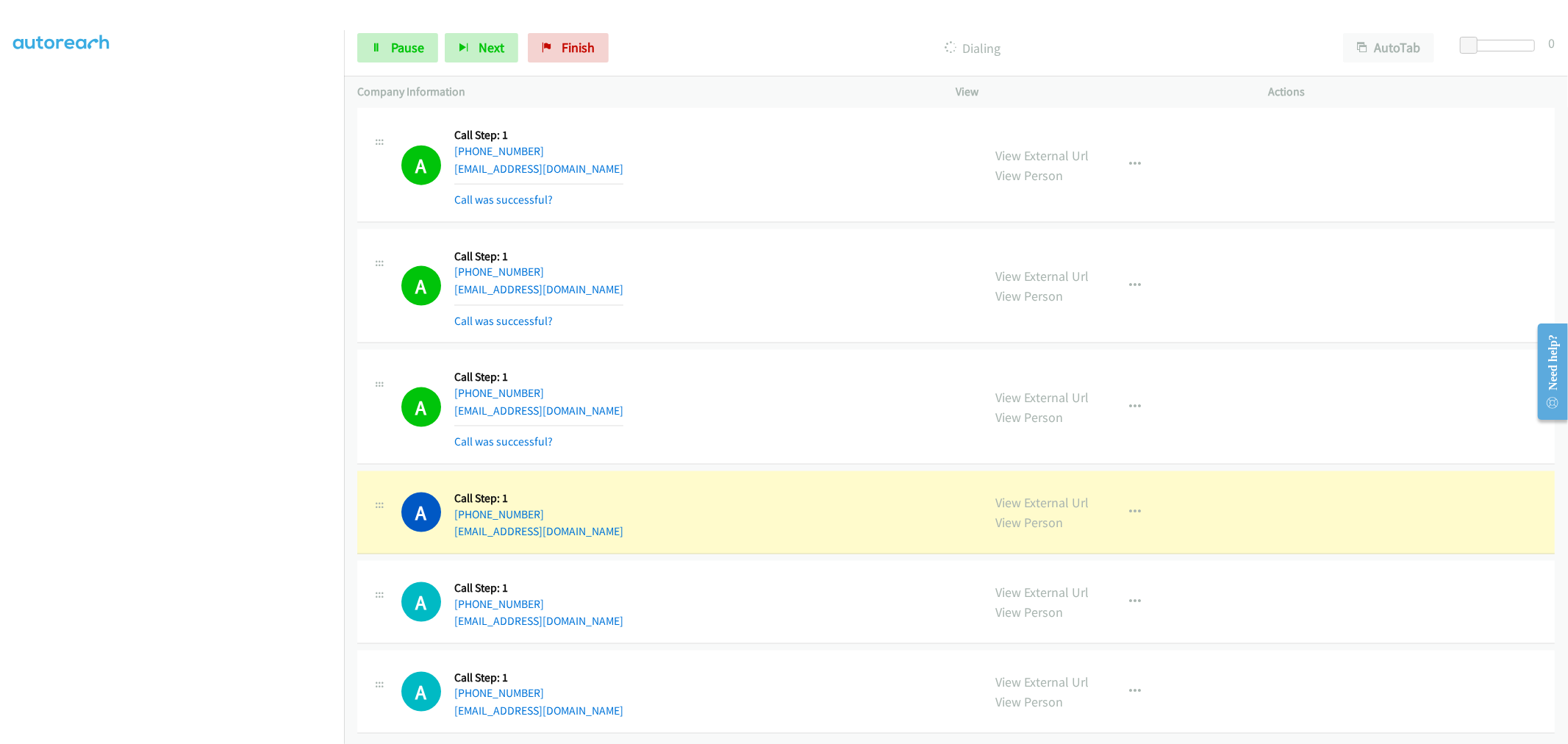
scroll to position [15790, 0]
click at [388, 62] on link "Pause" at bounding box center [397, 47] width 81 height 29
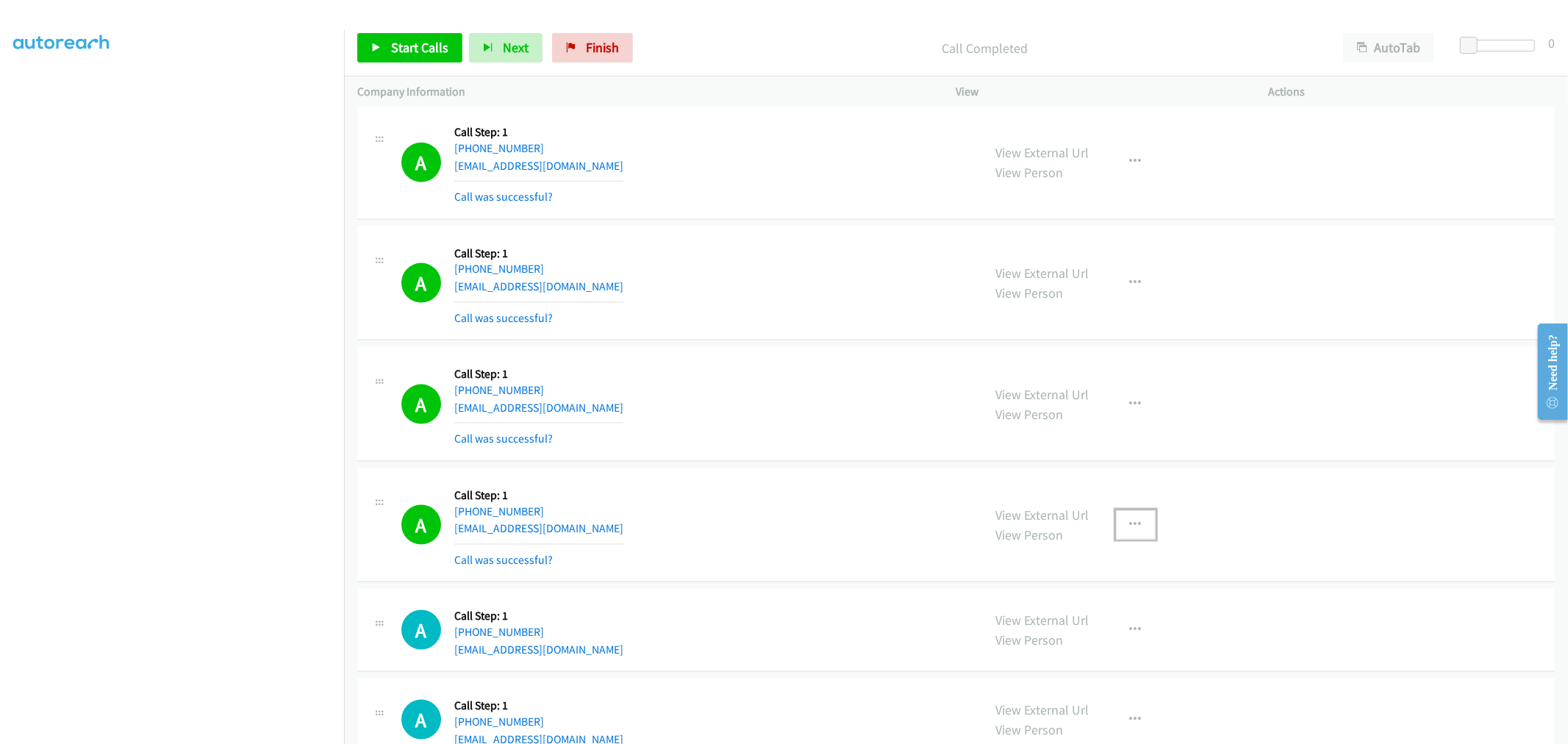
click at [1133, 528] on icon "button" at bounding box center [1136, 525] width 11 height 11
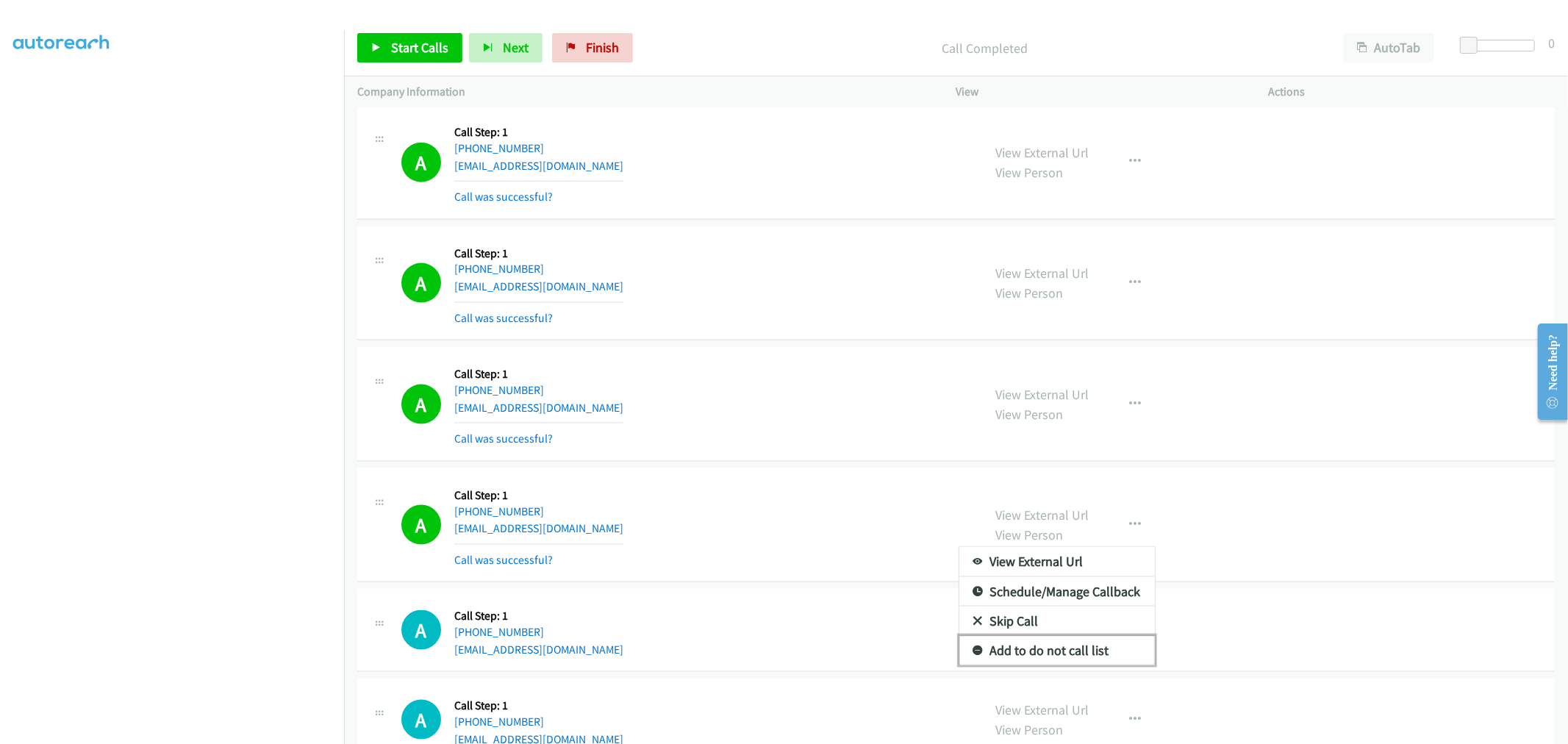
click at [1048, 655] on link "Add to do not call list" at bounding box center [1057, 651] width 195 height 29
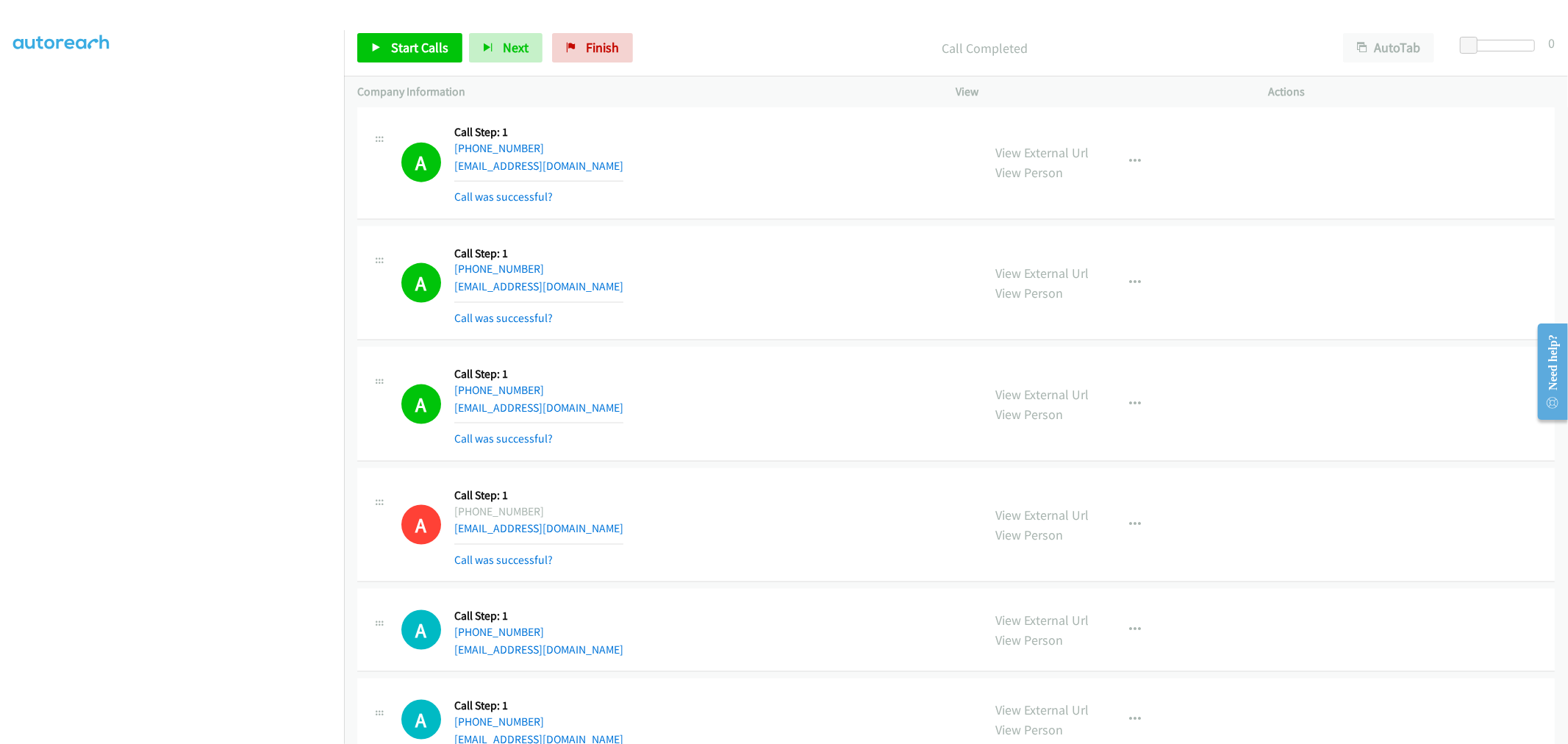
click at [730, 383] on div "A Callback Scheduled Call Step: 1 America/New_York [PHONE_NUMBER] [EMAIL_ADDRES…" at bounding box center [685, 404] width 568 height 87
click at [777, 243] on div "A Callback Scheduled Call Step: 1 America/Los_Angeles [PHONE_NUMBER] [EMAIL_ADD…" at bounding box center [956, 284] width 1198 height 114
click at [777, 232] on td "A Callback Scheduled Call Step: 1 America/Los_Angeles [PHONE_NUMBER] [EMAIL_ADD…" at bounding box center [956, 283] width 1224 height 121
click at [741, 231] on td "A Callback Scheduled Call Step: 1 America/Los_Angeles [PHONE_NUMBER] [EMAIL_ADD…" at bounding box center [956, 283] width 1224 height 121
click at [770, 233] on td "A Callback Scheduled Call Step: 1 America/Los_Angeles [PHONE_NUMBER] [EMAIL_ADD…" at bounding box center [956, 283] width 1224 height 121
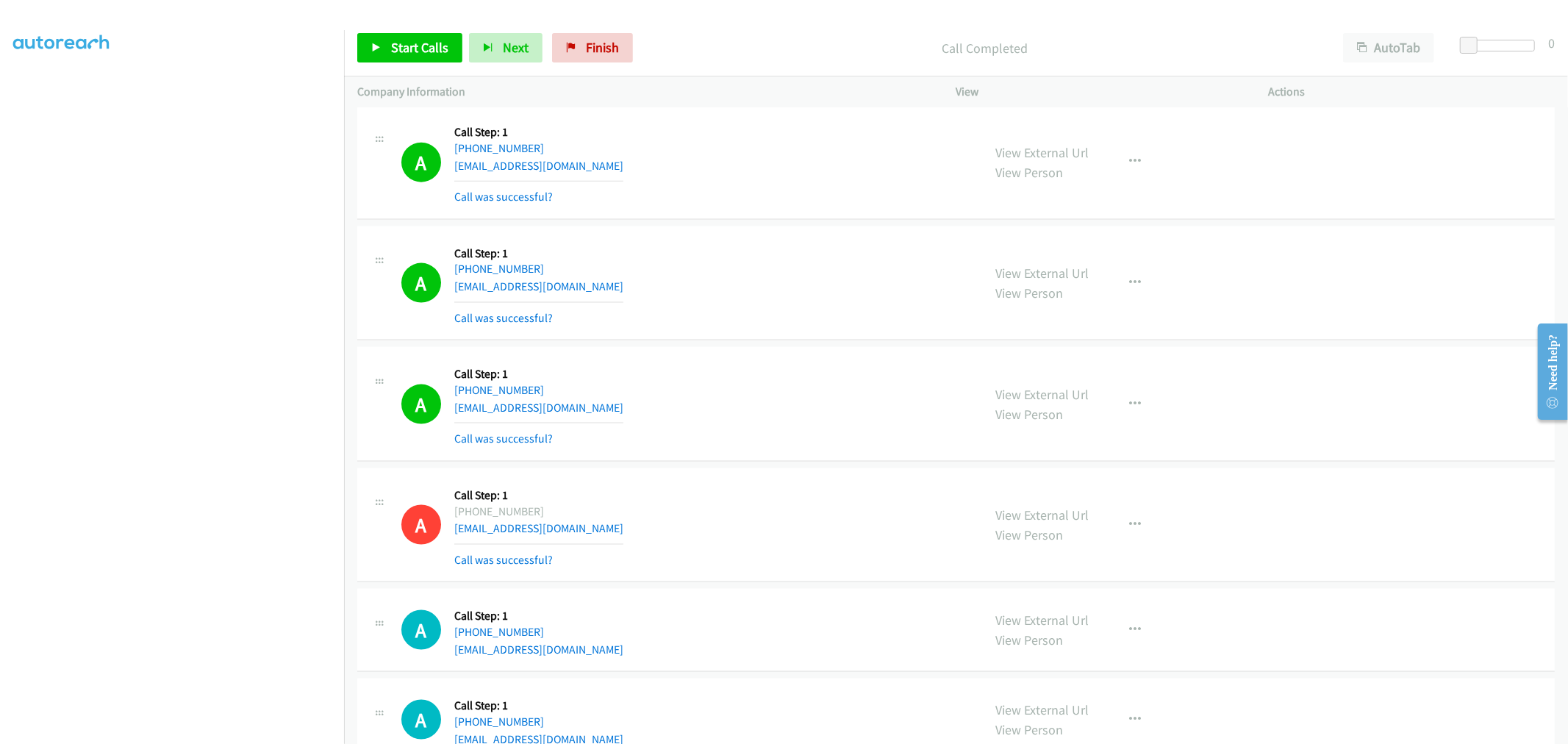
click at [775, 234] on td "A Callback Scheduled Call Step: 1 America/Los_Angeles [PHONE_NUMBER] [EMAIL_ADD…" at bounding box center [956, 283] width 1224 height 121
click at [769, 231] on td "A Callback Scheduled Call Step: 1 America/Los_Angeles [PHONE_NUMBER] [EMAIL_ADD…" at bounding box center [956, 283] width 1224 height 121
click at [414, 61] on link "Start Calls" at bounding box center [410, 47] width 105 height 29
click at [402, 63] on div "Start Calls Pause Next Finish Started AutoTab AutoTab 0" at bounding box center [956, 47] width 1224 height 56
click at [402, 55] on span "Pause" at bounding box center [407, 47] width 33 height 17
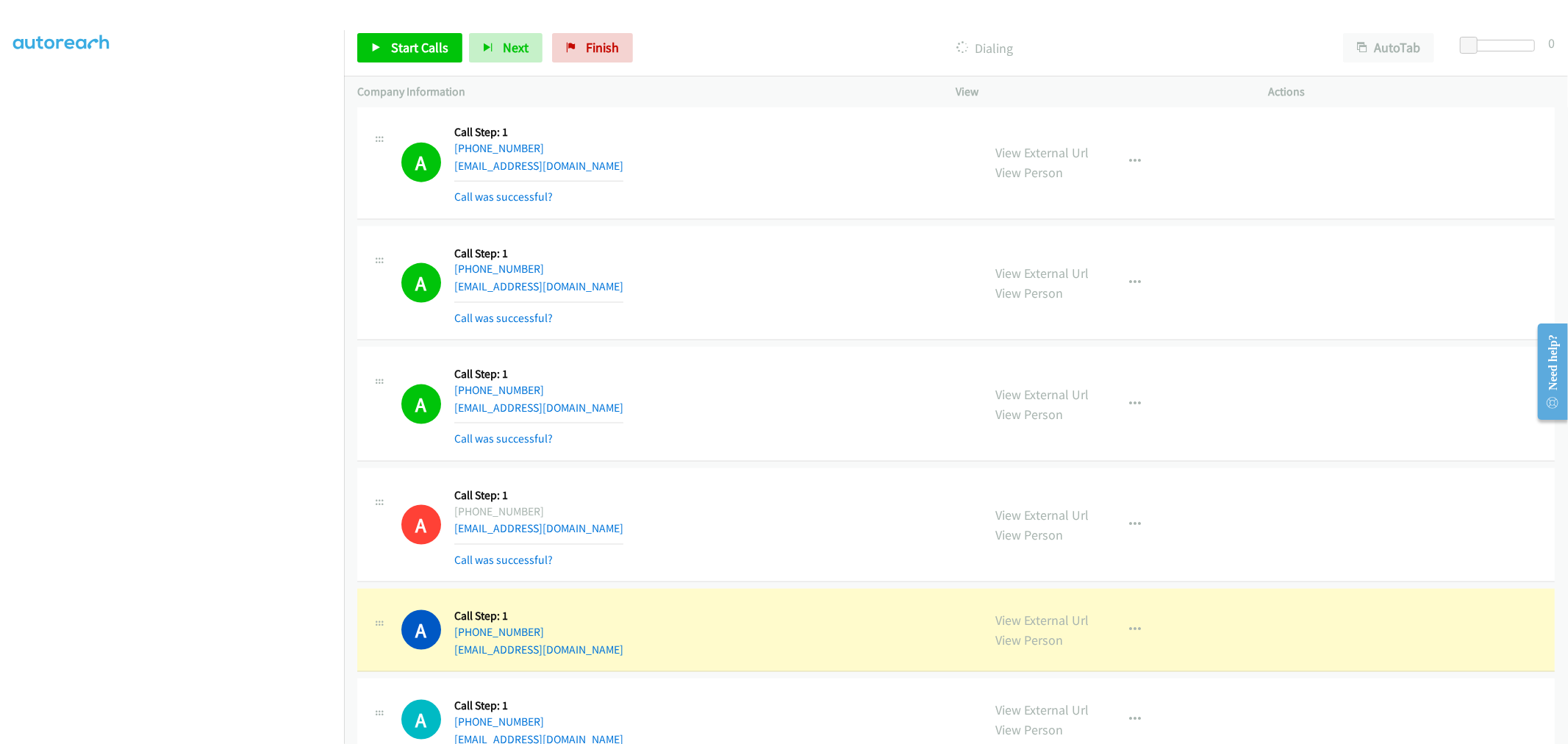
scroll to position [15841, 0]
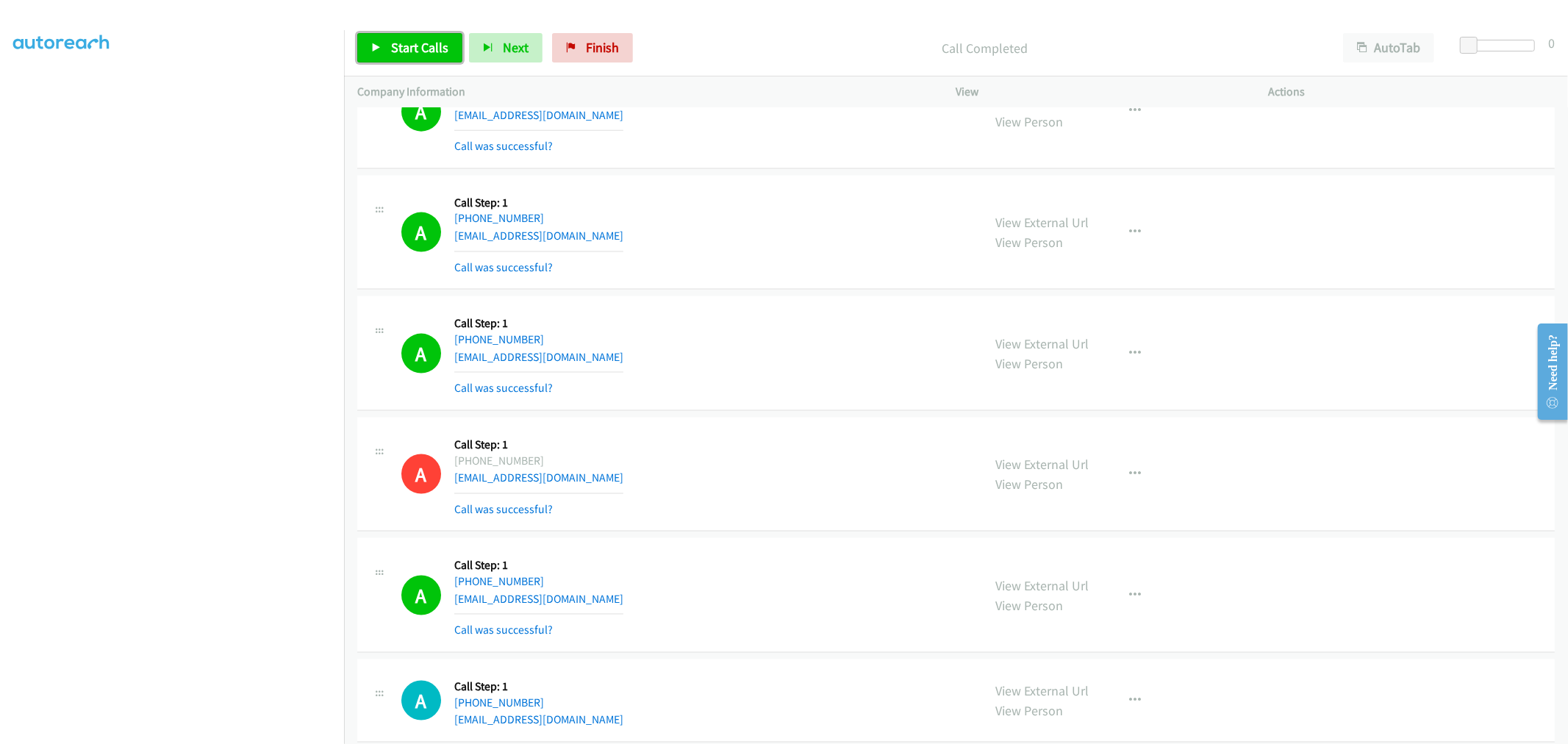
click at [430, 49] on span "Start Calls" at bounding box center [419, 47] width 57 height 17
click at [407, 34] on div "Start Calls Pause Next Finish Call Completed AutoTab AutoTab 0" at bounding box center [956, 47] width 1224 height 56
click at [407, 34] on link "Pause" at bounding box center [397, 47] width 81 height 29
click at [418, 45] on span "Start Calls" at bounding box center [419, 47] width 57 height 17
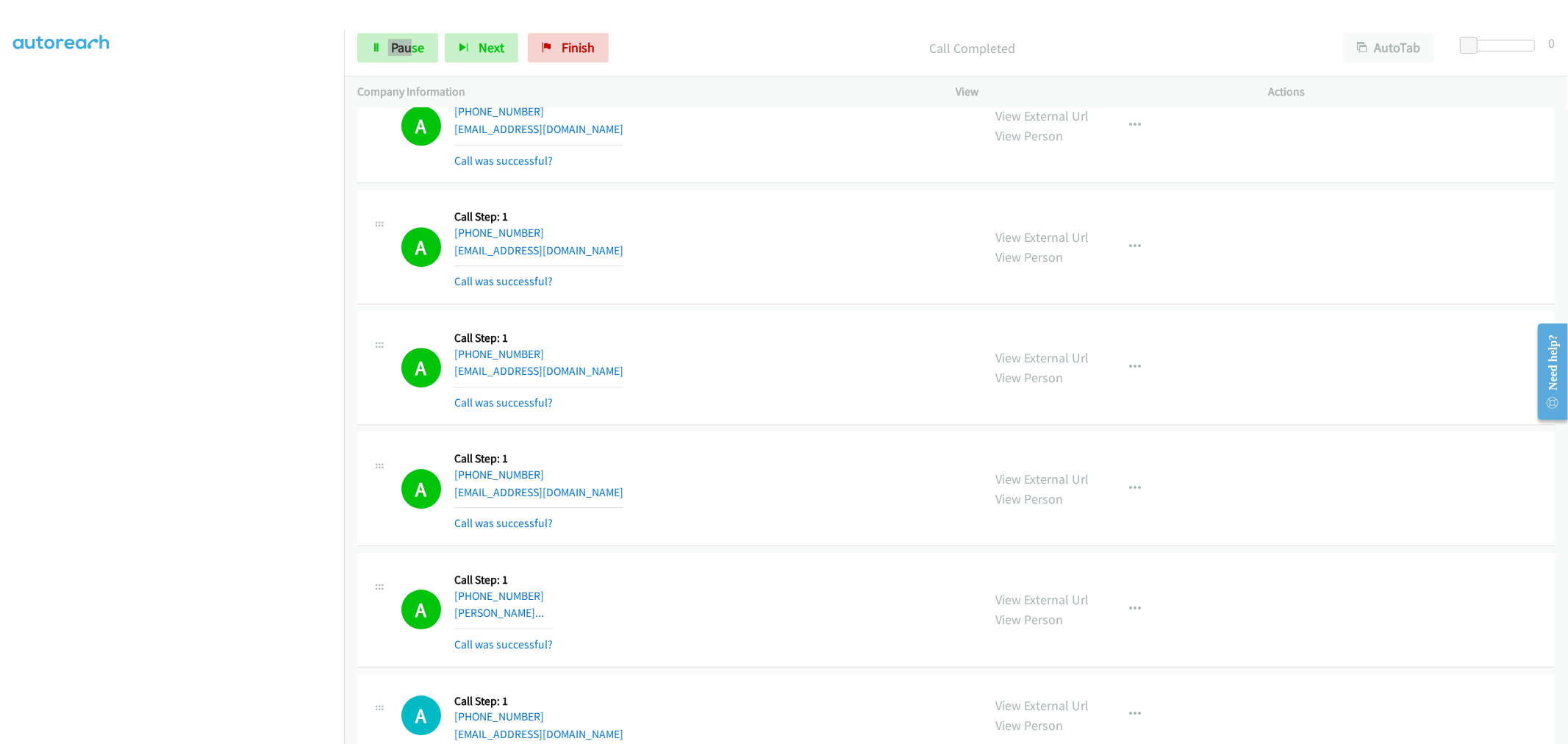
scroll to position [17914, 0]
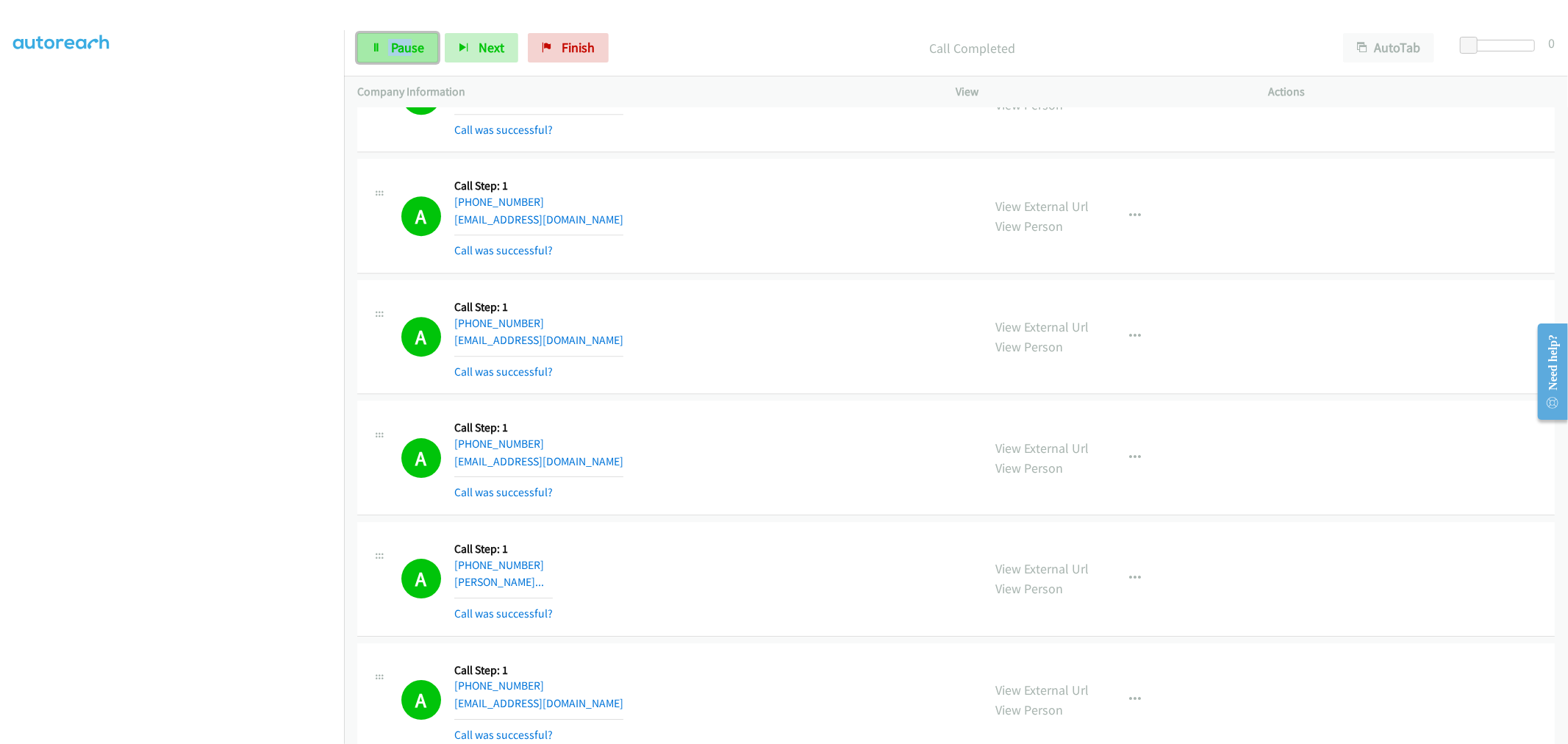
click at [428, 47] on link "Pause" at bounding box center [397, 47] width 81 height 29
click at [423, 52] on span "Start Calls" at bounding box center [419, 47] width 57 height 17
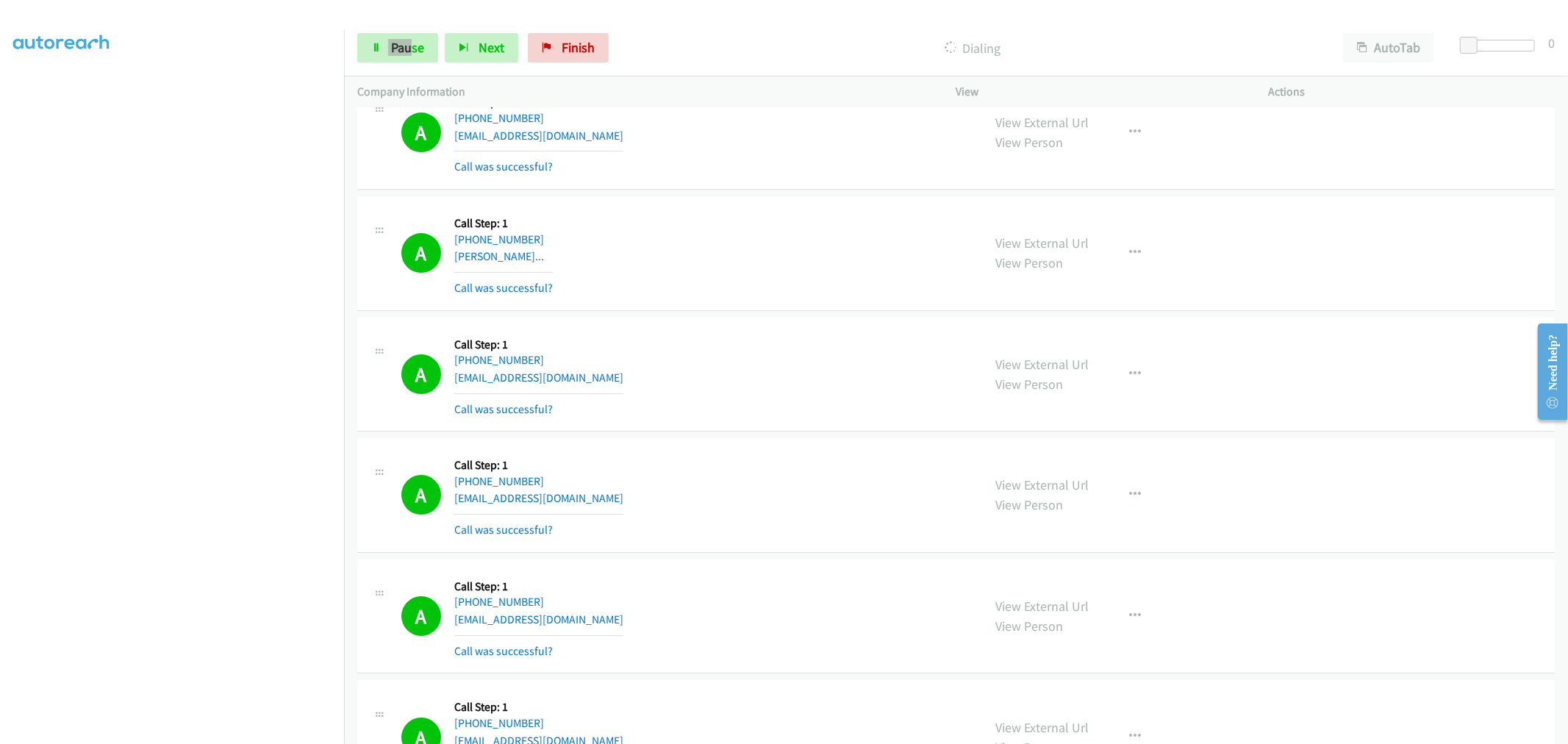
scroll to position [18240, 0]
click at [741, 326] on td "A Callback Scheduled Call Step: 1 America/New_York [PHONE_NUMBER] [EMAIL_ADDRES…" at bounding box center [956, 374] width 1224 height 121
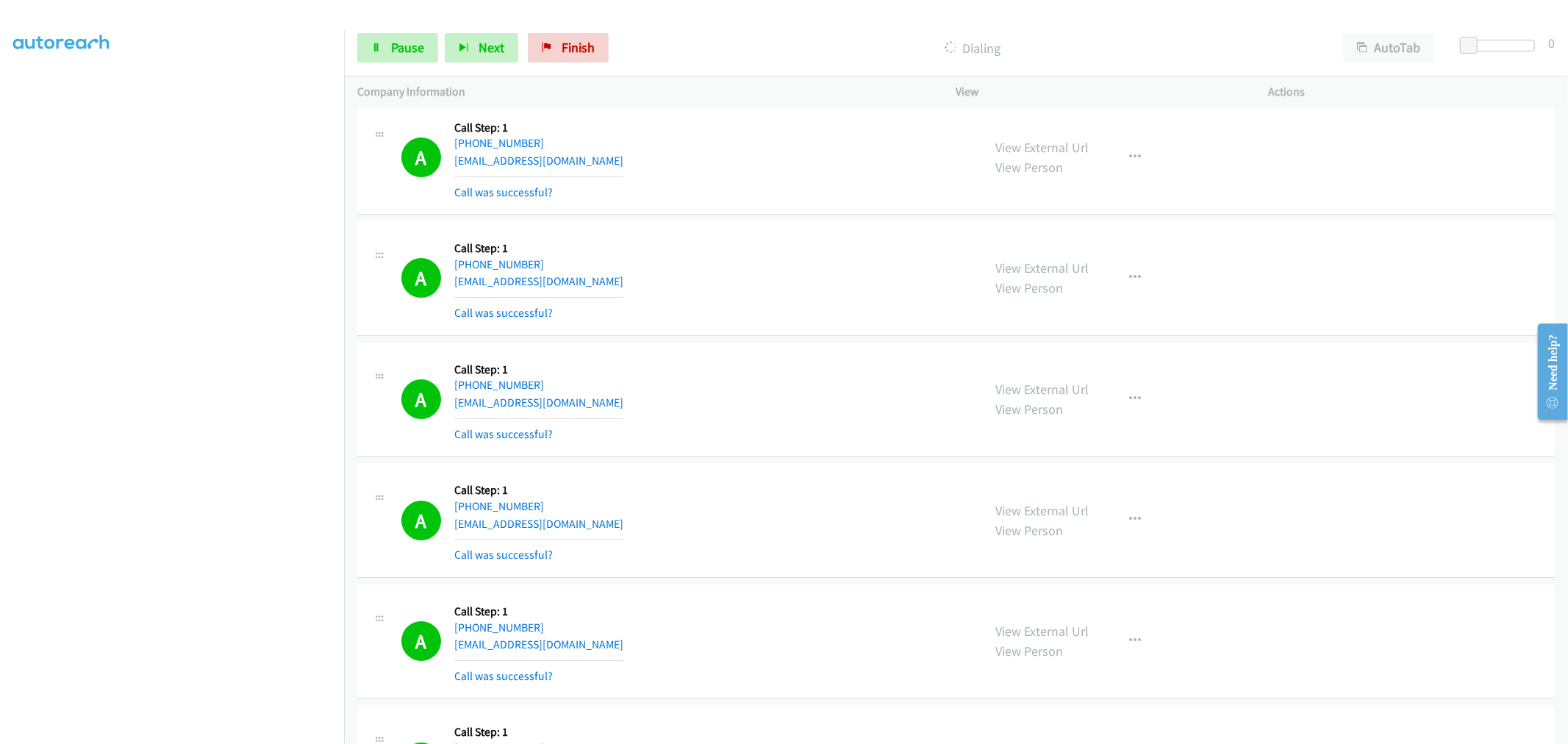
scroll to position [18486, 0]
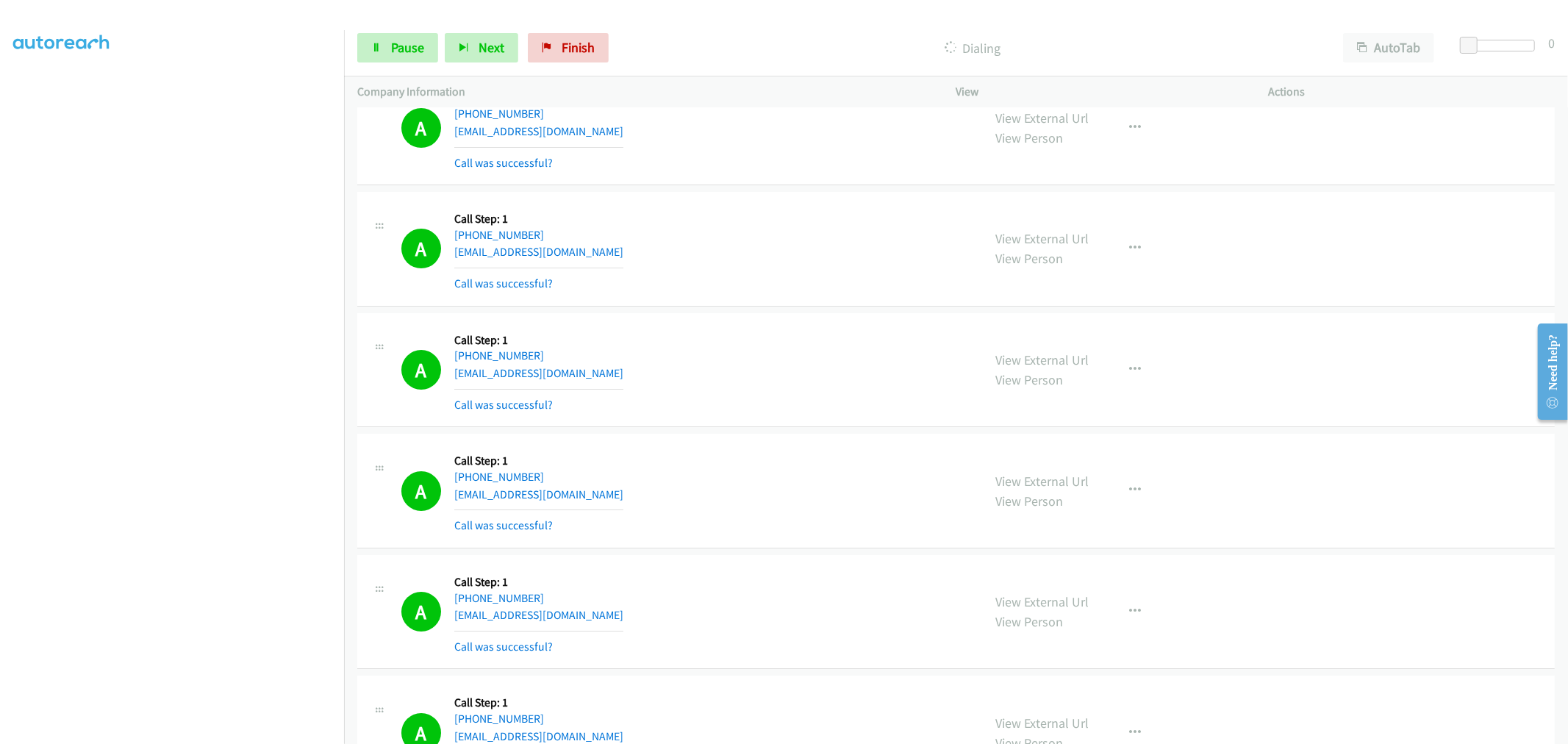
click at [797, 326] on div "A Callback Scheduled Call Step: 1 [GEOGRAPHIC_DATA]/[GEOGRAPHIC_DATA] [PHONE_NU…" at bounding box center [956, 370] width 1198 height 114
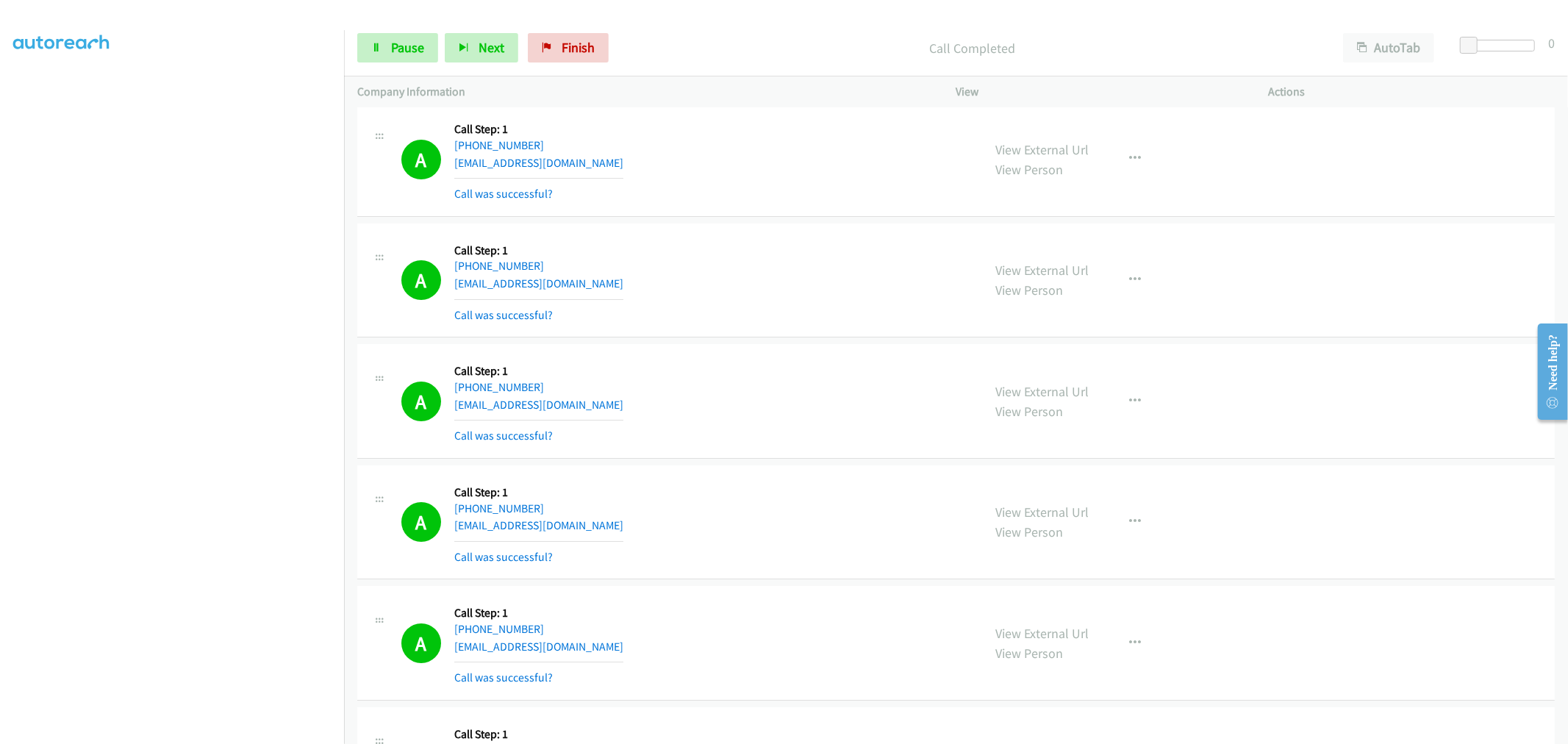
scroll to position [18517, 0]
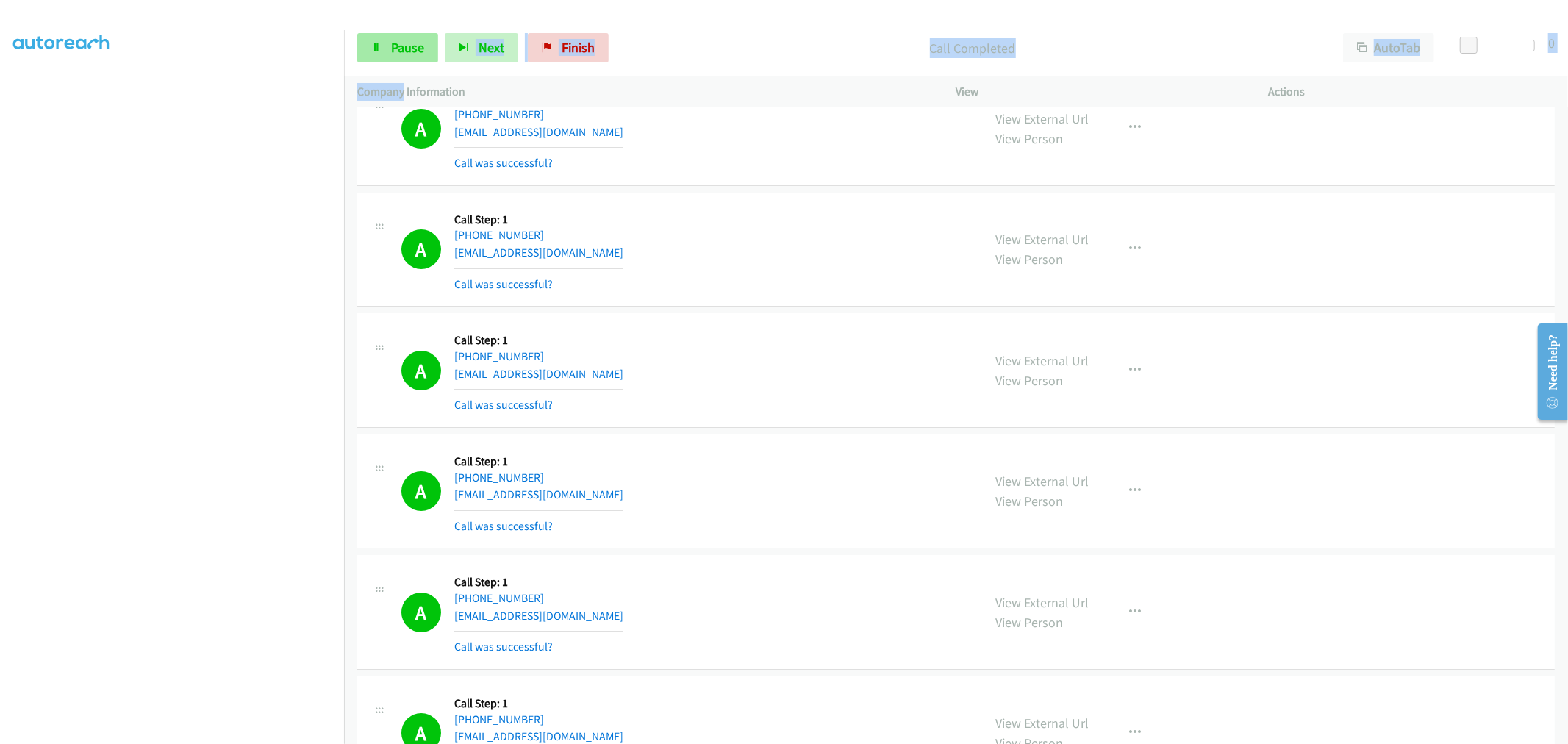
drag, startPoint x: 402, startPoint y: 77, endPoint x: 397, endPoint y: 59, distance: 18.7
click at [400, 69] on div "Start Calls Pause Next Finish Call Completed AutoTab AutoTab 0 Company Informat…" at bounding box center [956, 64] width 1224 height 88
click at [397, 57] on link "Pause" at bounding box center [397, 47] width 81 height 29
click at [410, 52] on span "Start Calls" at bounding box center [419, 47] width 57 height 17
click at [794, 186] on div "A Callback Scheduled Call Step: 1 America/New_York [PHONE_NUMBER] [EMAIL_ADDRES…" at bounding box center [956, 128] width 1198 height 114
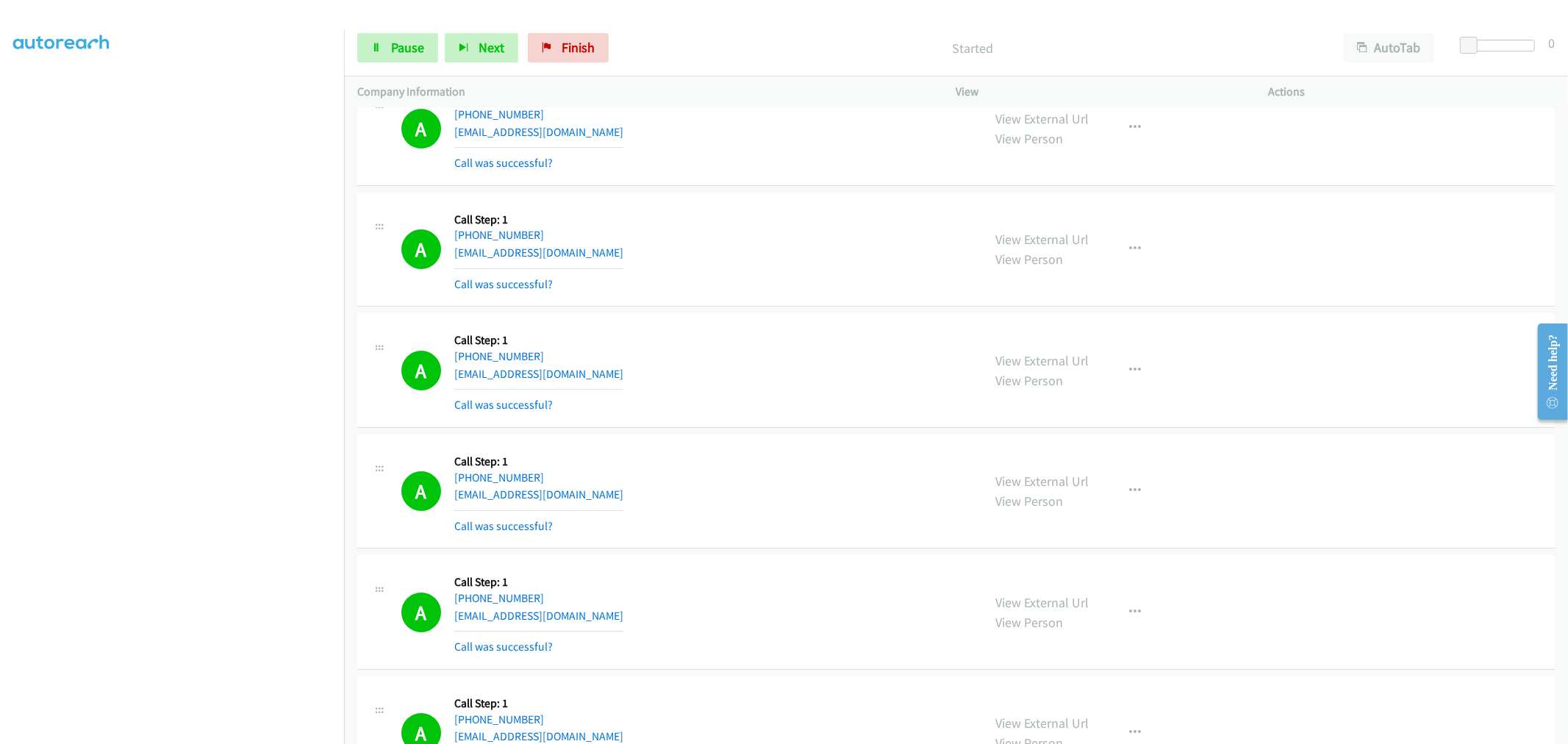
click at [792, 186] on div "A Callback Scheduled Call Step: 1 America/New_York [PHONE_NUMBER] [EMAIL_ADDRES…" at bounding box center [956, 128] width 1198 height 114
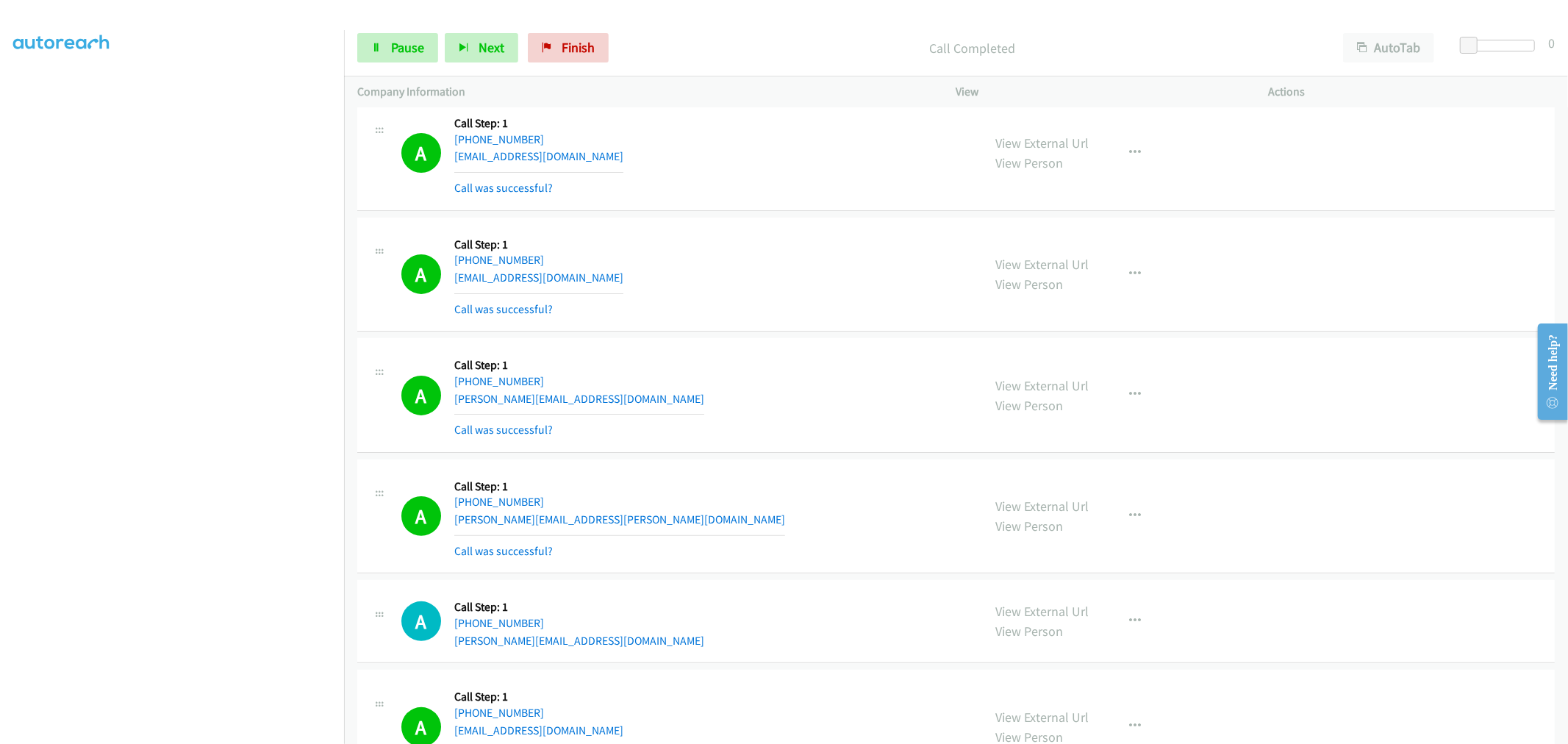
scroll to position [19039, 0]
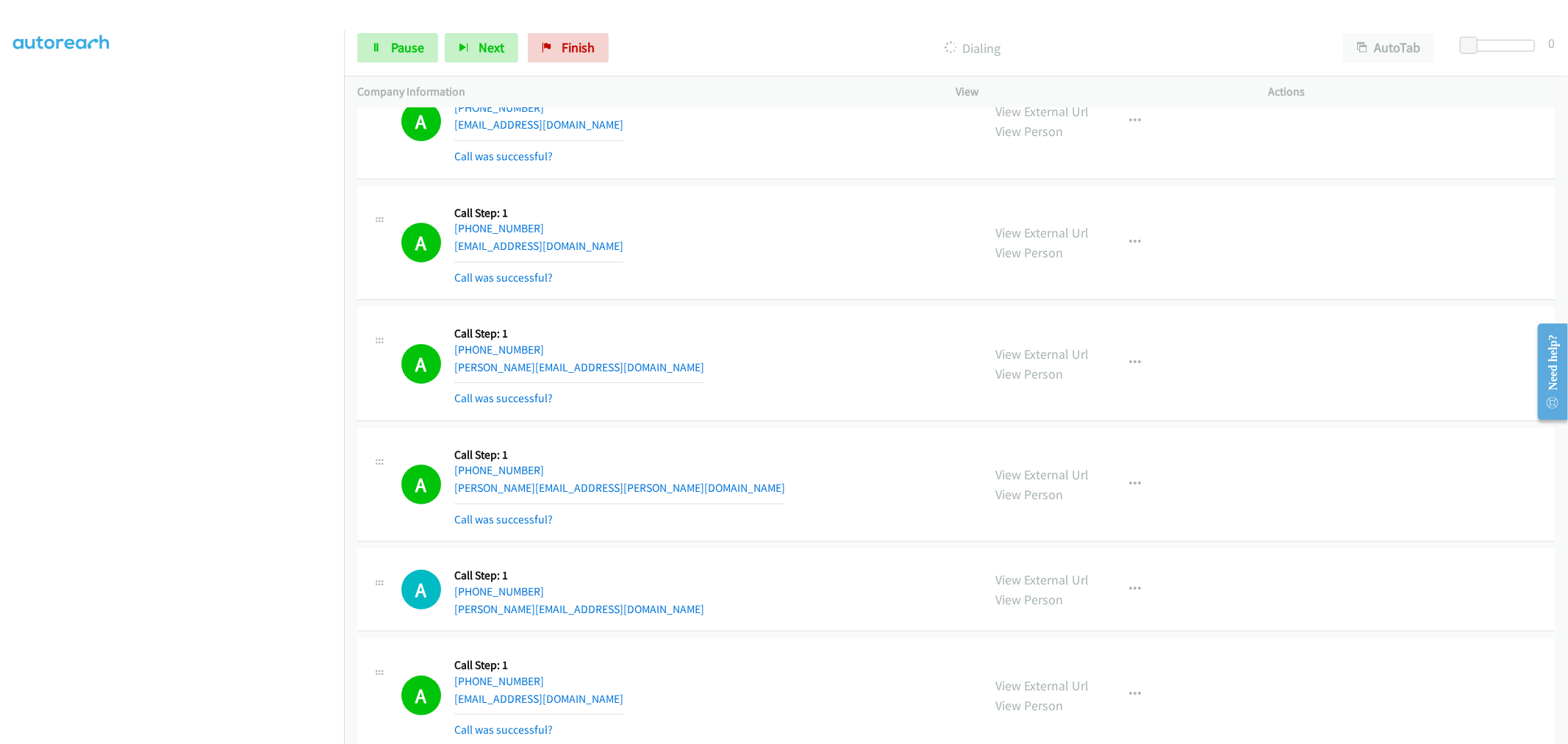
click at [696, 480] on div "A Callback Scheduled Call Step: 1 America/Los_Angeles [PHONE_NUMBER] [PERSON_NA…" at bounding box center [685, 485] width 568 height 87
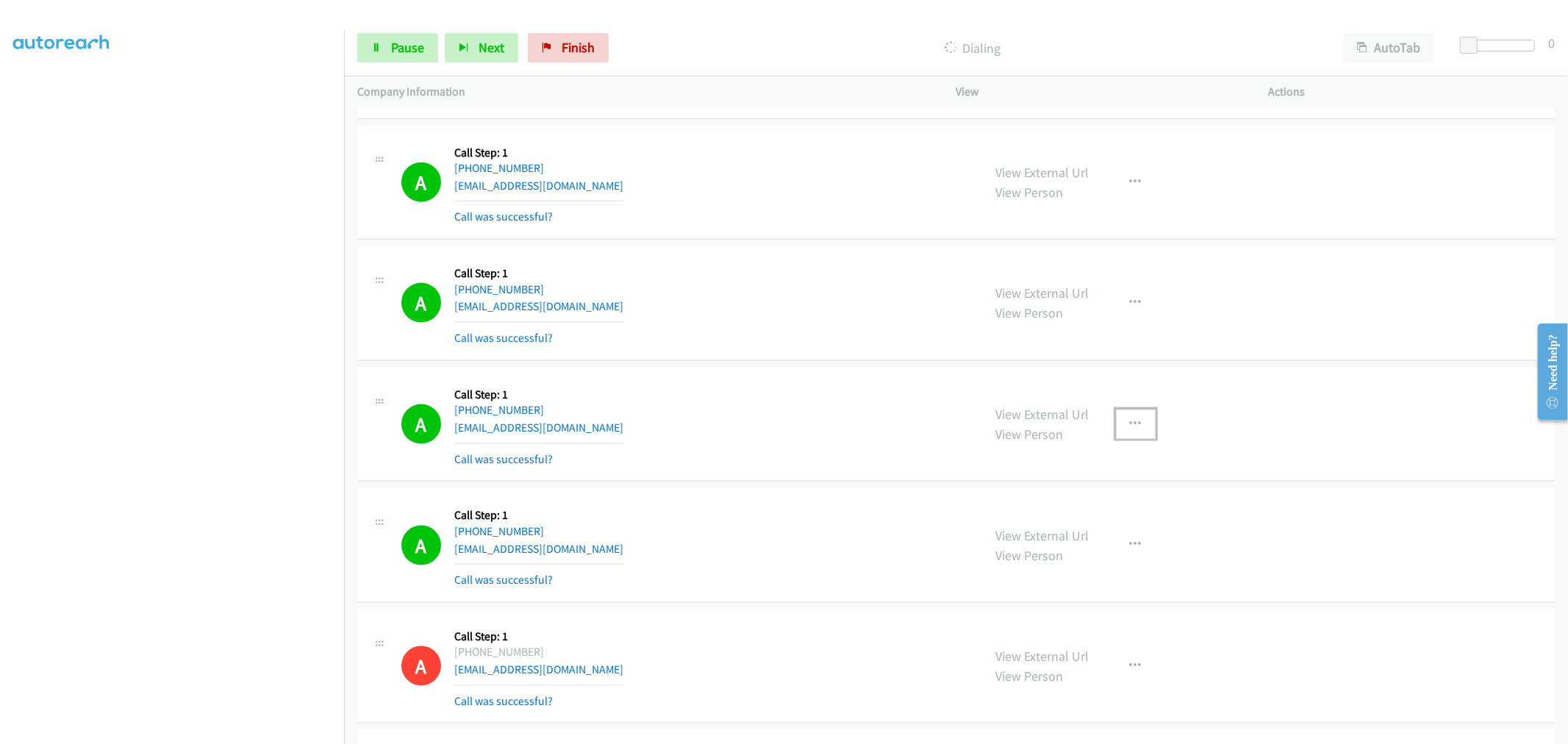
click at [1130, 430] on icon "button" at bounding box center [1136, 424] width 11 height 11
click at [1055, 560] on link "Add to do not call list" at bounding box center [1057, 550] width 195 height 29
click at [780, 405] on div "A Callback Scheduled Call Step: 1 America/Los_Angeles [PHONE_NUMBER] [EMAIL_ADD…" at bounding box center [685, 424] width 568 height 87
click at [385, 52] on link "Pause" at bounding box center [397, 47] width 81 height 29
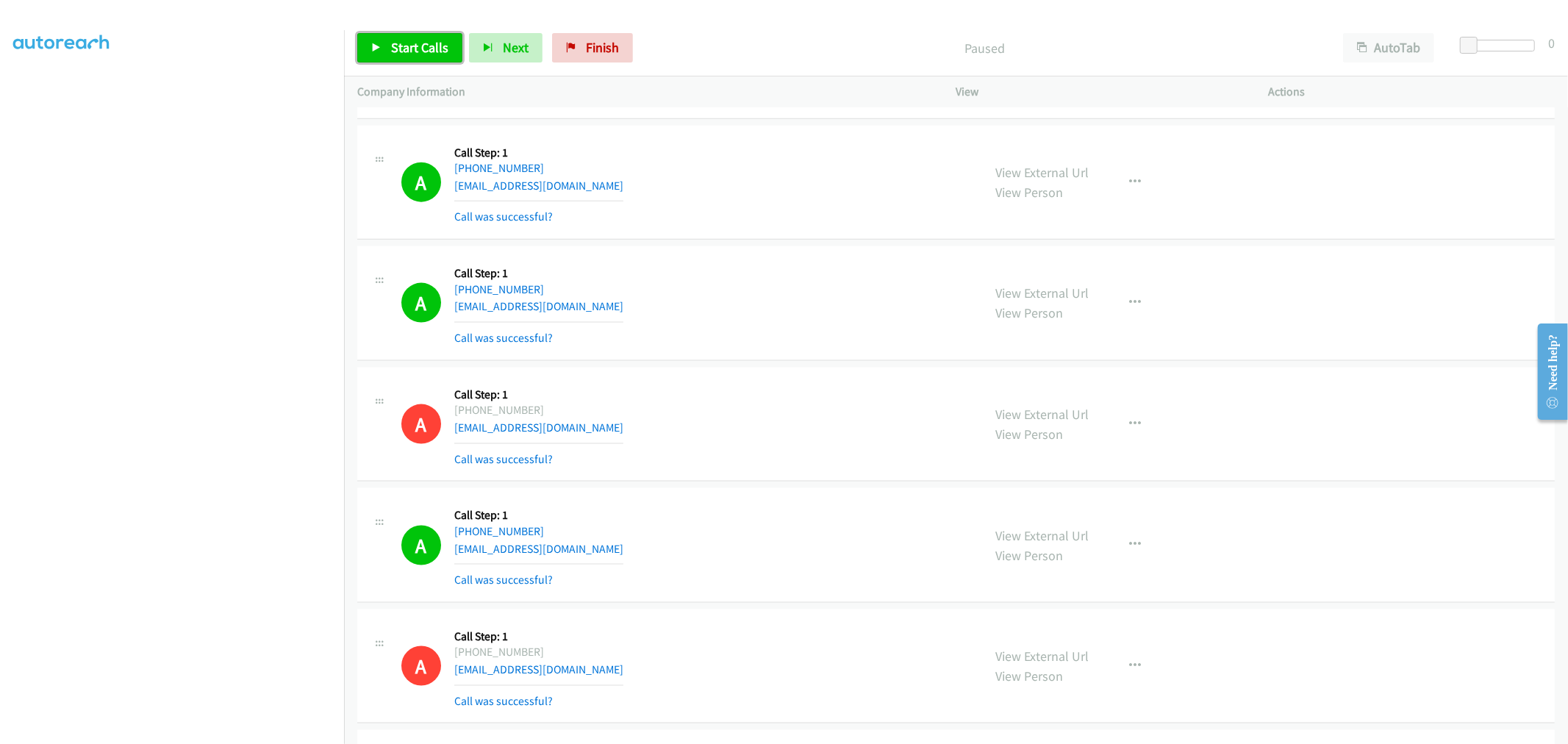
click at [394, 47] on span "Start Calls" at bounding box center [419, 47] width 57 height 17
drag, startPoint x: 804, startPoint y: 304, endPoint x: 764, endPoint y: 253, distance: 64.8
click at [764, 253] on td "A Callback Scheduled Call Step: 1 America/New_York [PHONE_NUMBER] [EMAIL_ADDRES…" at bounding box center [956, 304] width 1224 height 121
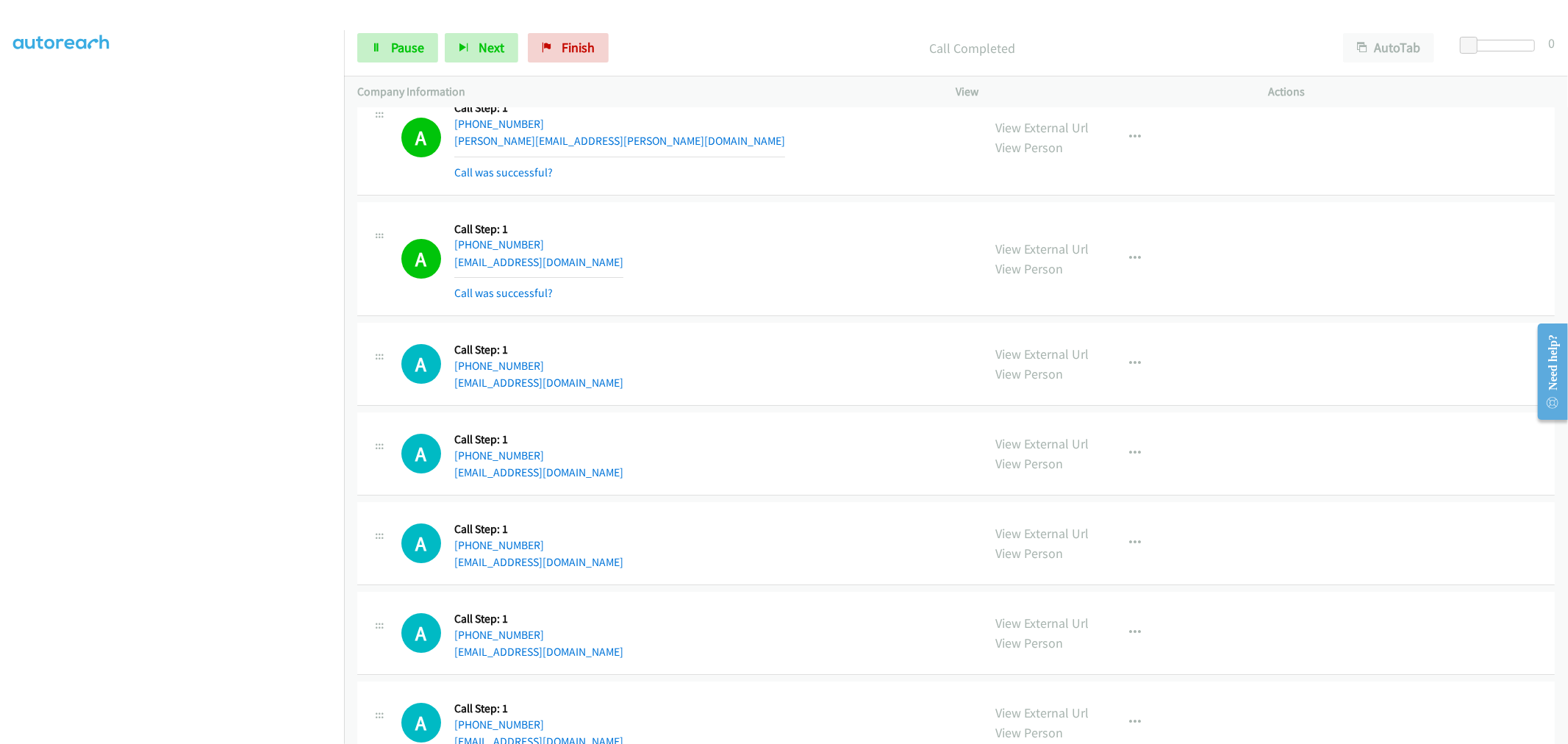
scroll to position [22911, 0]
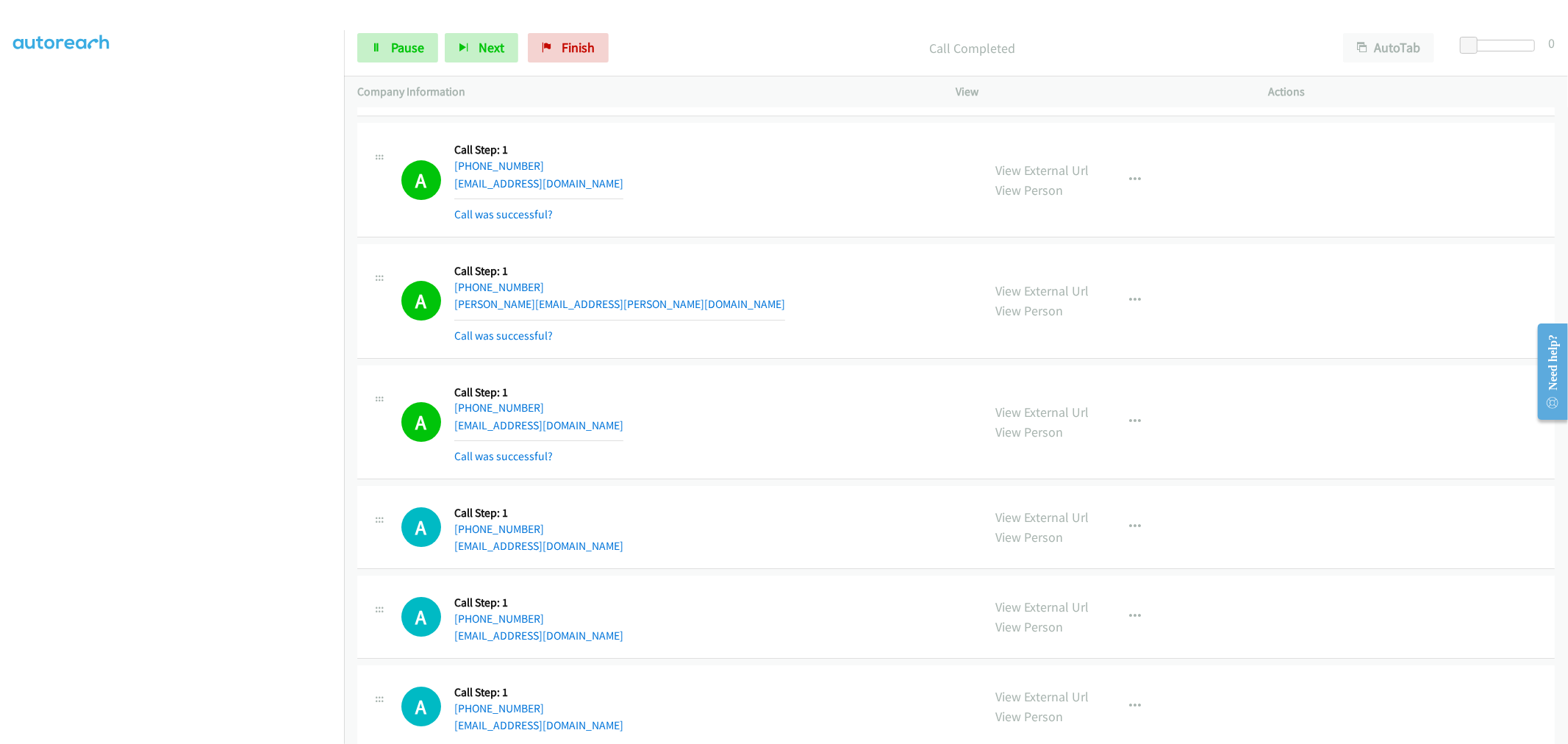
click at [735, 343] on div "A Callback Scheduled Call Step: 1 America/New_York [PHONE_NUMBER] [PERSON_NAME]…" at bounding box center [685, 301] width 568 height 87
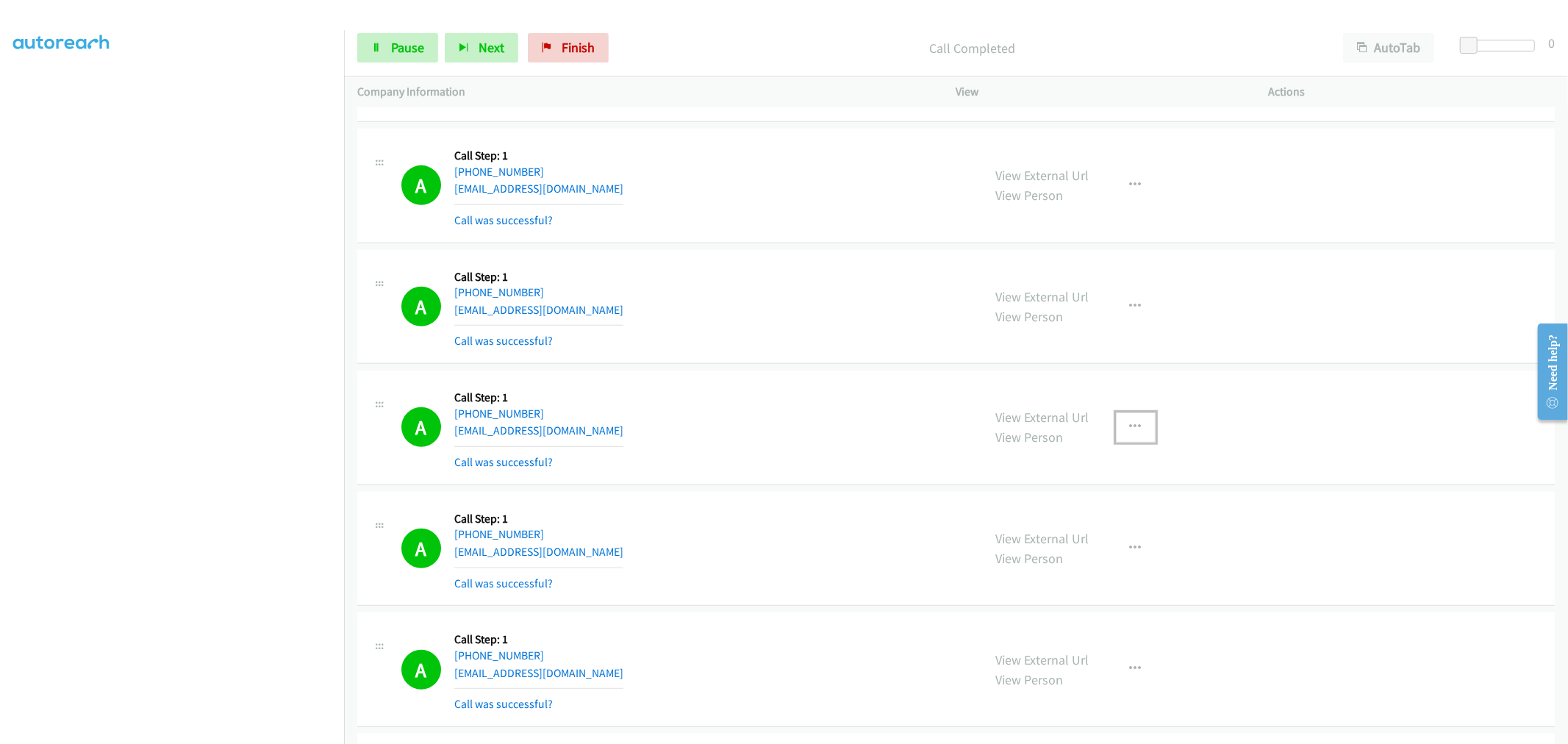
click at [1134, 440] on button "button" at bounding box center [1136, 428] width 40 height 29
click at [1039, 561] on link "Add to do not call list" at bounding box center [1057, 553] width 195 height 29
click at [376, 56] on link "Pause" at bounding box center [397, 47] width 81 height 29
click at [397, 52] on span "Start Calls" at bounding box center [419, 47] width 57 height 17
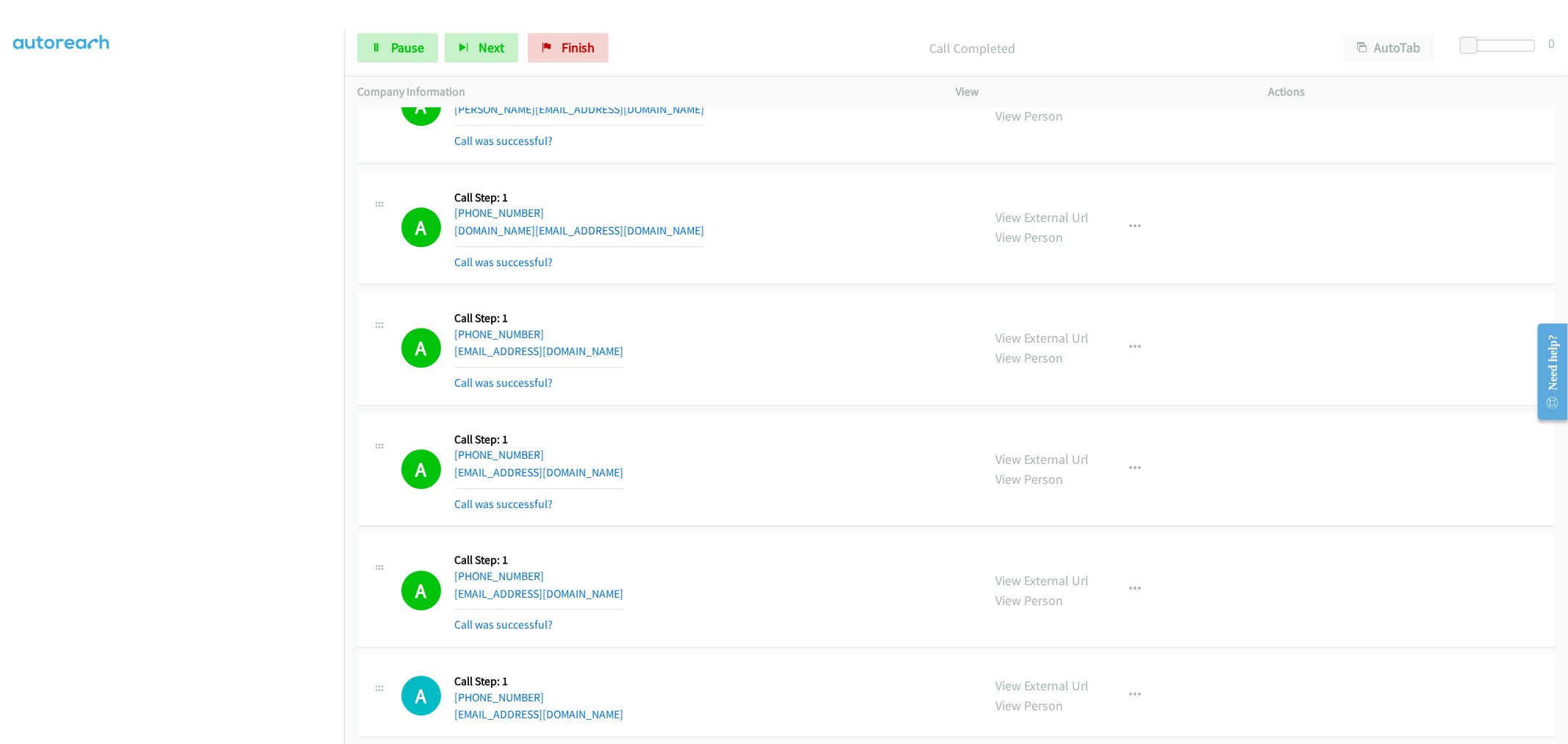
scroll to position [24370, 0]
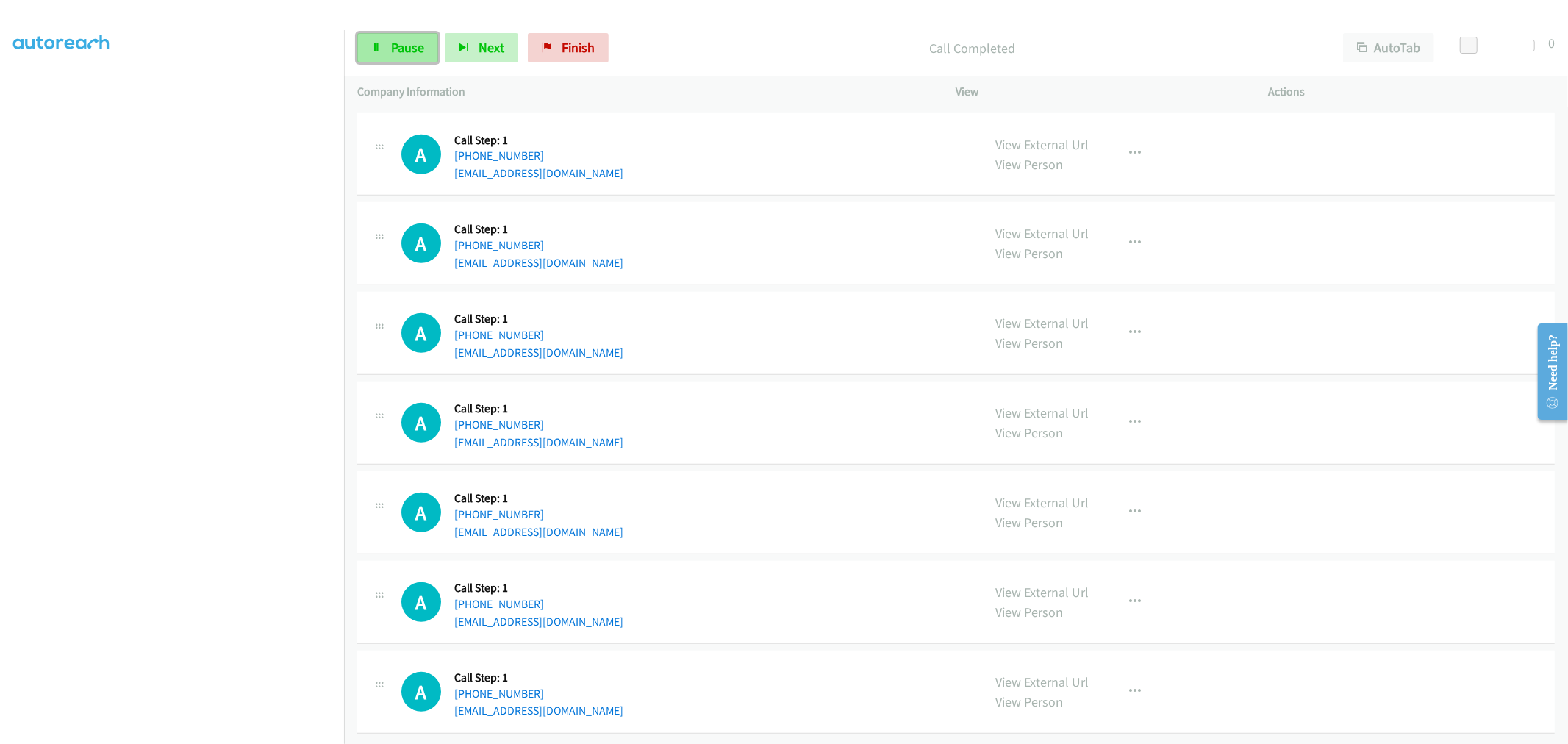
click at [385, 52] on link "Pause" at bounding box center [397, 47] width 81 height 29
click at [408, 49] on span "Start Calls" at bounding box center [419, 47] width 57 height 17
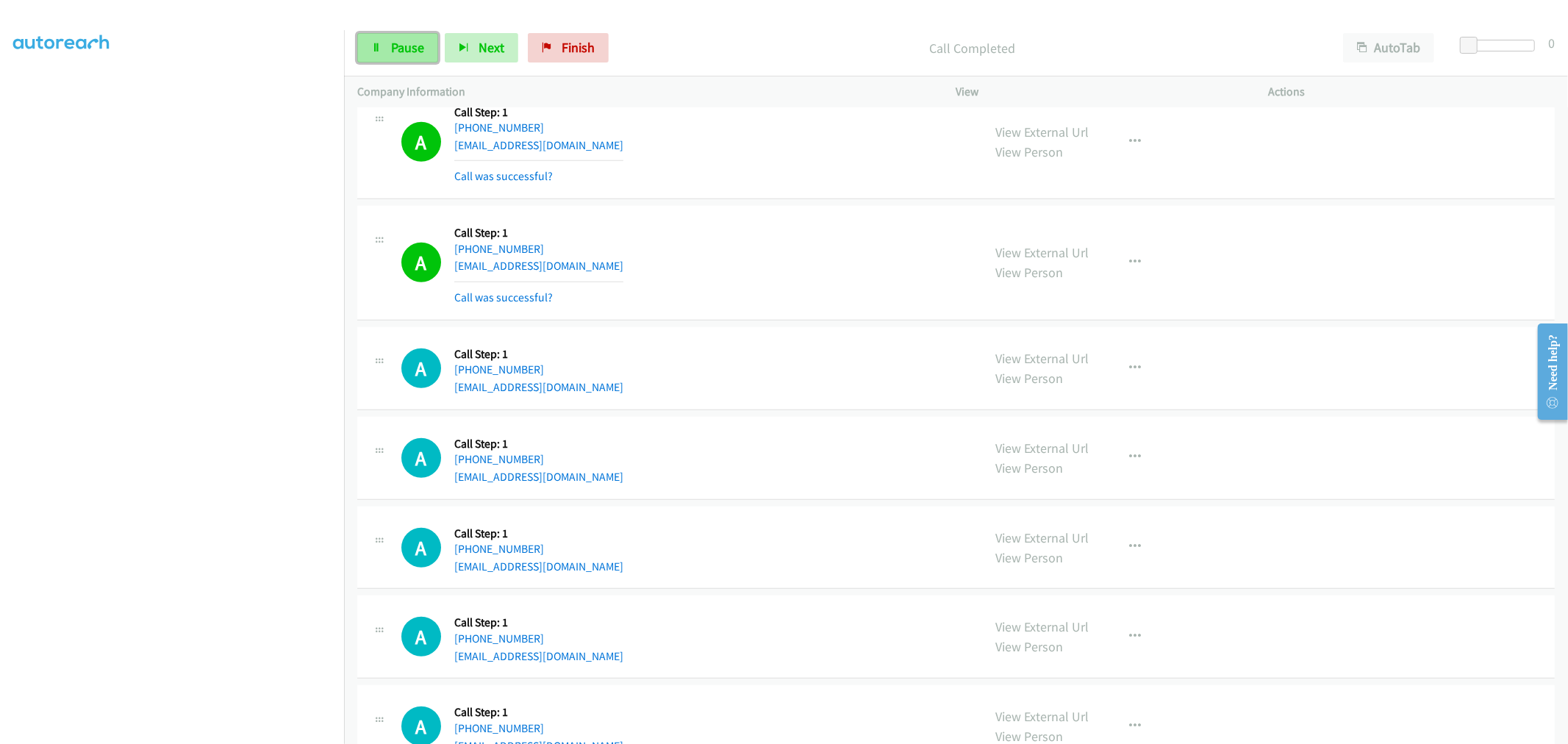
click at [428, 47] on link "Pause" at bounding box center [397, 47] width 81 height 29
click at [418, 47] on span "Start Calls" at bounding box center [419, 47] width 57 height 17
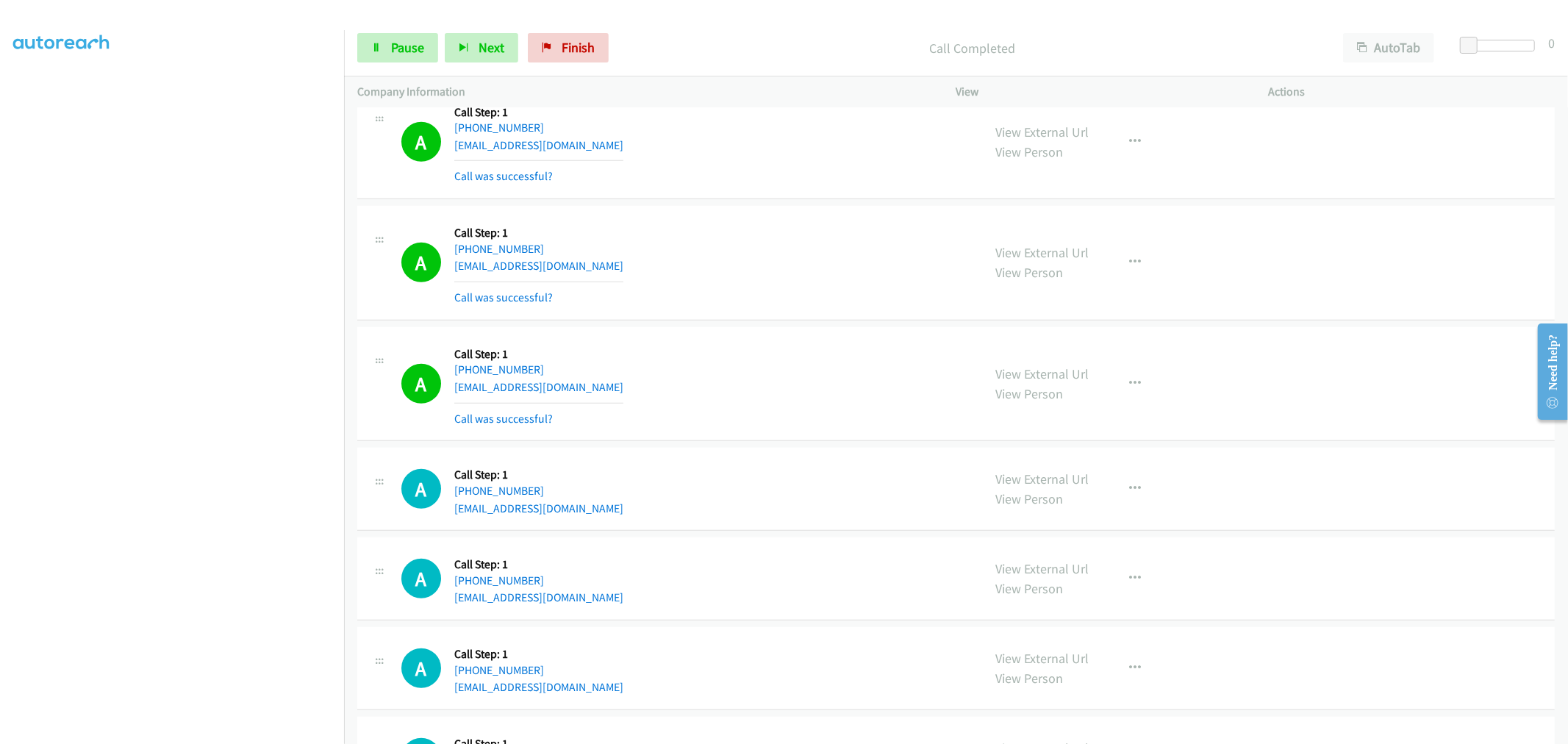
click at [194, 733] on section at bounding box center [172, 395] width 318 height 704
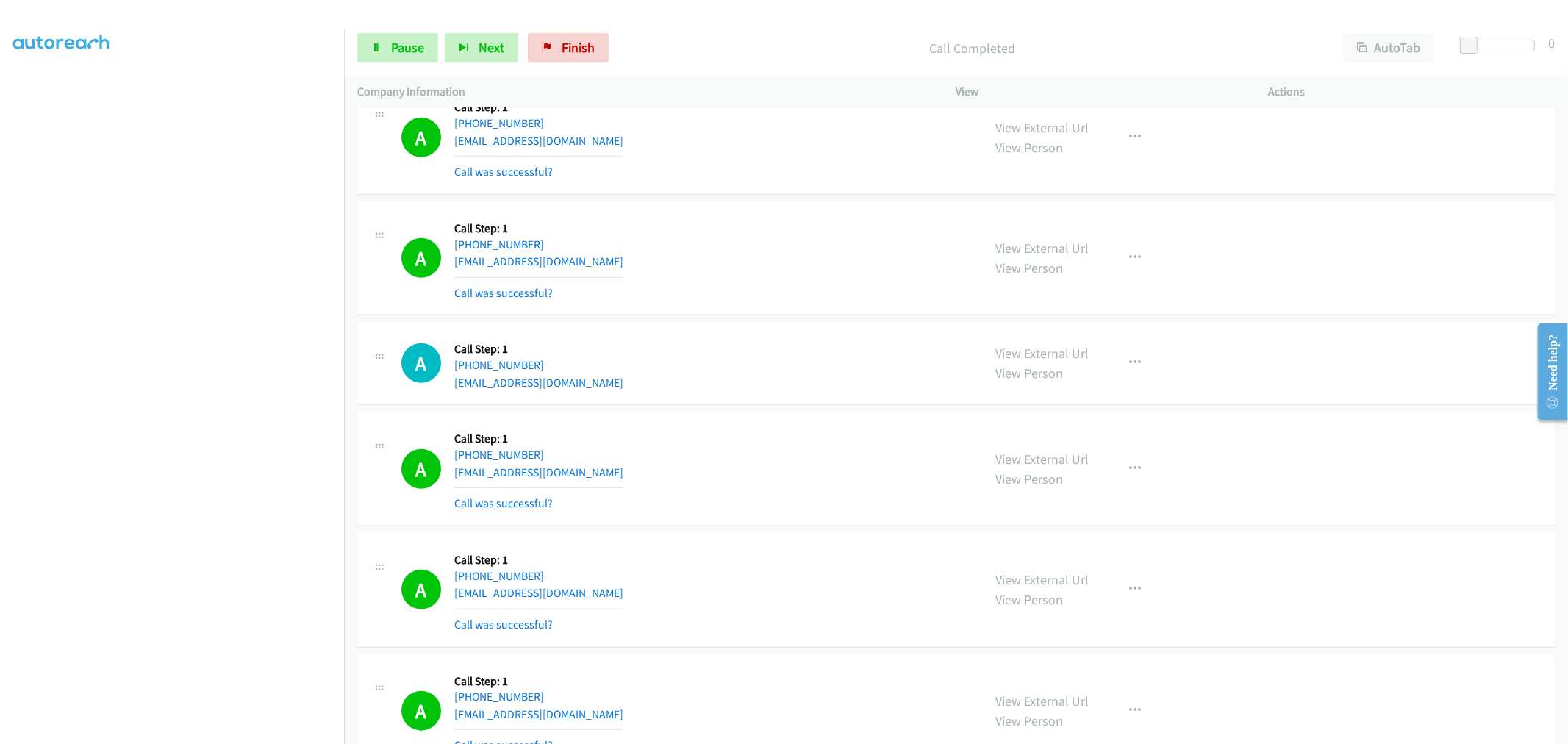
scroll to position [24589, 0]
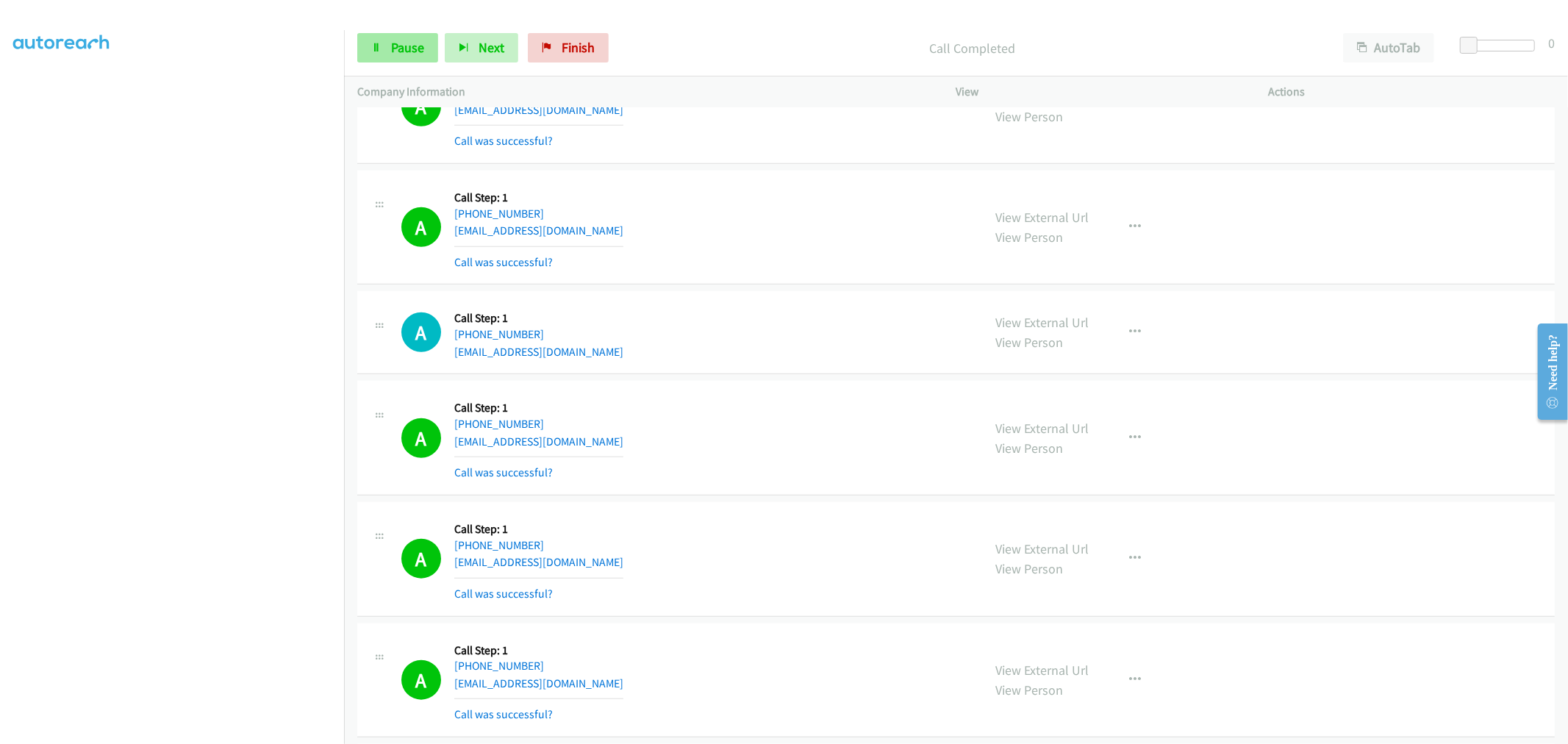
click at [351, 42] on div "Start Calls Pause Next Finish Call Completed AutoTab AutoTab 0" at bounding box center [956, 47] width 1224 height 56
click at [390, 47] on link "Pause" at bounding box center [397, 47] width 81 height 29
click at [427, 52] on span "Start Calls" at bounding box center [419, 47] width 57 height 17
click at [750, 186] on div "A Callback Scheduled Call Step: 1 America/New_York [PHONE_NUMBER] [EMAIL_ADDRES…" at bounding box center [956, 228] width 1198 height 114
click at [768, 374] on div "A Callback Scheduled Call Step: 1 America/New_York [PHONE_NUMBER] [EMAIL_ADDRES…" at bounding box center [956, 333] width 1198 height 83
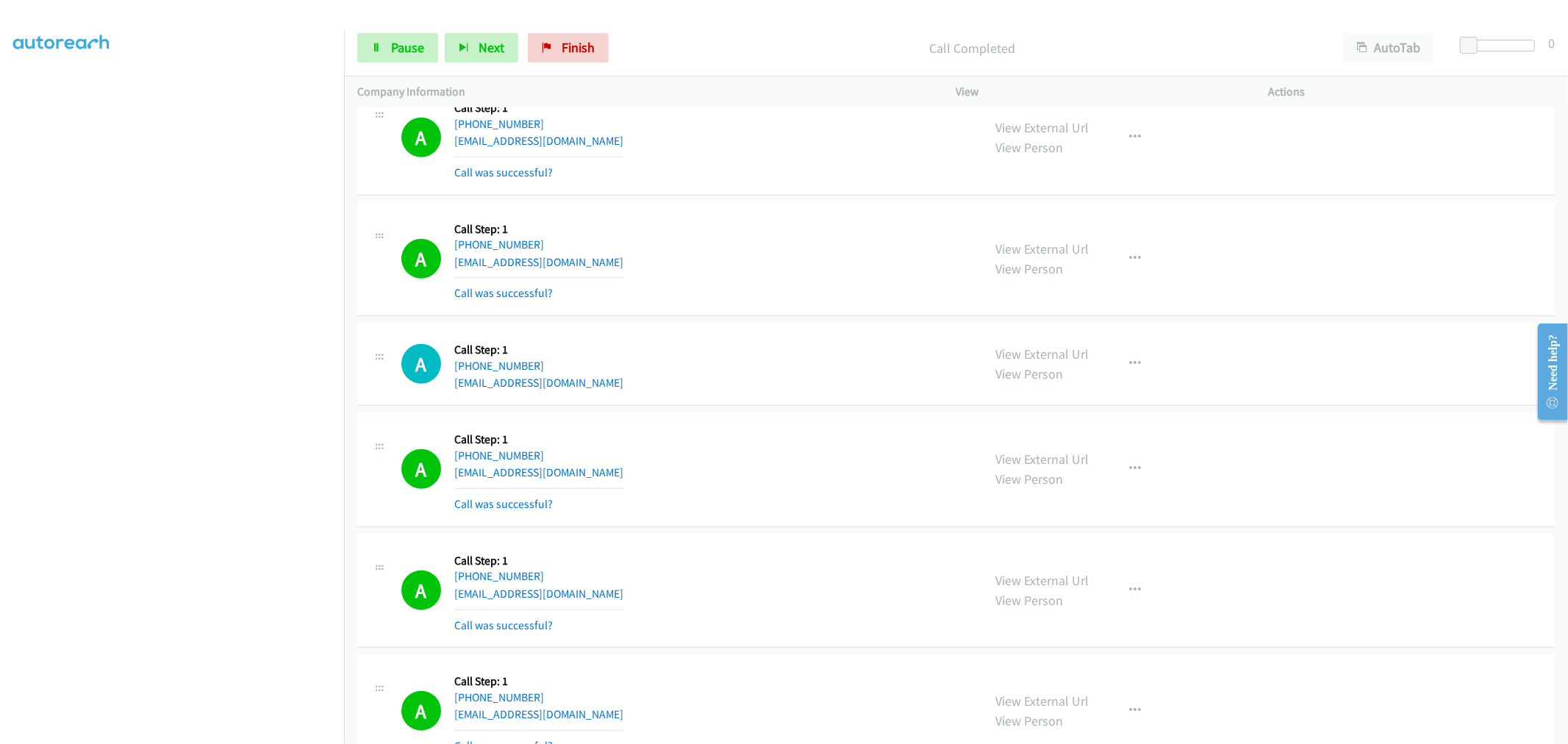
scroll to position [24621, 0]
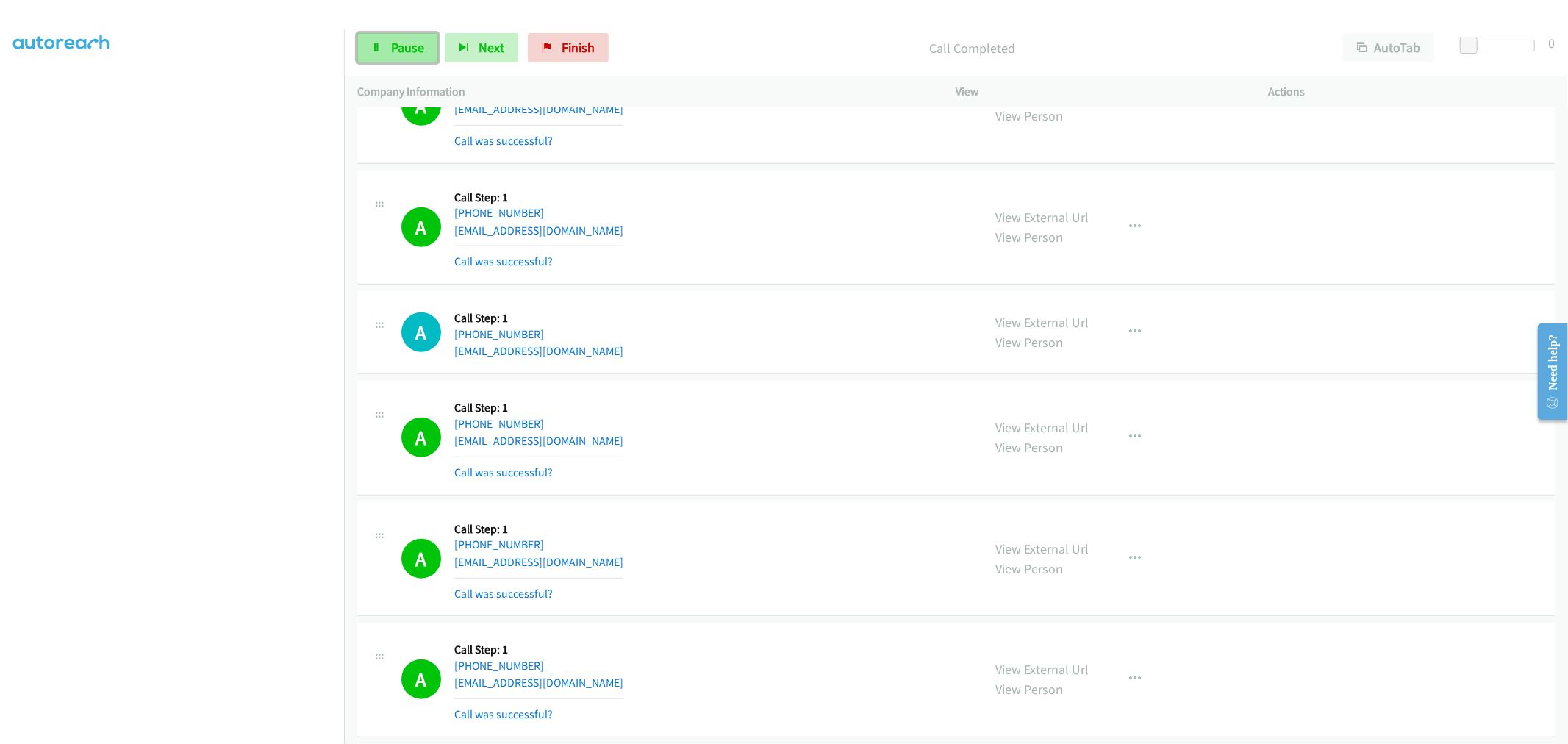
click at [391, 45] on span "Pause" at bounding box center [407, 47] width 33 height 17
click at [405, 47] on span "Start Calls" at bounding box center [419, 47] width 57 height 17
click at [804, 42] on p "Started" at bounding box center [973, 48] width 688 height 20
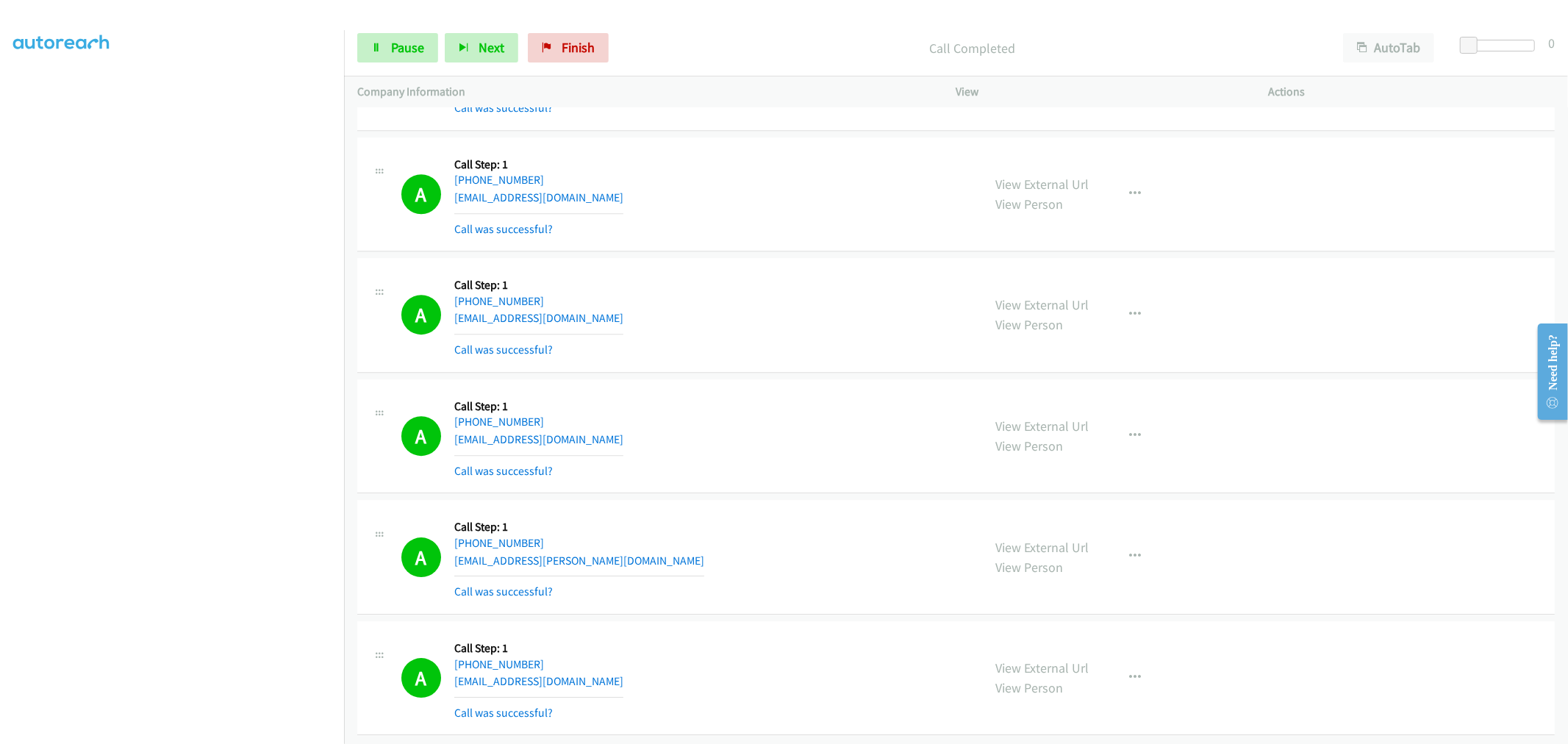
scroll to position [27288, 0]
click at [391, 52] on span "Pause" at bounding box center [407, 47] width 33 height 17
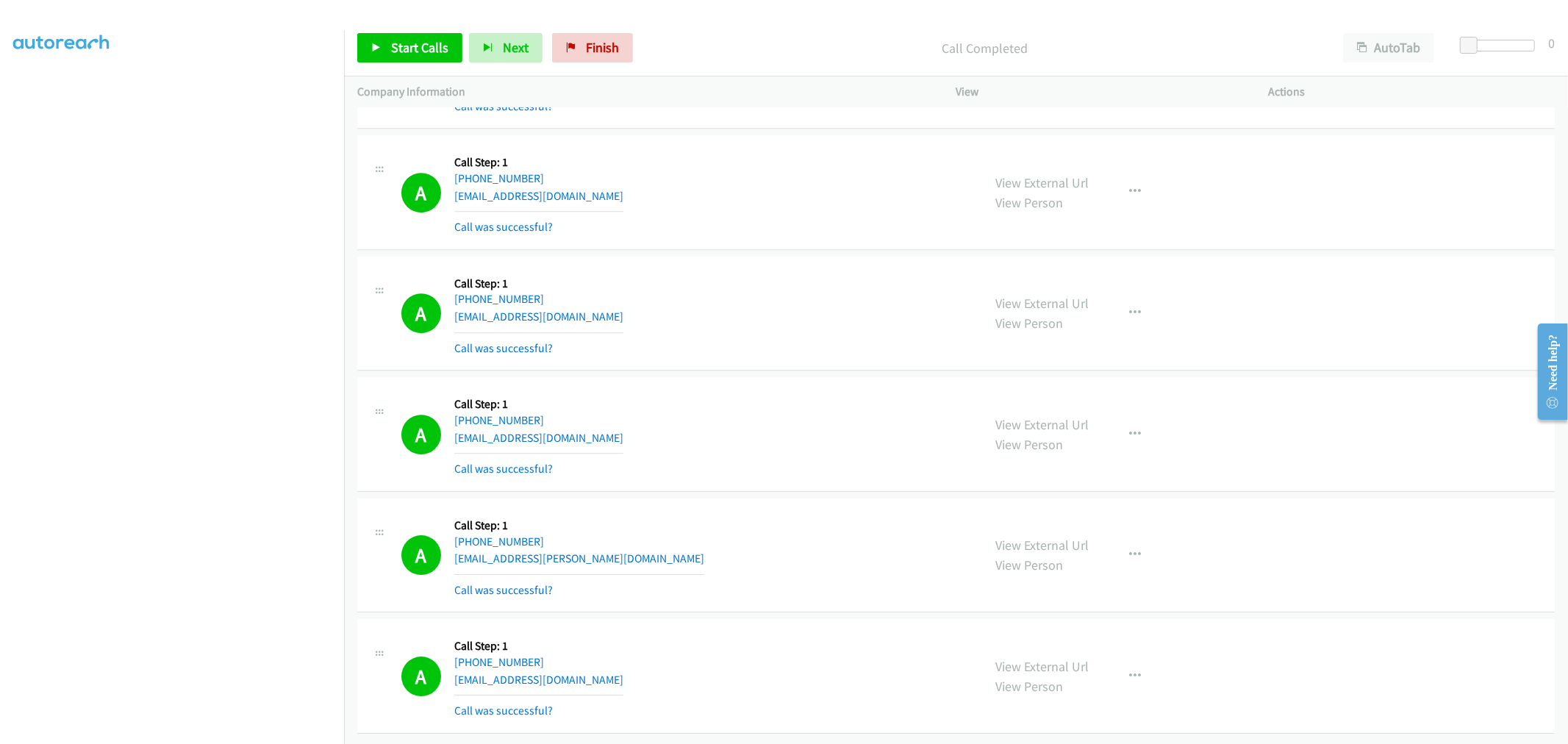
click at [767, 335] on div "A Callback Scheduled Call Step: 1 America/New_York [PHONE_NUMBER] [EMAIL_ADDRES…" at bounding box center [685, 313] width 568 height 87
click at [729, 298] on div "A Callback Scheduled Call Step: 1 America/New_York [PHONE_NUMBER] [EMAIL_ADDRES…" at bounding box center [685, 313] width 568 height 87
click at [1131, 661] on button "button" at bounding box center [1136, 676] width 40 height 29
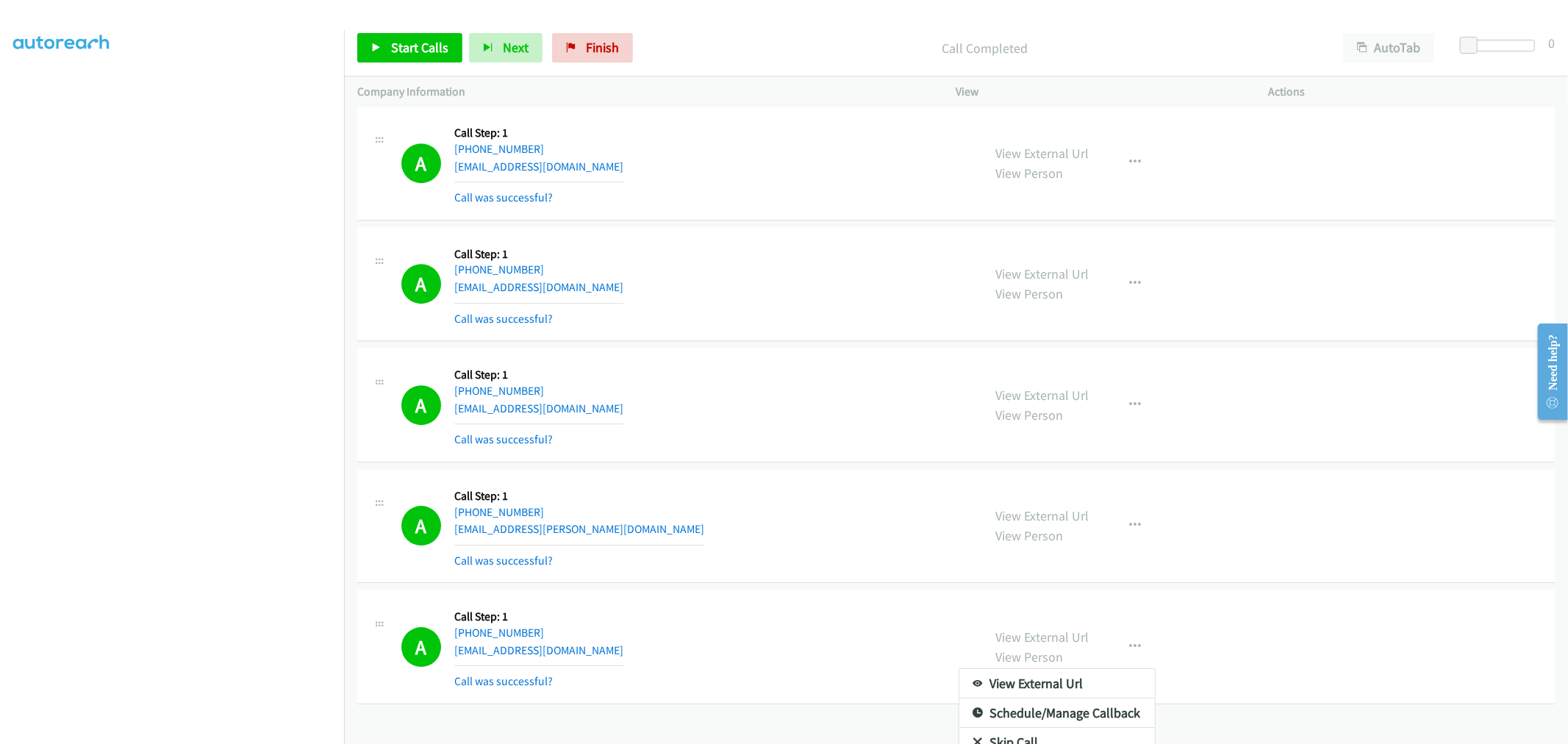
click at [779, 550] on div at bounding box center [784, 372] width 1568 height 744
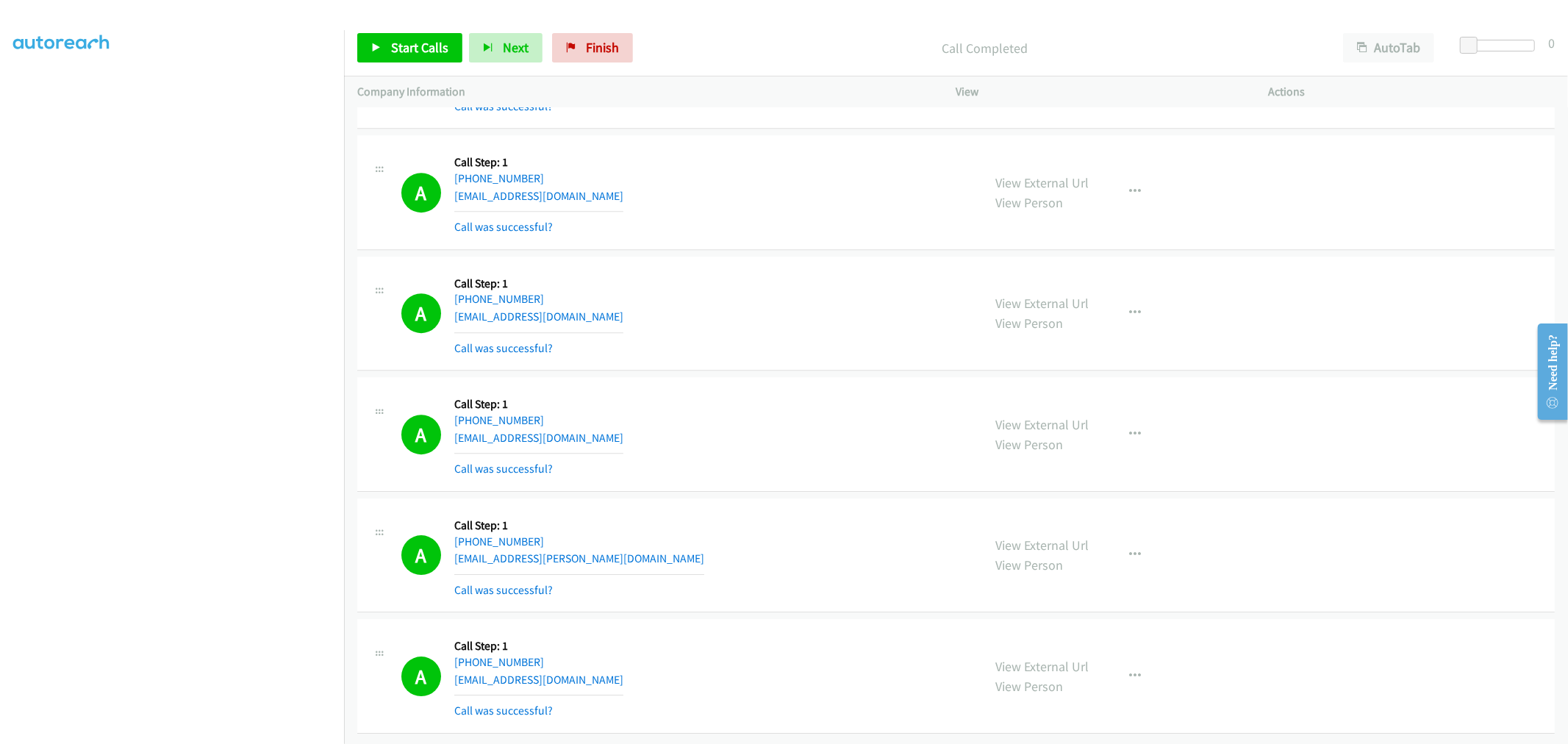
click at [804, 40] on p "Call Completed" at bounding box center [985, 48] width 664 height 20
click at [822, 66] on div "Start Calls Pause Next Finish Call Completed AutoTab AutoTab 0" at bounding box center [956, 47] width 1224 height 56
